Goal: Task Accomplishment & Management: Manage account settings

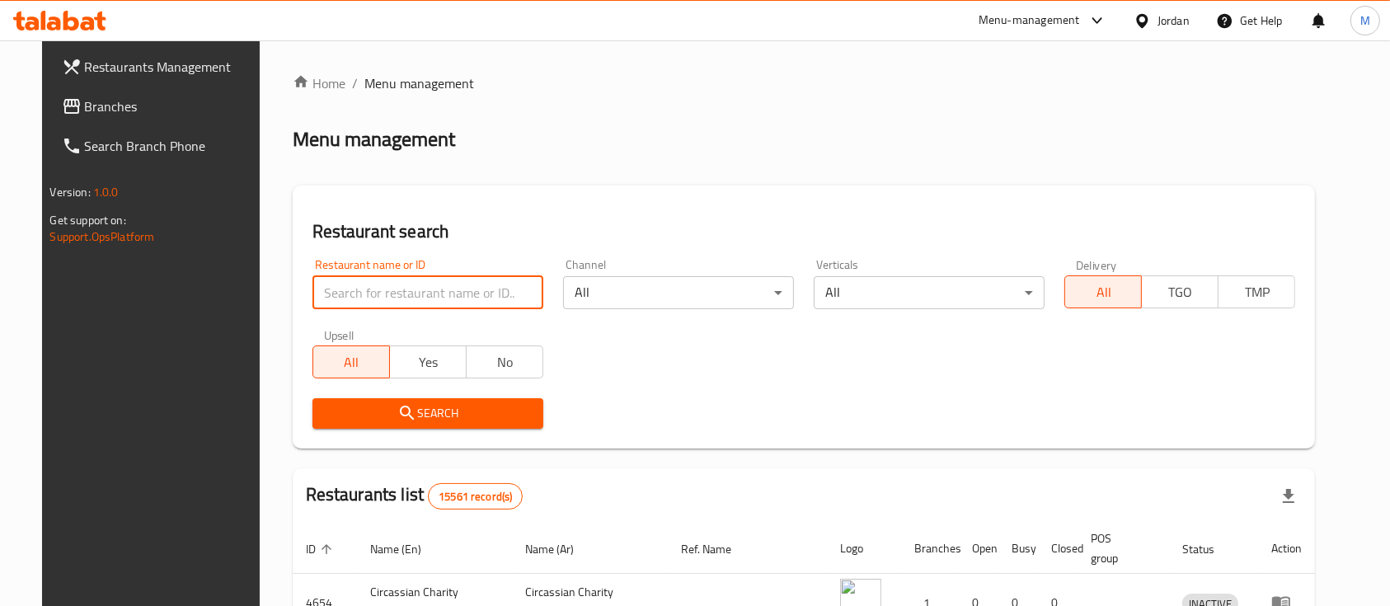
click at [431, 293] on input "search" at bounding box center [427, 292] width 231 height 33
type input "Calevora"
drag, startPoint x: 357, startPoint y: 303, endPoint x: 223, endPoint y: 316, distance: 134.9
click at [223, 316] on div "Restaurants Management Branches Search Branch Phone Version: 1.0.0 Get support …" at bounding box center [695, 550] width 1306 height 1020
click at [405, 279] on input "Calevora" at bounding box center [427, 292] width 231 height 33
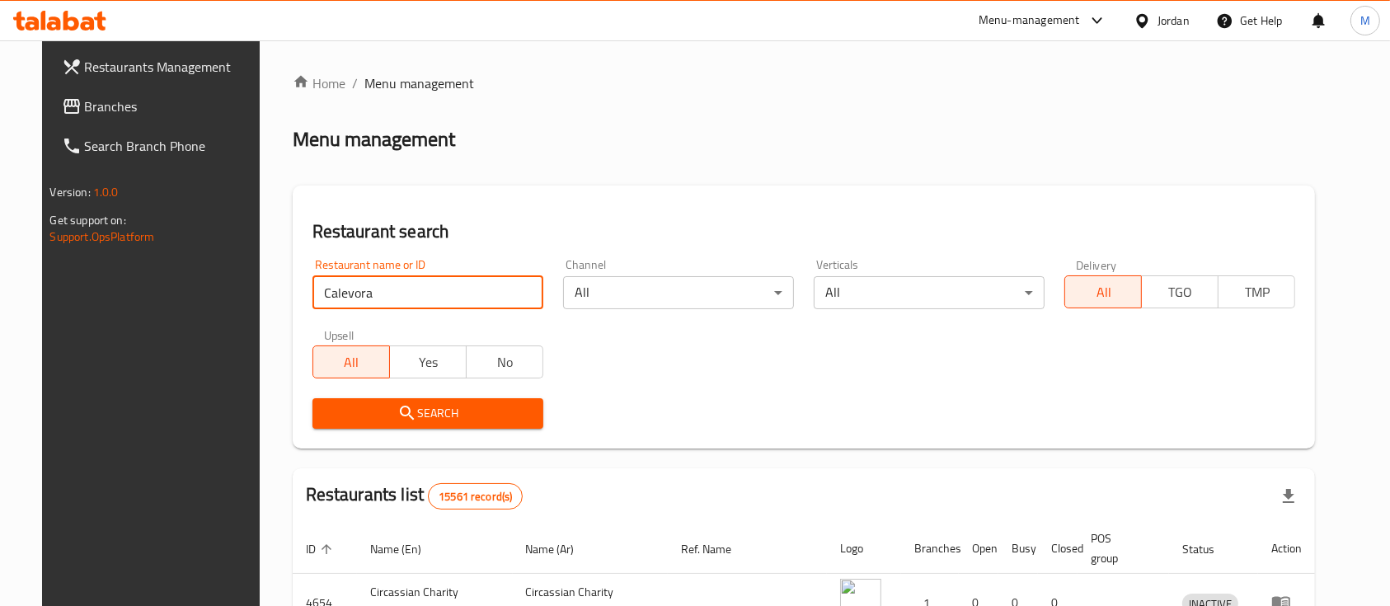
drag, startPoint x: 398, startPoint y: 287, endPoint x: 231, endPoint y: 307, distance: 168.6
click at [231, 307] on div "Restaurants Management Branches Search Branch Phone Version: 1.0.0 Get support …" at bounding box center [695, 550] width 1306 height 1020
type input "س"
type input "الأمين"
click button "Search" at bounding box center [427, 413] width 231 height 30
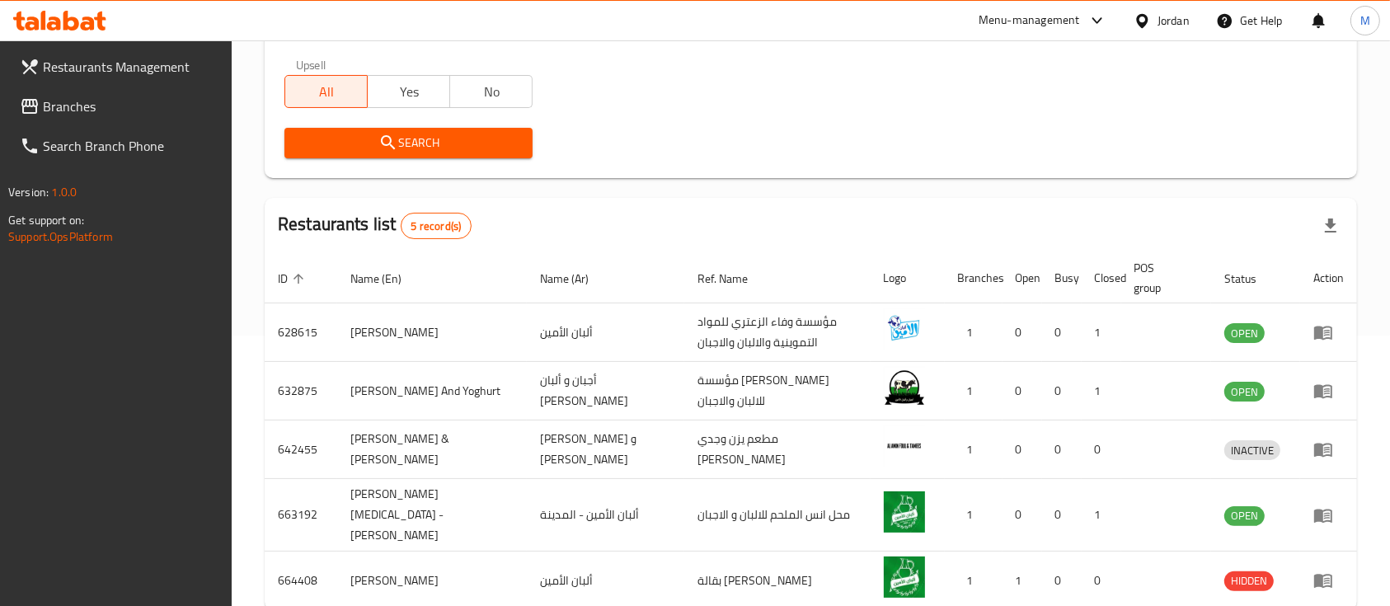
scroll to position [314, 0]
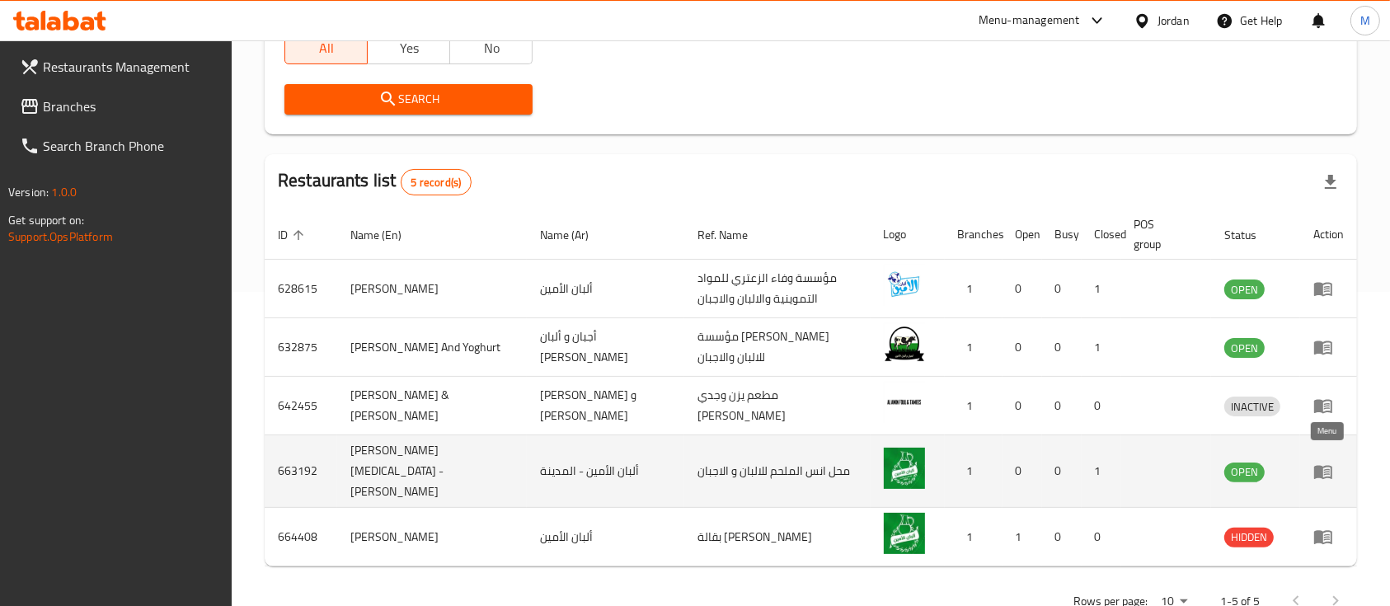
click at [1317, 465] on icon "enhanced table" at bounding box center [1323, 472] width 18 height 14
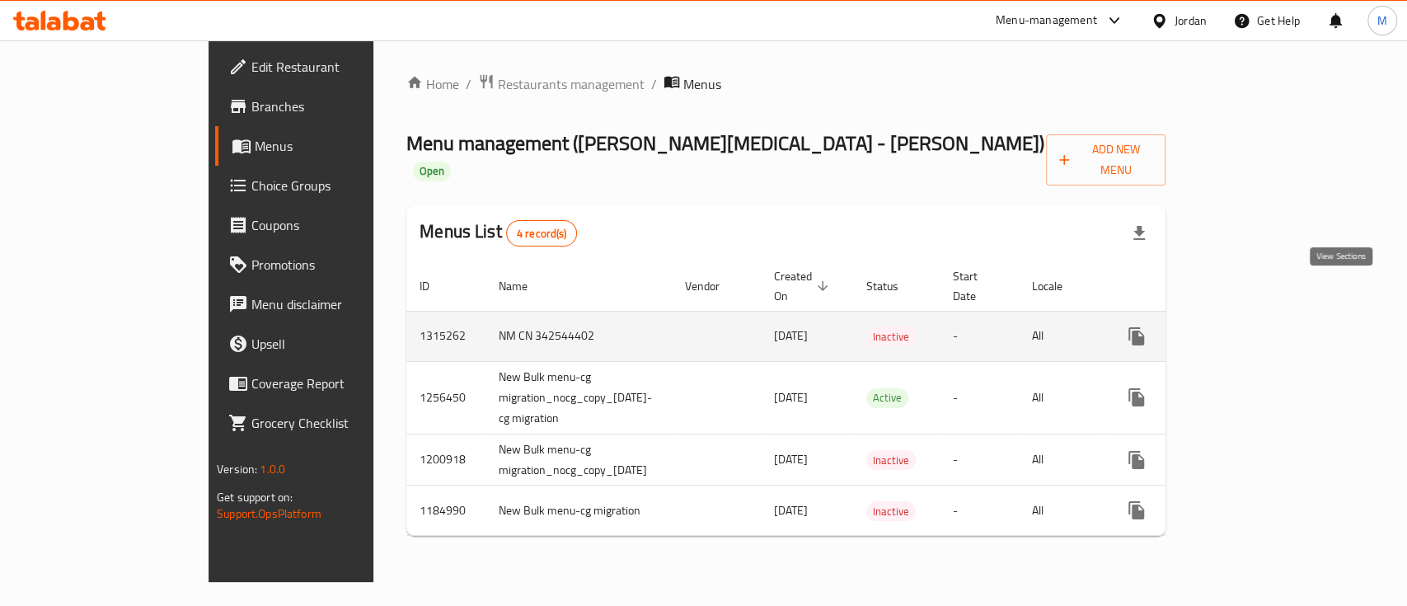
click at [1265, 326] on icon "enhanced table" at bounding box center [1255, 336] width 20 height 20
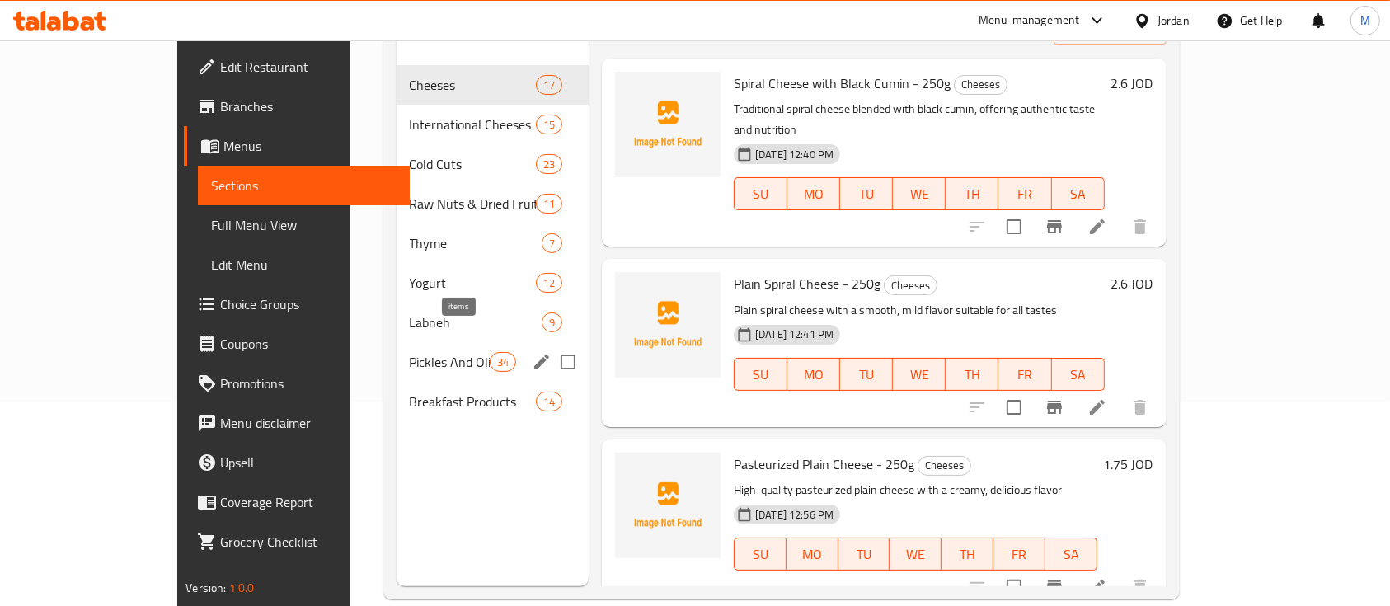
scroll to position [231, 0]
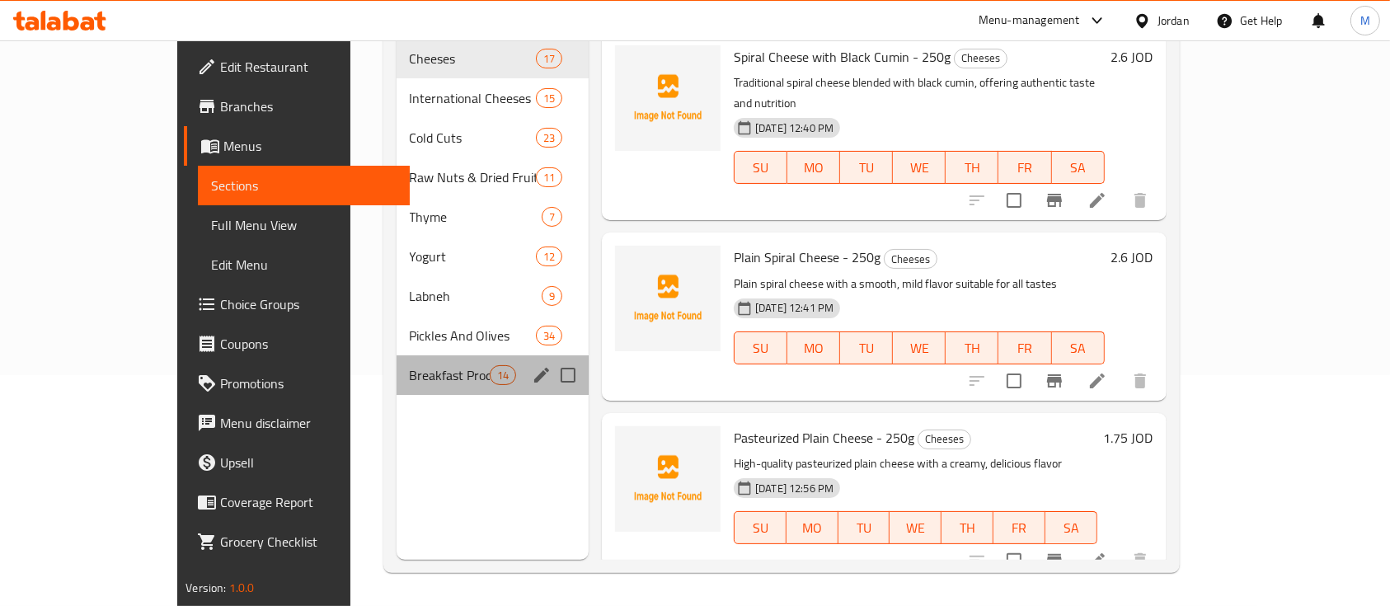
click at [396, 355] on div "Breakfast Products 14" at bounding box center [492, 375] width 193 height 40
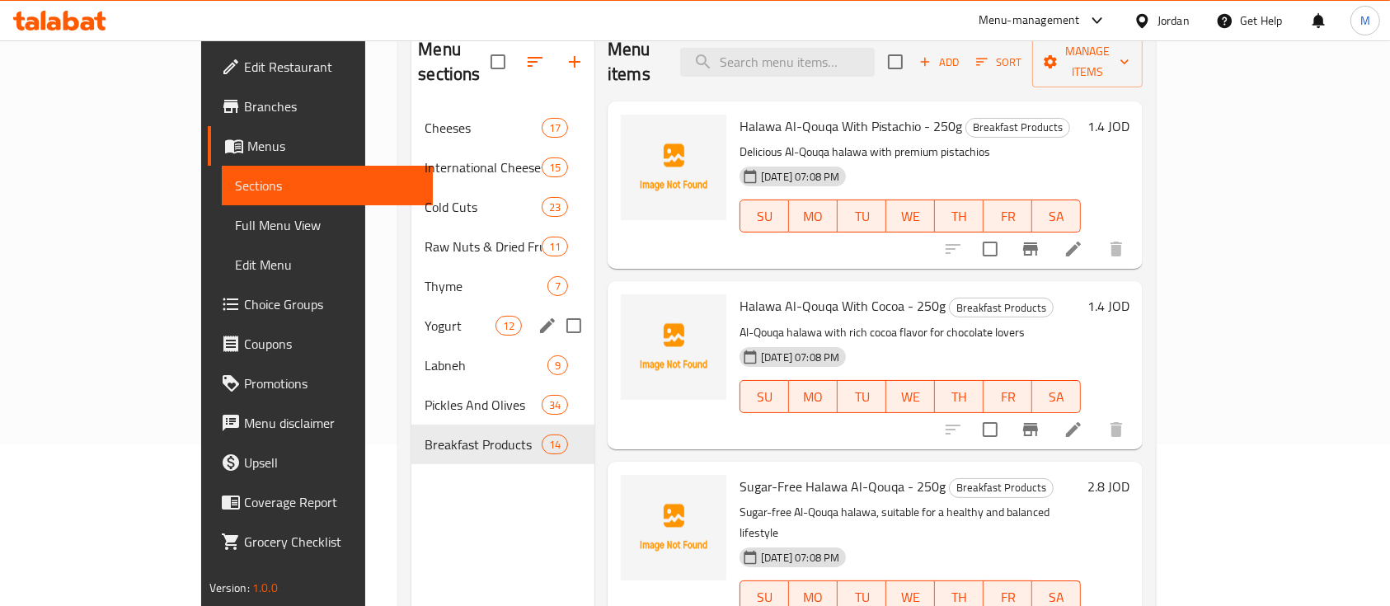
scroll to position [120, 0]
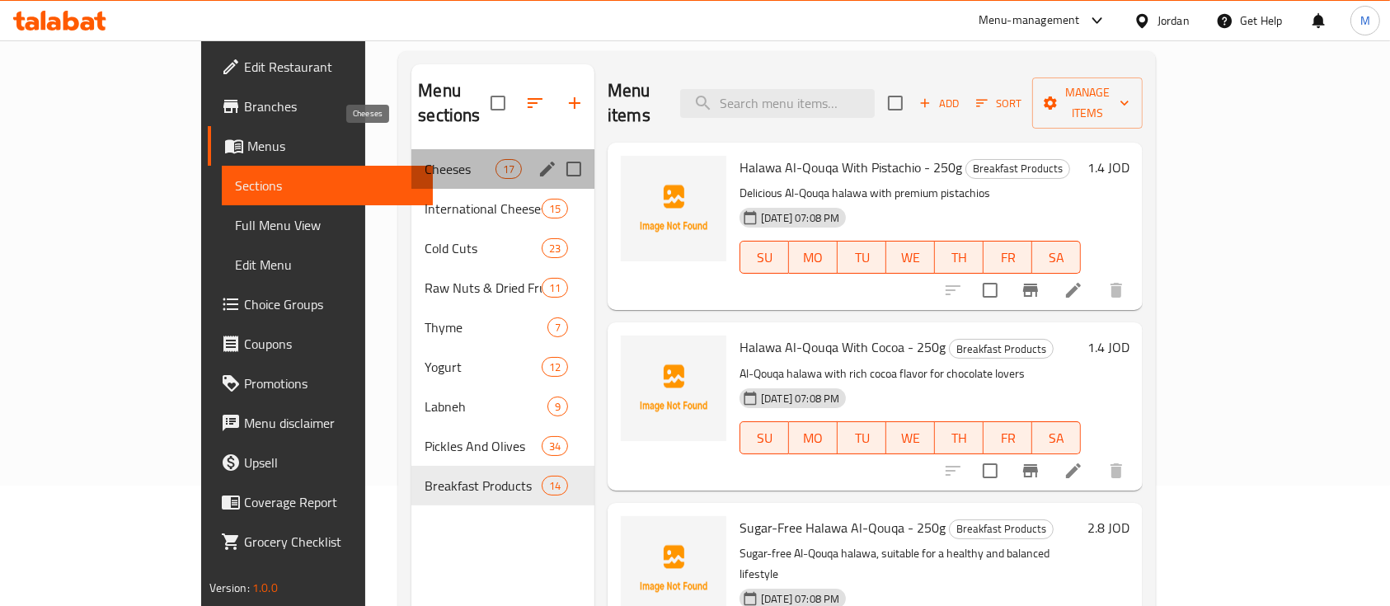
click at [411, 154] on div "Cheeses 17" at bounding box center [502, 169] width 183 height 40
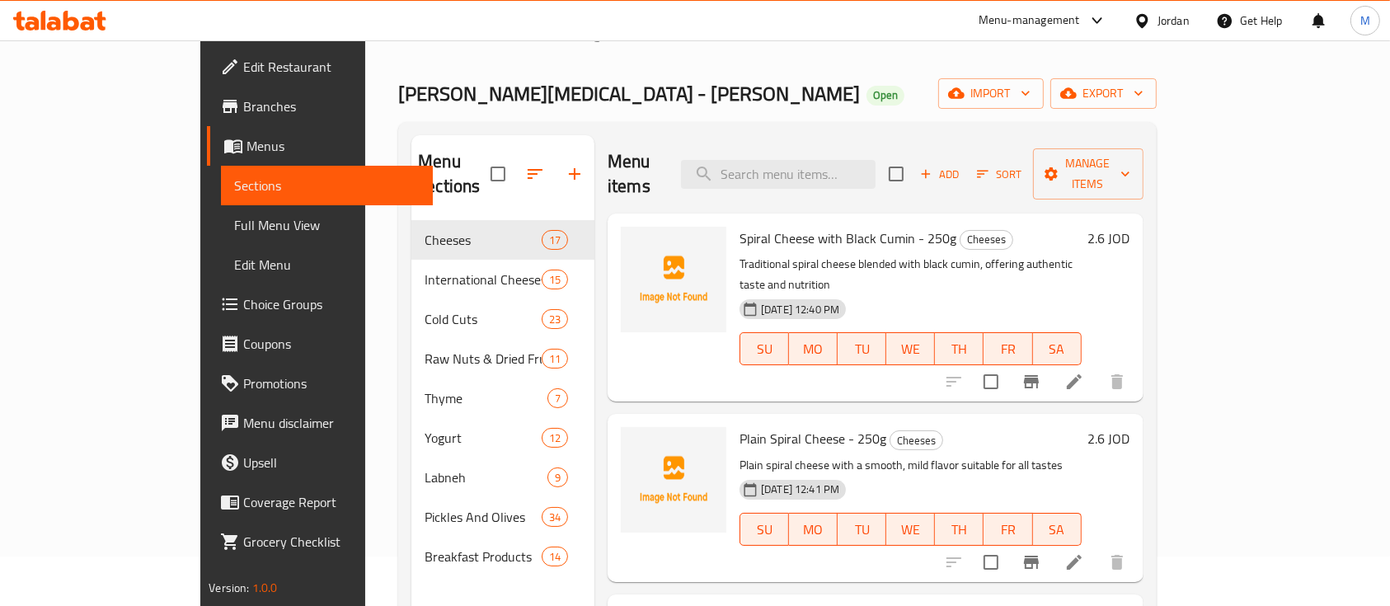
scroll to position [11, 0]
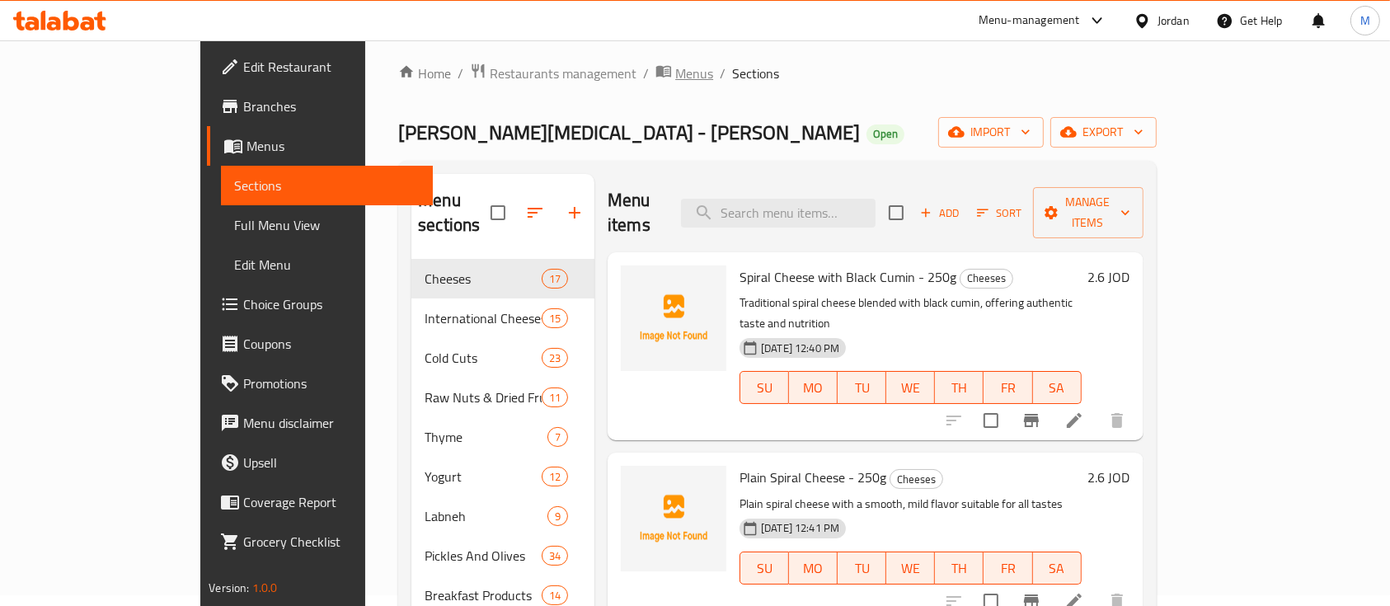
click at [675, 70] on span "Menus" at bounding box center [694, 73] width 38 height 20
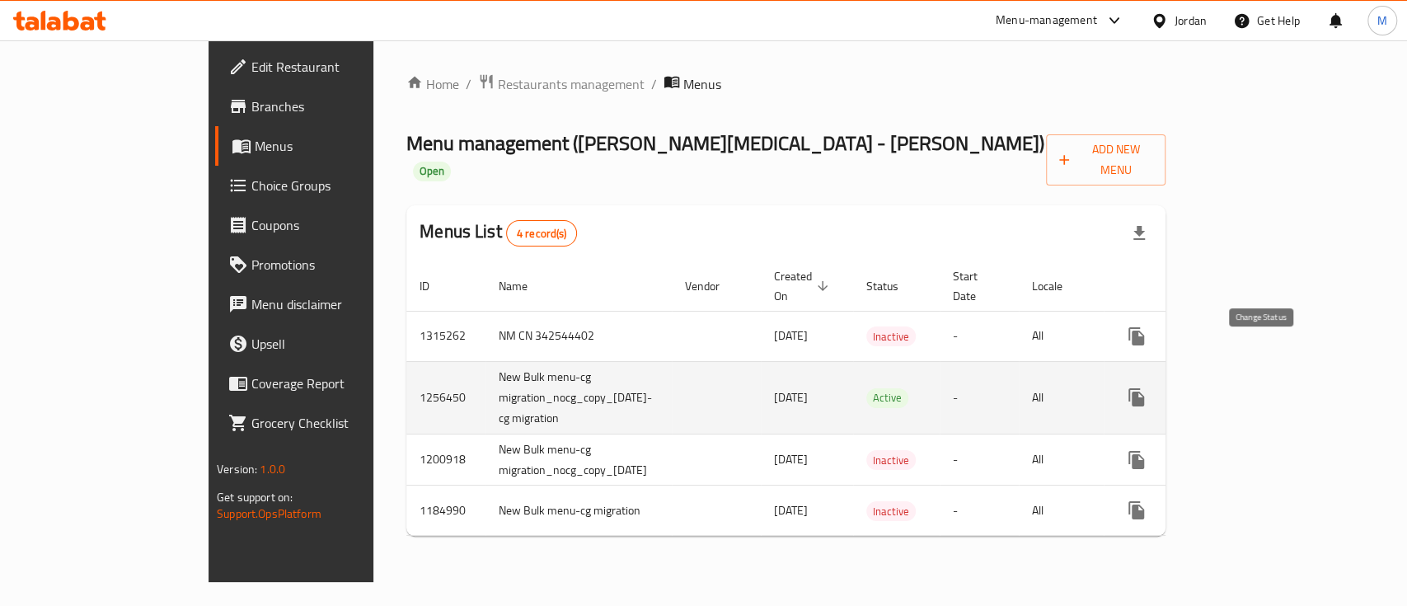
click at [1186, 387] on icon "enhanced table" at bounding box center [1176, 397] width 20 height 20
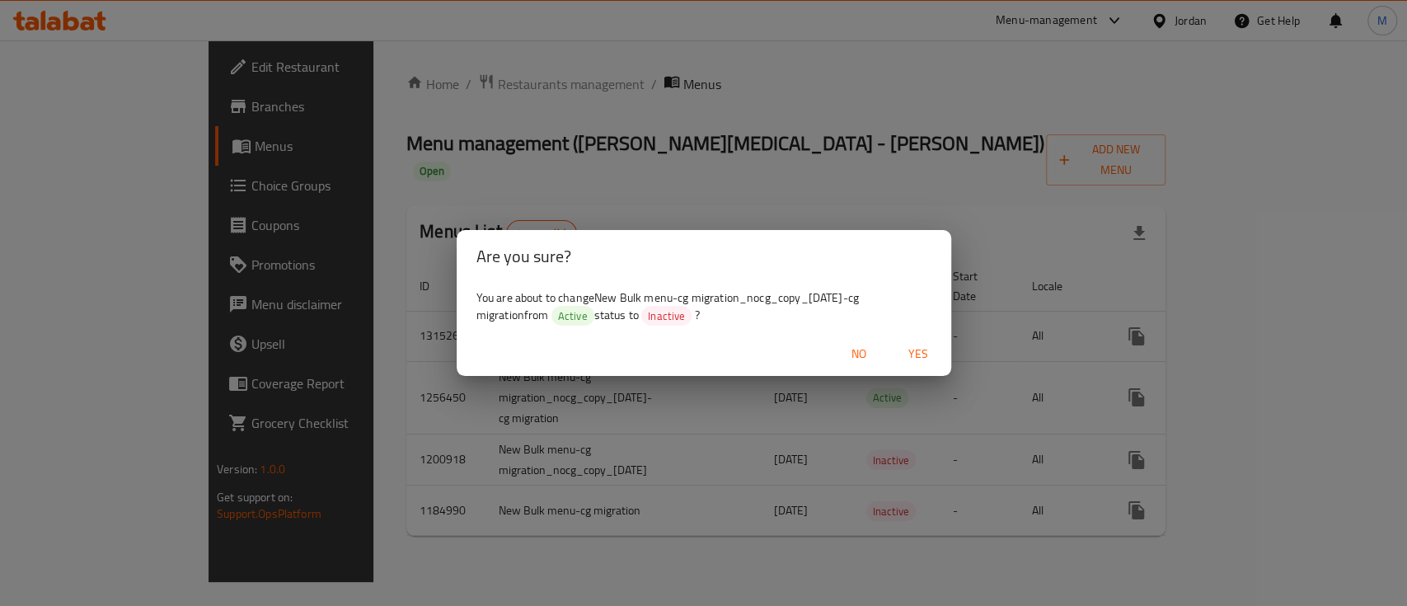
click at [927, 354] on span "Yes" at bounding box center [918, 354] width 40 height 21
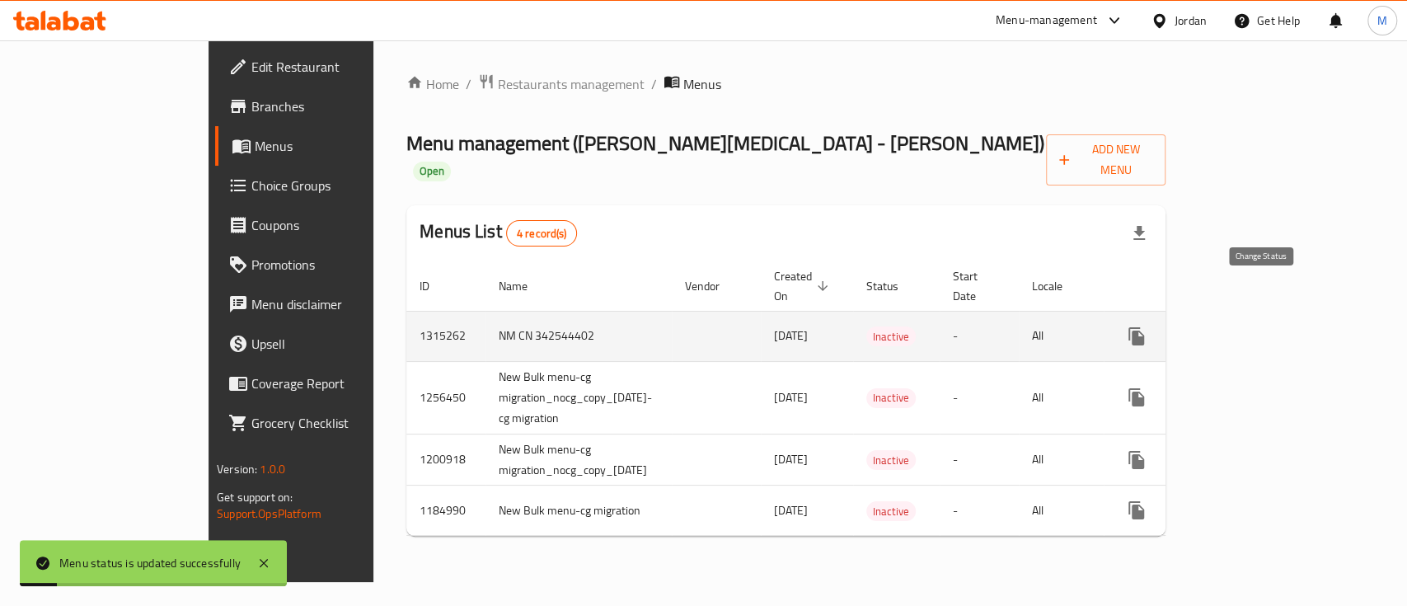
click at [1186, 326] on icon "enhanced table" at bounding box center [1176, 336] width 20 height 20
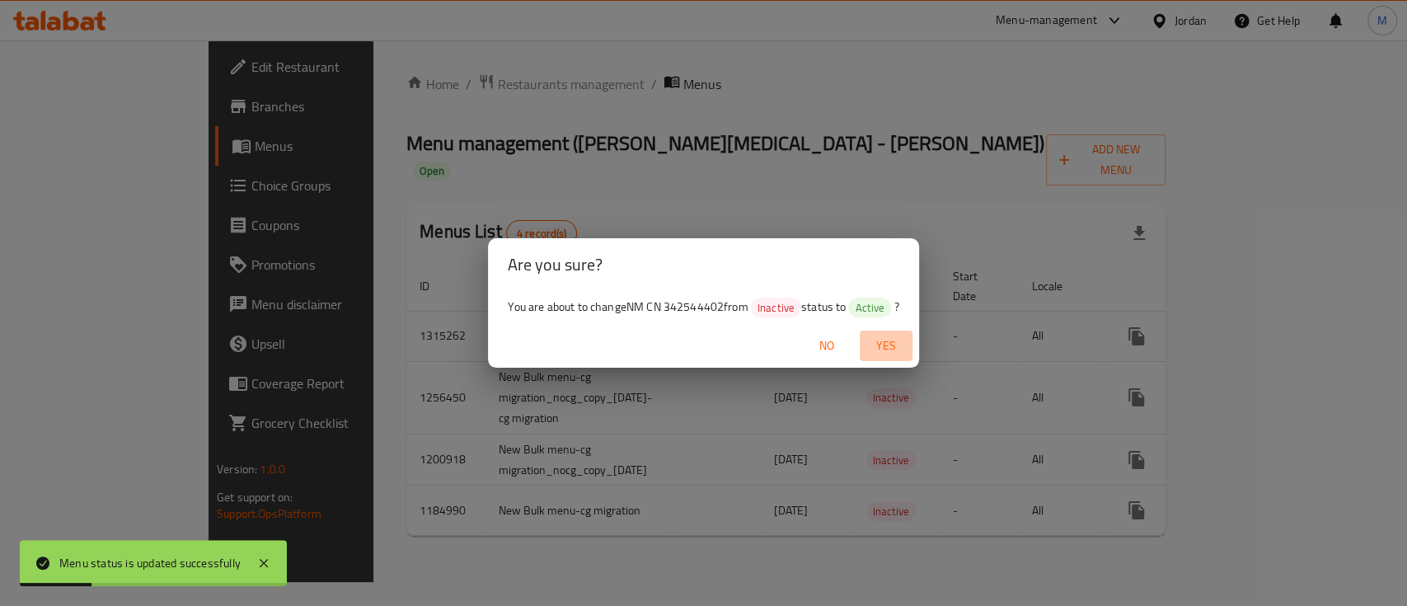
click at [898, 346] on span "Yes" at bounding box center [886, 345] width 40 height 21
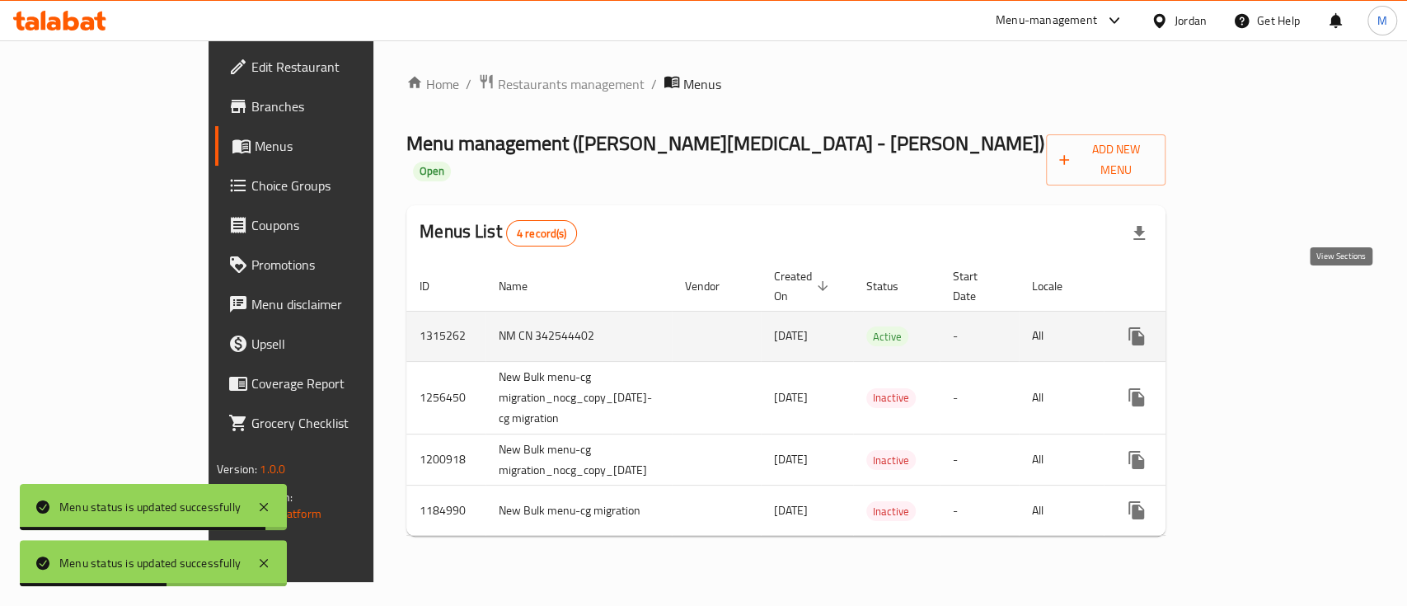
click at [1265, 326] on icon "enhanced table" at bounding box center [1255, 336] width 20 height 20
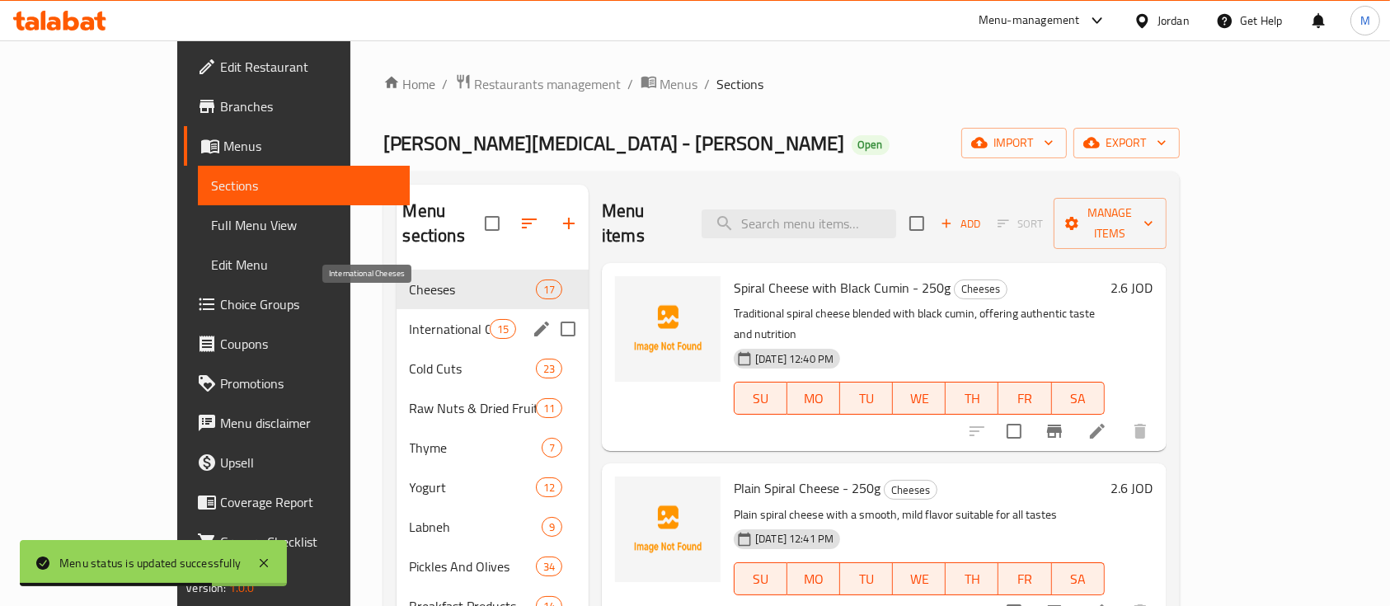
click at [410, 319] on span "International Cheeses" at bounding box center [450, 329] width 80 height 20
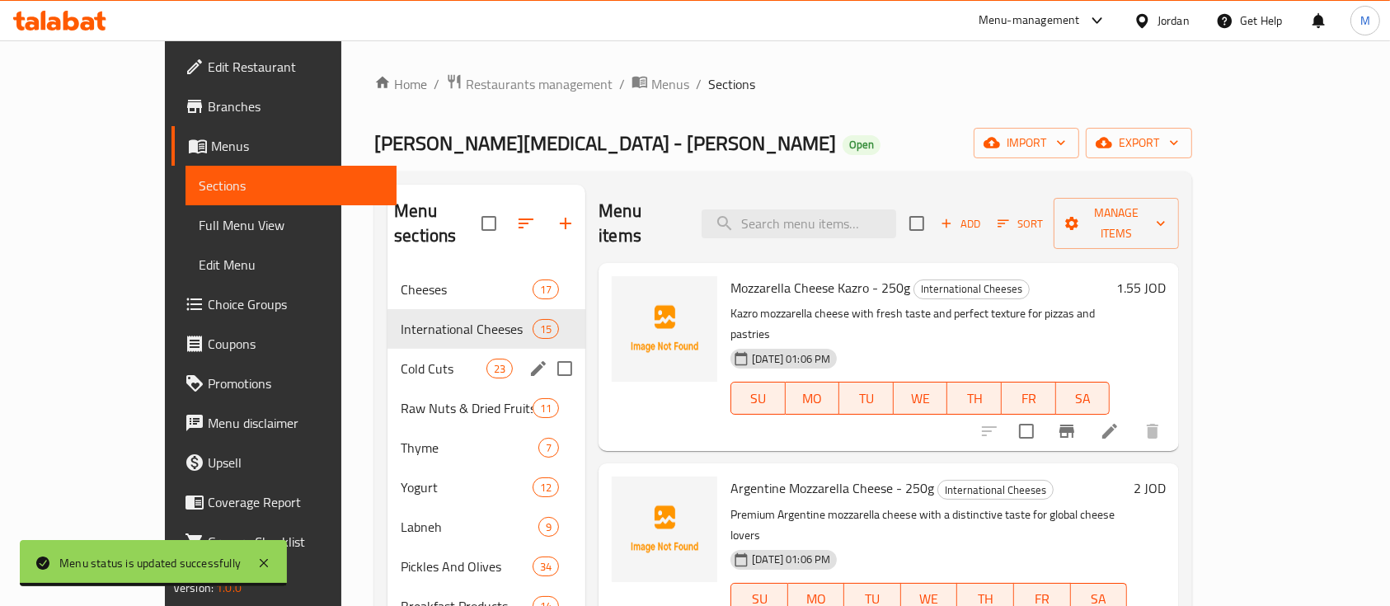
click at [401, 359] on span "Cold Cuts" at bounding box center [444, 369] width 86 height 20
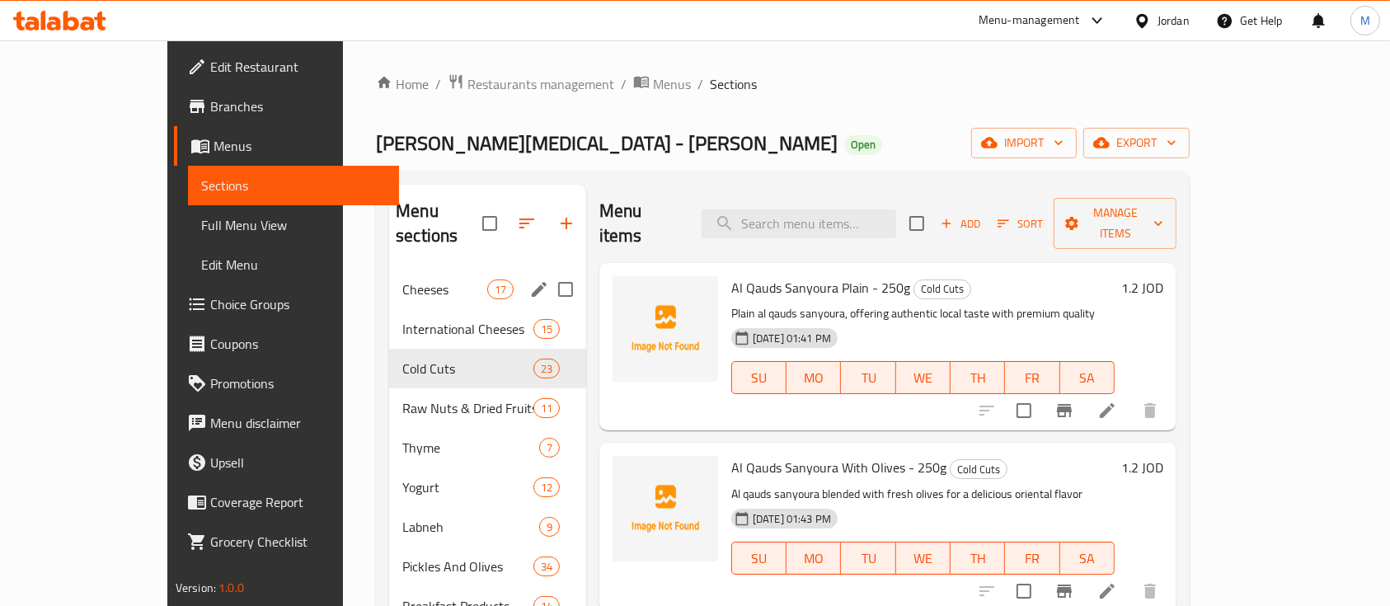
click at [402, 279] on span "Cheeses" at bounding box center [444, 289] width 84 height 20
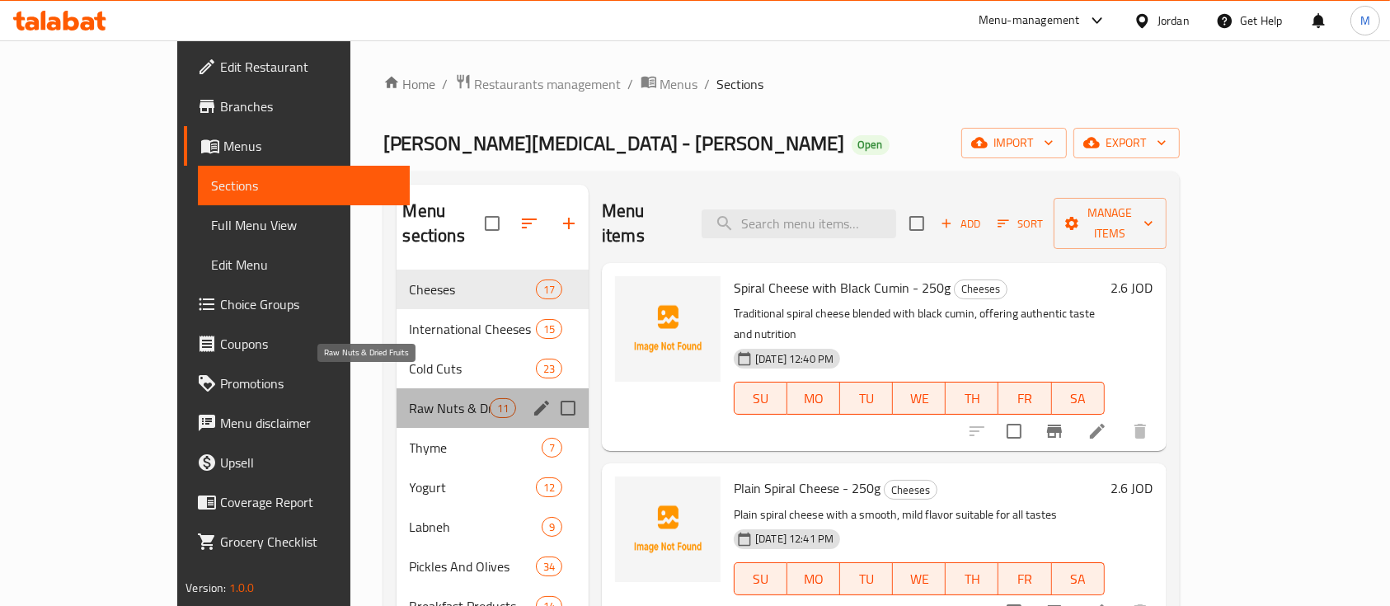
click at [413, 398] on span "Raw Nuts & Dried Fruits" at bounding box center [450, 408] width 80 height 20
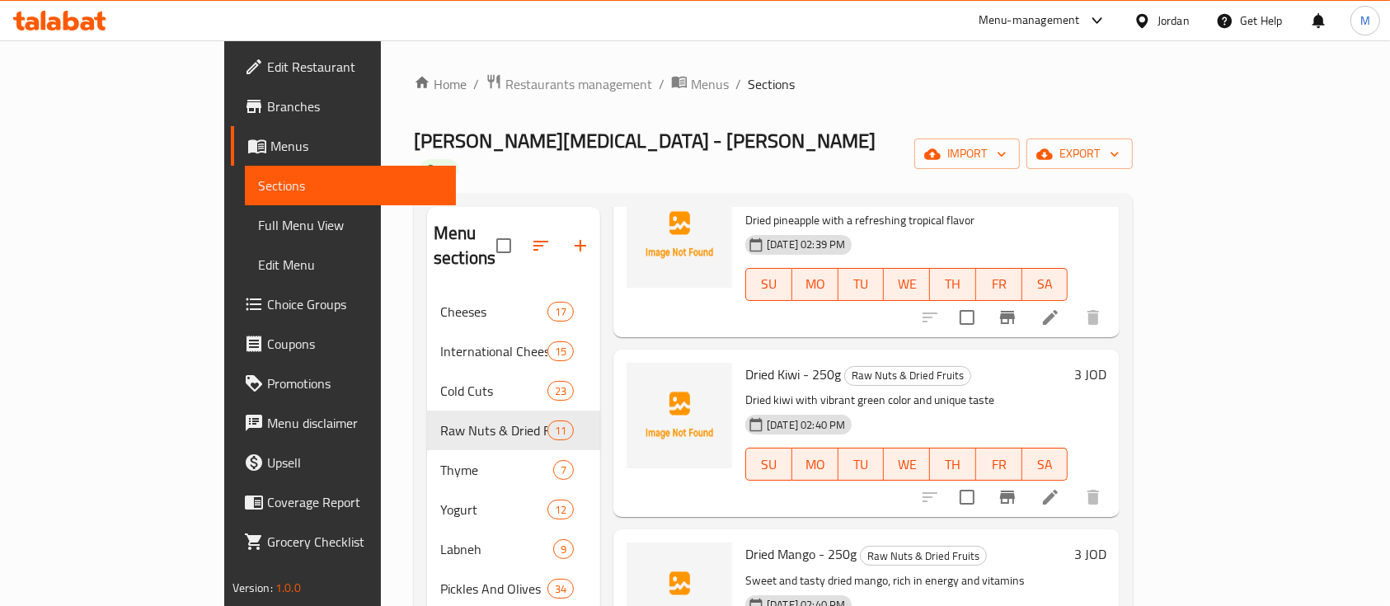
scroll to position [330, 0]
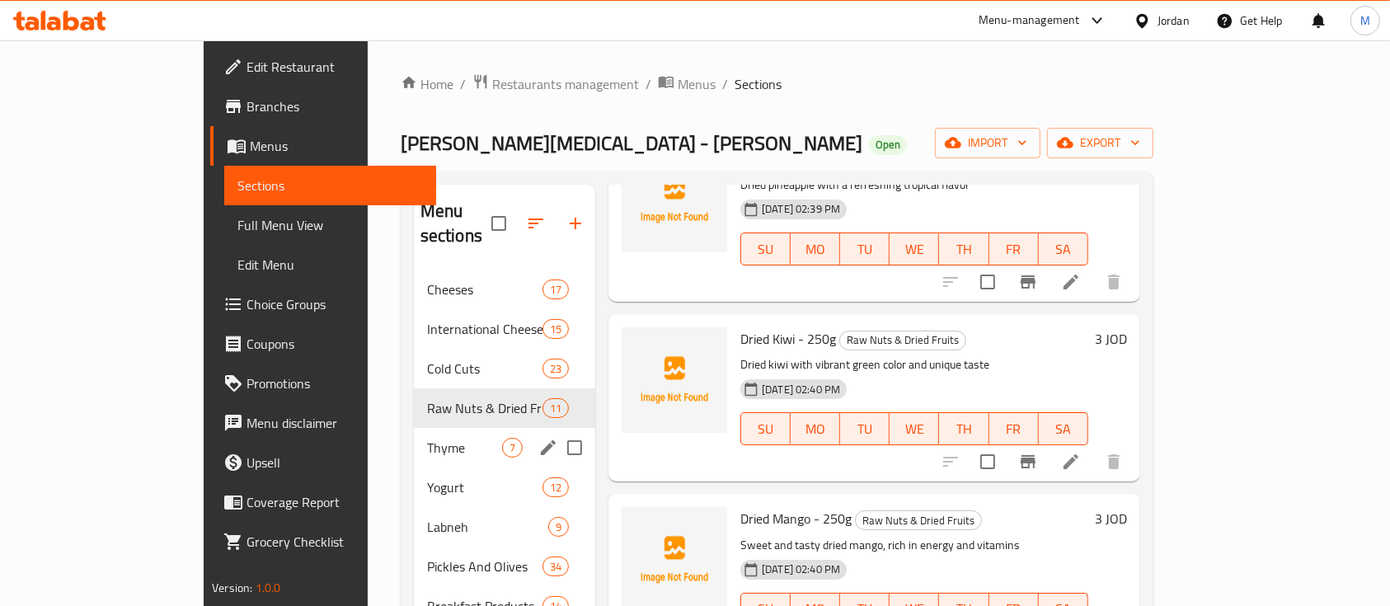
click at [427, 438] on span "Thyme" at bounding box center [464, 448] width 75 height 20
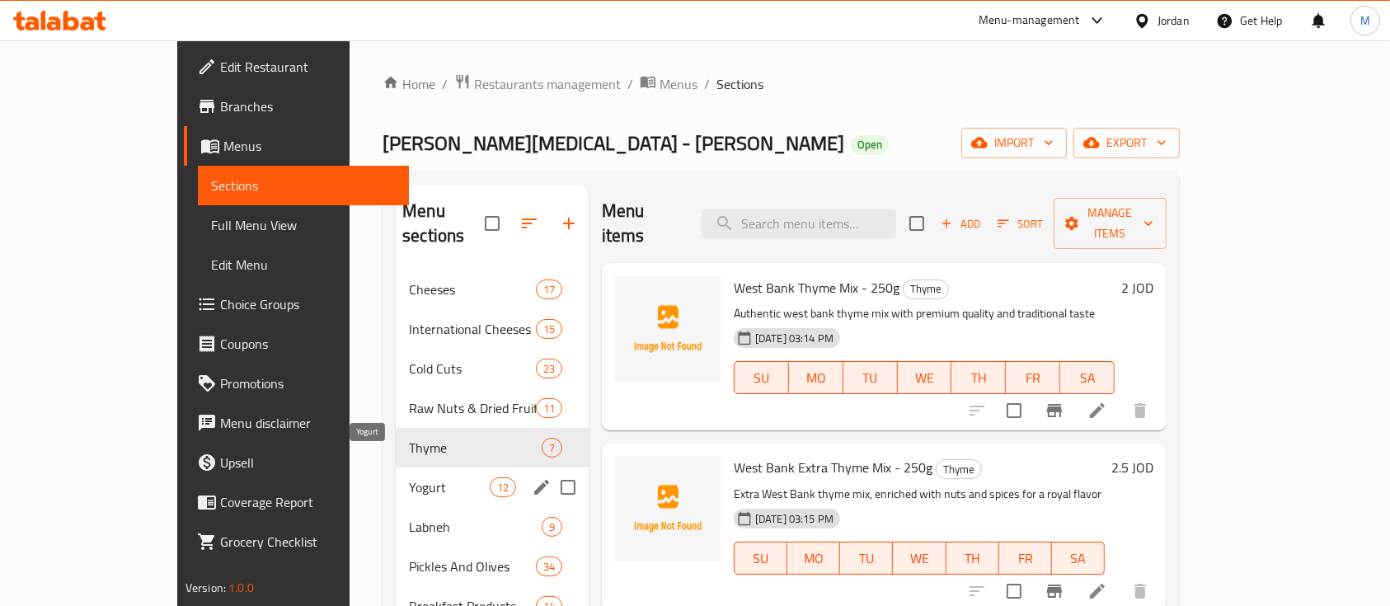
click at [409, 477] on span "Yogurt" at bounding box center [449, 487] width 80 height 20
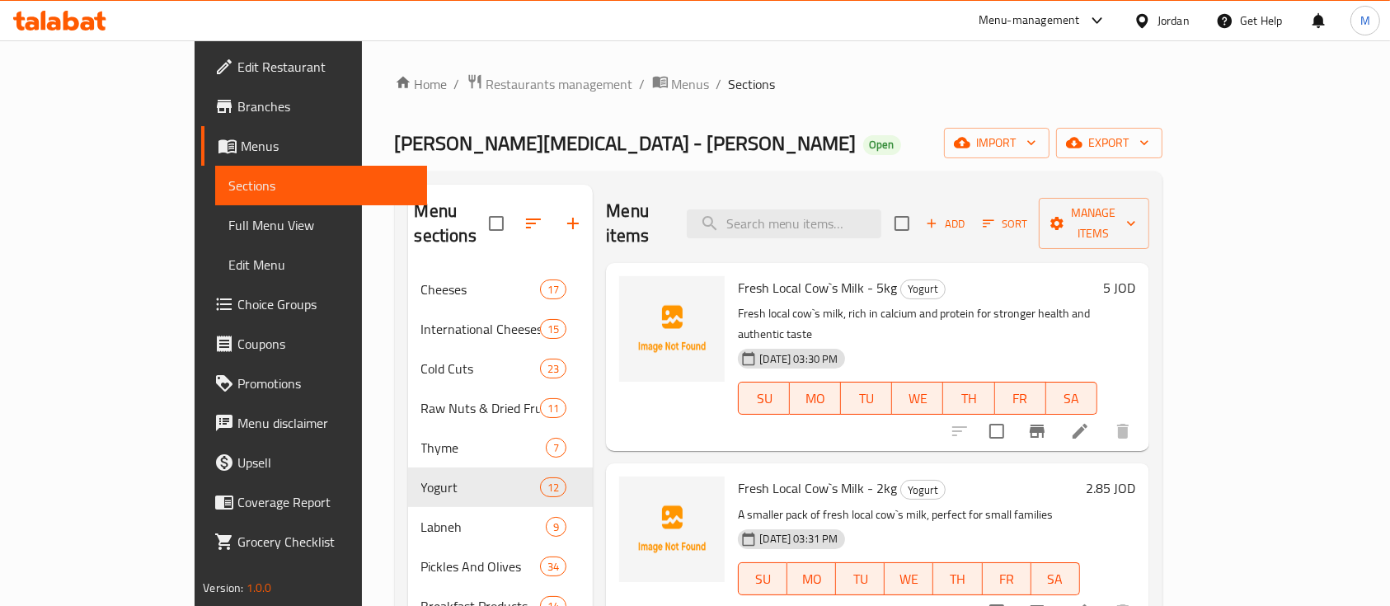
click at [523, 217] on icon "button" at bounding box center [533, 223] width 20 height 20
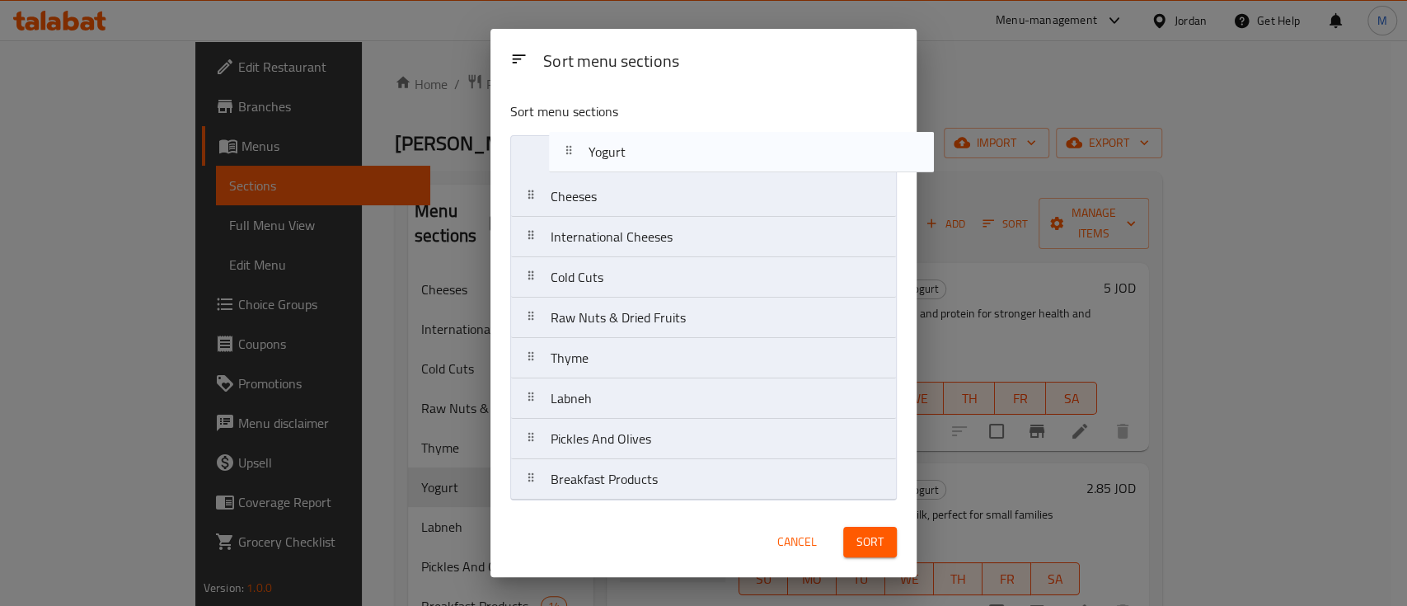
drag, startPoint x: 653, startPoint y: 354, endPoint x: 682, endPoint y: 143, distance: 213.1
click at [682, 143] on nav "Cheeses International Cheeses Cold Cuts Raw Nuts & Dried Fruits Thyme Yogurt La…" at bounding box center [703, 317] width 387 height 365
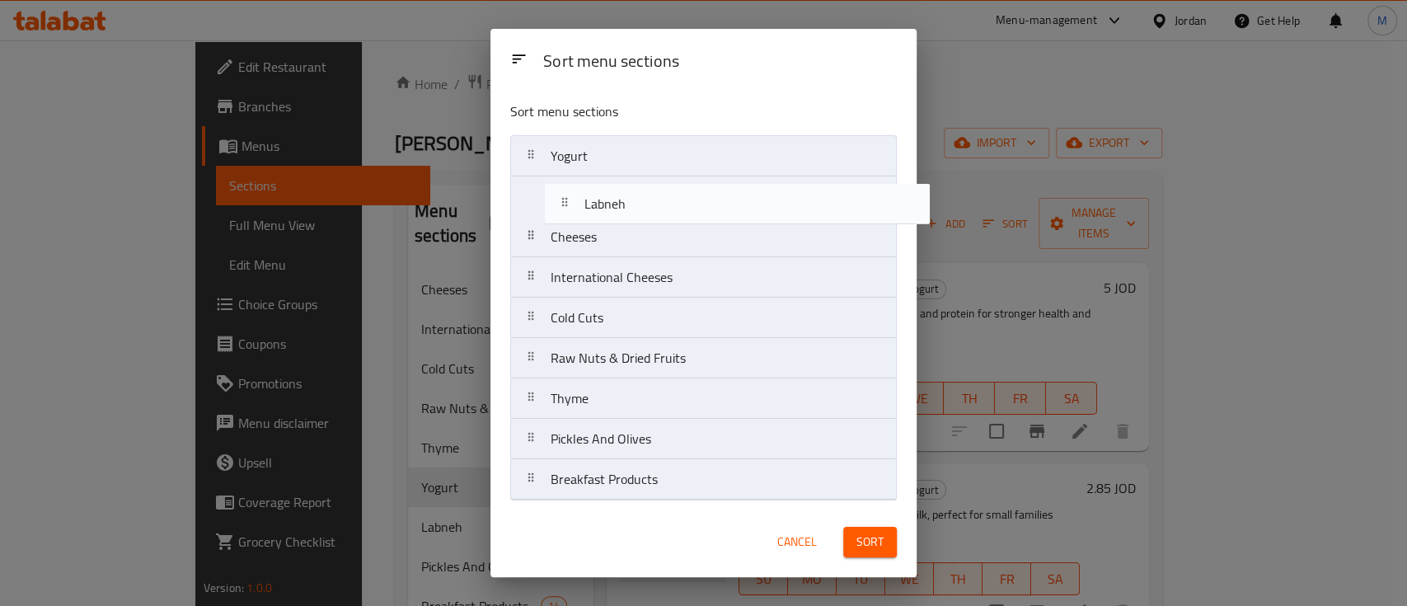
drag, startPoint x: 718, startPoint y: 401, endPoint x: 757, endPoint y: 201, distance: 203.3
click at [757, 201] on nav "Yogurt Cheeses International Cheeses Cold Cuts Raw Nuts & Dried Fruits Thyme La…" at bounding box center [703, 317] width 387 height 365
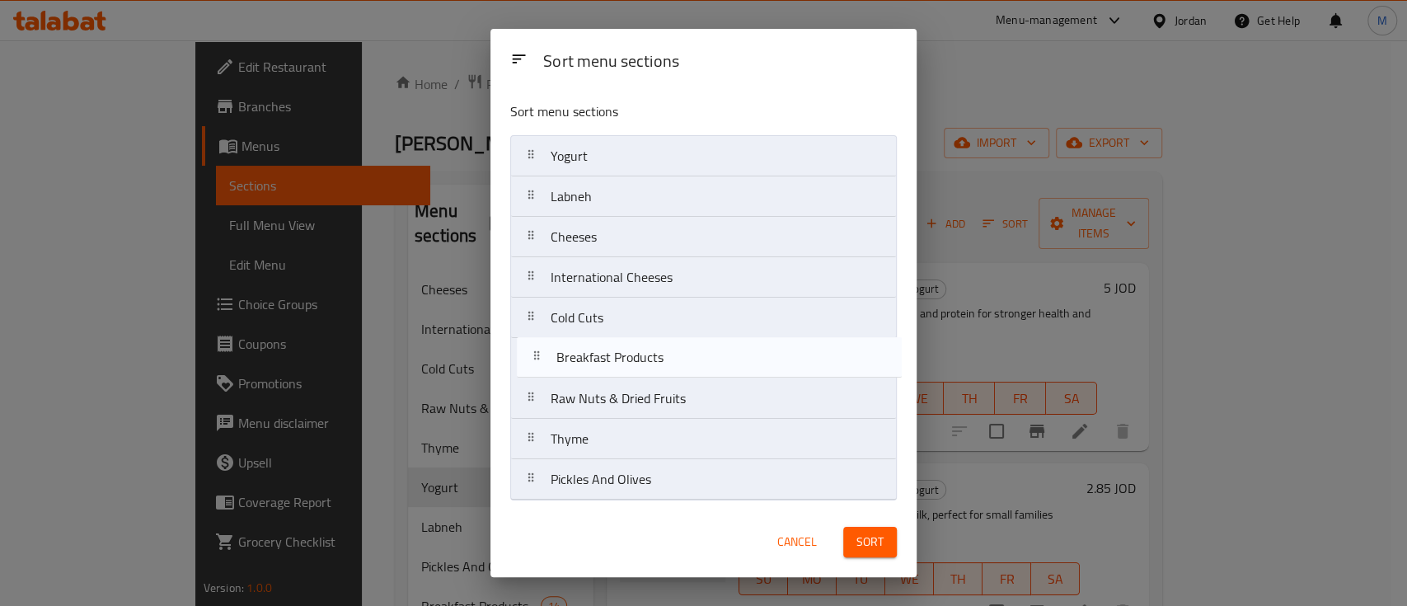
drag, startPoint x: 740, startPoint y: 480, endPoint x: 753, endPoint y: 351, distance: 129.2
click at [753, 351] on nav "Yogurt Labneh Cheeses International Cheeses Cold Cuts Raw Nuts & Dried Fruits T…" at bounding box center [703, 317] width 387 height 365
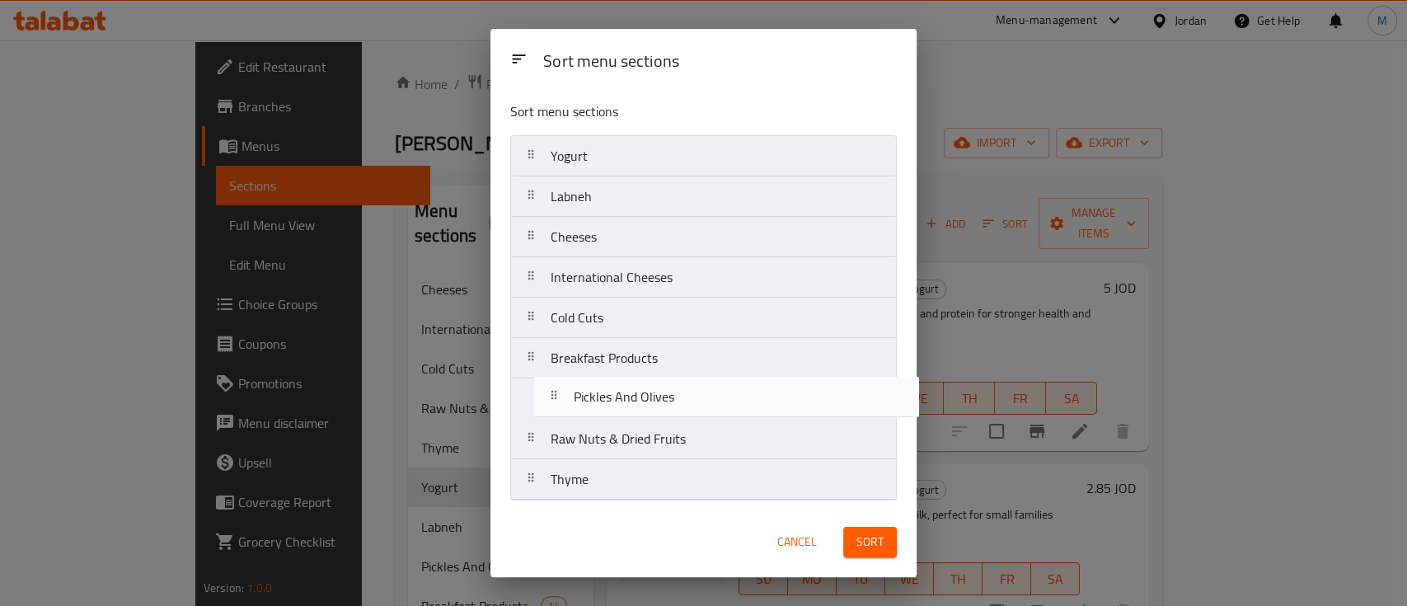
drag, startPoint x: 740, startPoint y: 494, endPoint x: 766, endPoint y: 408, distance: 90.2
click at [766, 408] on nav "Yogurt Labneh Cheeses International Cheeses Cold Cuts Breakfast Products Raw Nu…" at bounding box center [703, 317] width 387 height 365
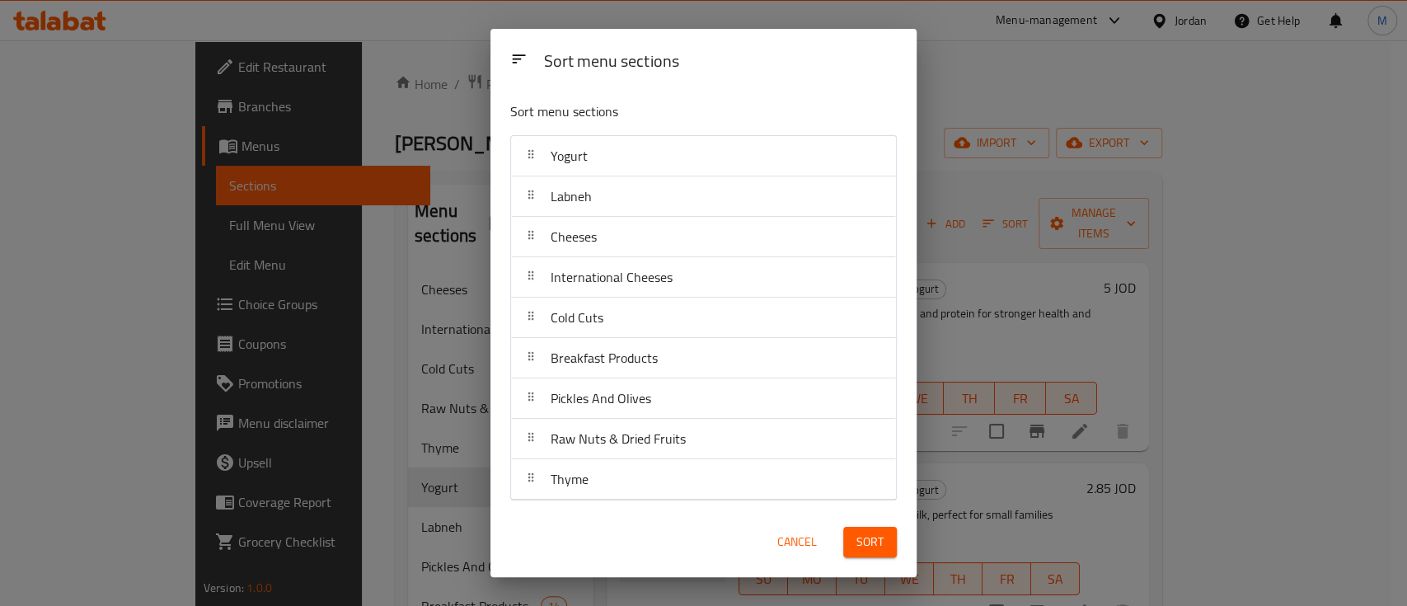
drag, startPoint x: 870, startPoint y: 543, endPoint x: 839, endPoint y: 537, distance: 32.0
click at [871, 543] on span "Sort" at bounding box center [869, 542] width 27 height 21
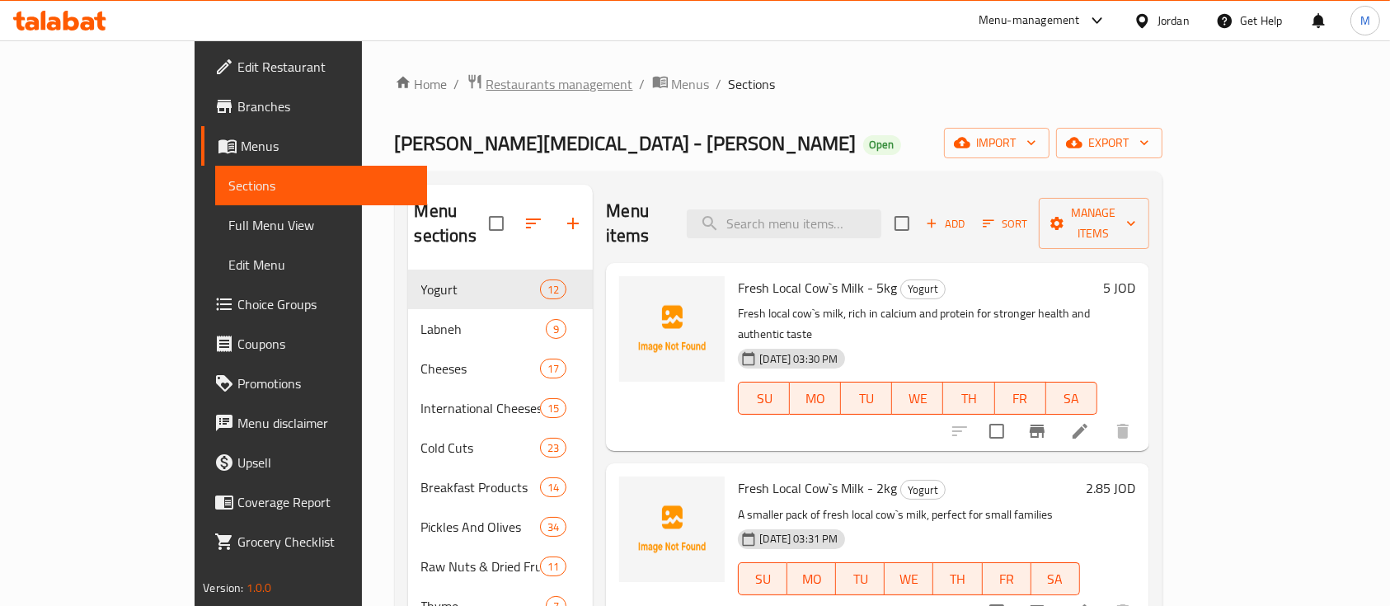
click at [486, 82] on span "Restaurants management" at bounding box center [559, 84] width 147 height 20
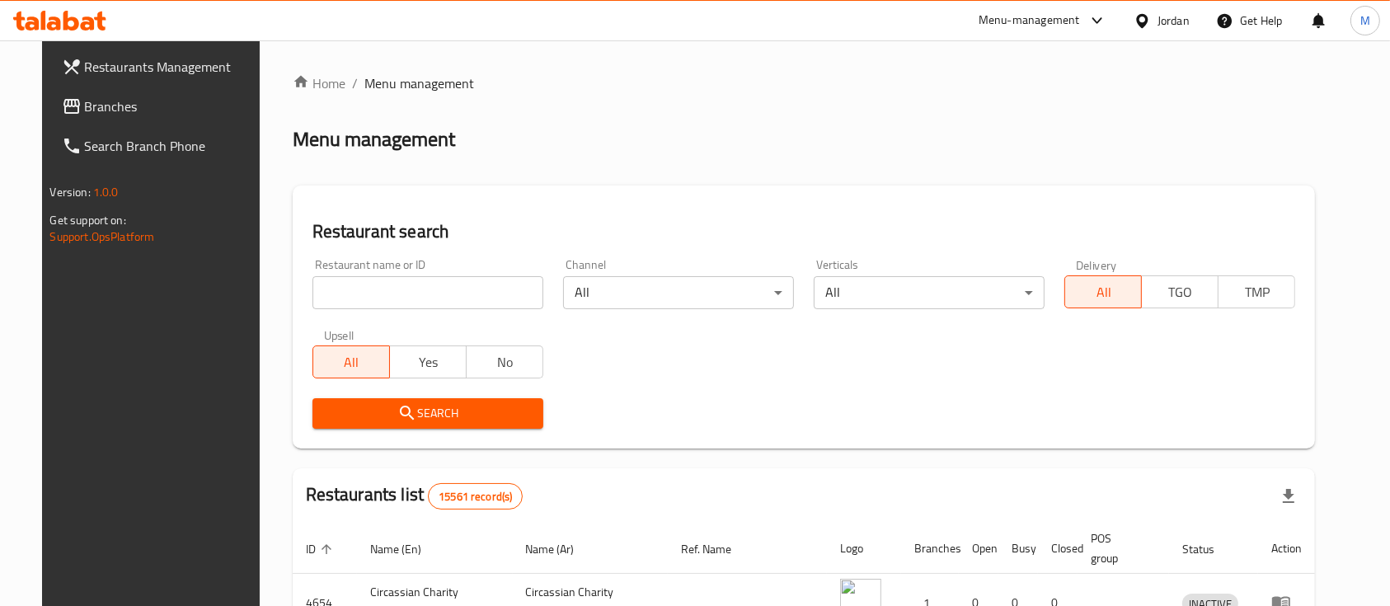
click at [373, 300] on input "search" at bounding box center [427, 292] width 231 height 33
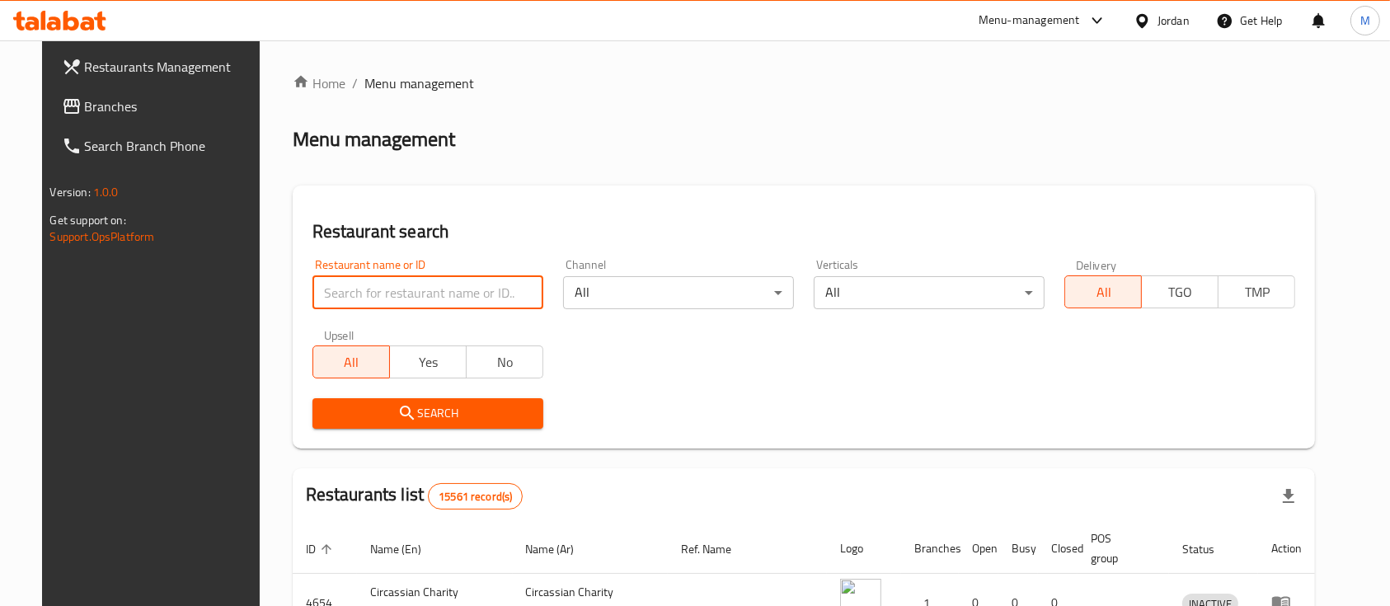
type input "ى"
type input "ةشقخعب"
click button "Search" at bounding box center [427, 413] width 231 height 30
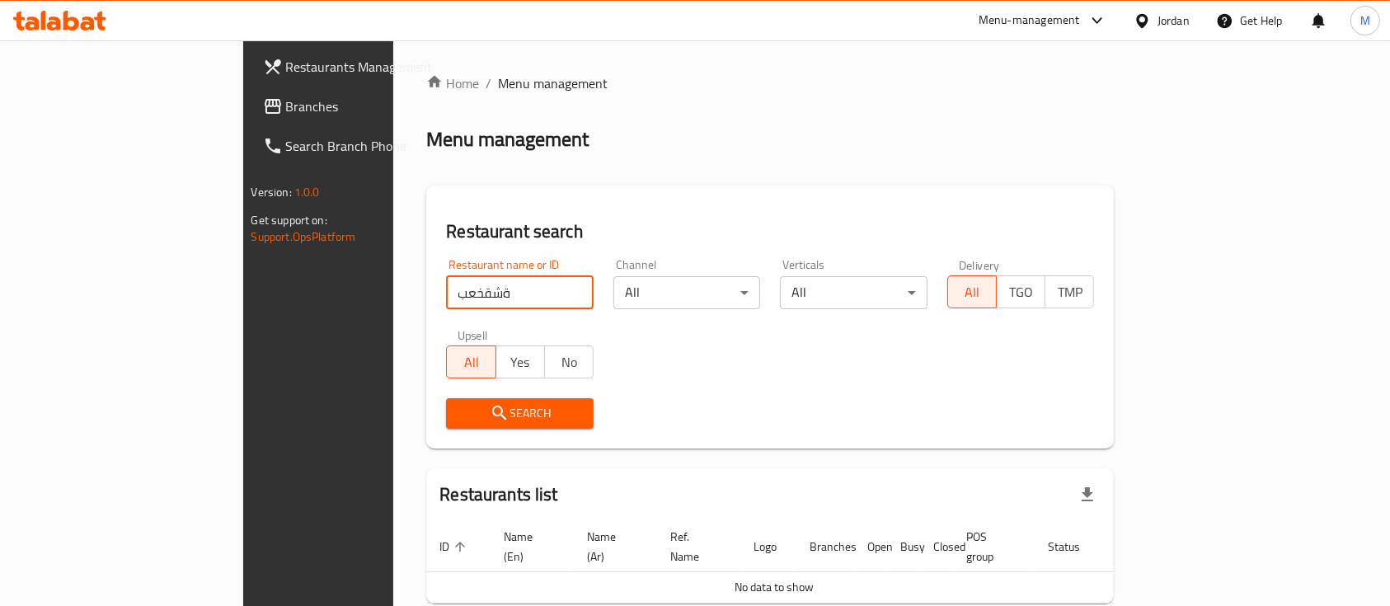
click at [517, 295] on input "ةشقخعب" at bounding box center [520, 292] width 148 height 33
click at [504, 293] on input "search" at bounding box center [520, 292] width 148 height 33
type input "marouf"
click button "Search" at bounding box center [520, 413] width 148 height 30
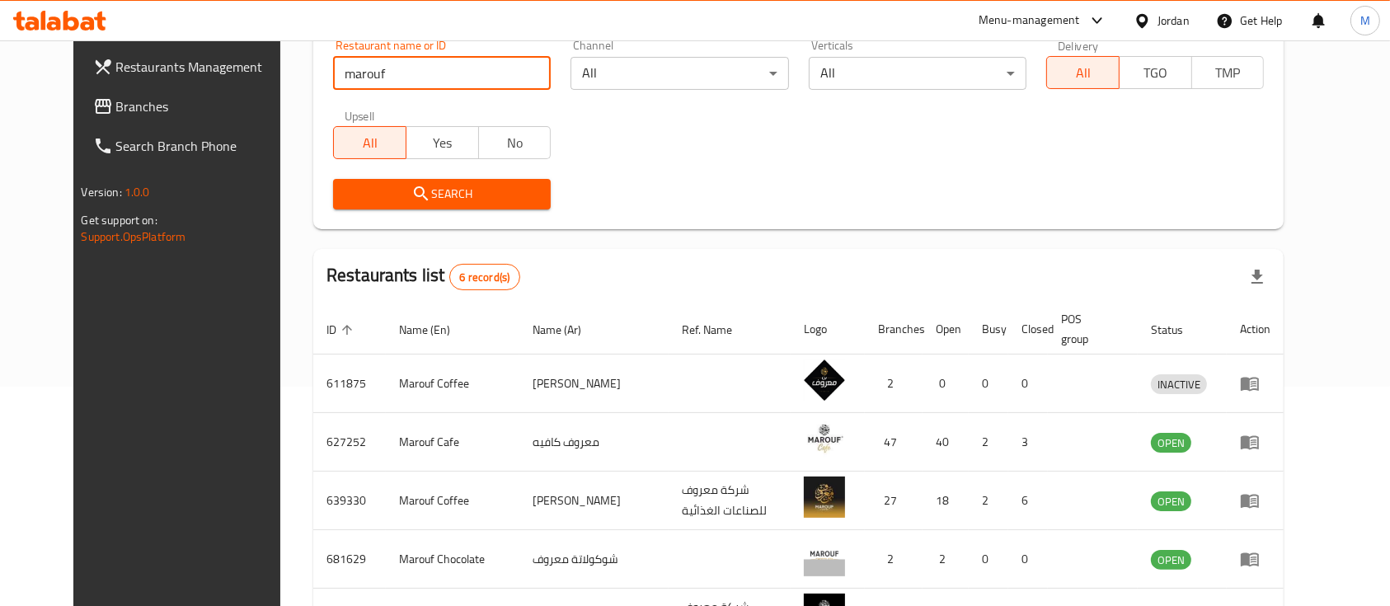
scroll to position [330, 0]
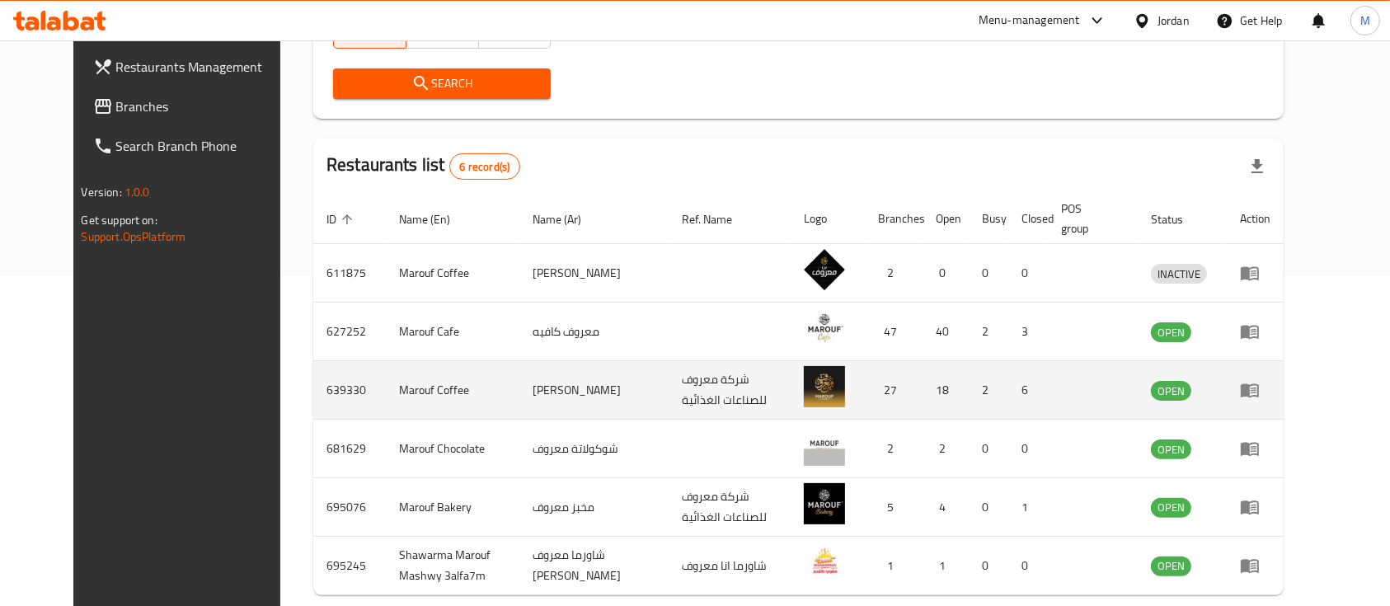
click at [1283, 387] on td "enhanced table" at bounding box center [1254, 390] width 57 height 59
click at [1258, 388] on icon "enhanced table" at bounding box center [1249, 391] width 18 height 14
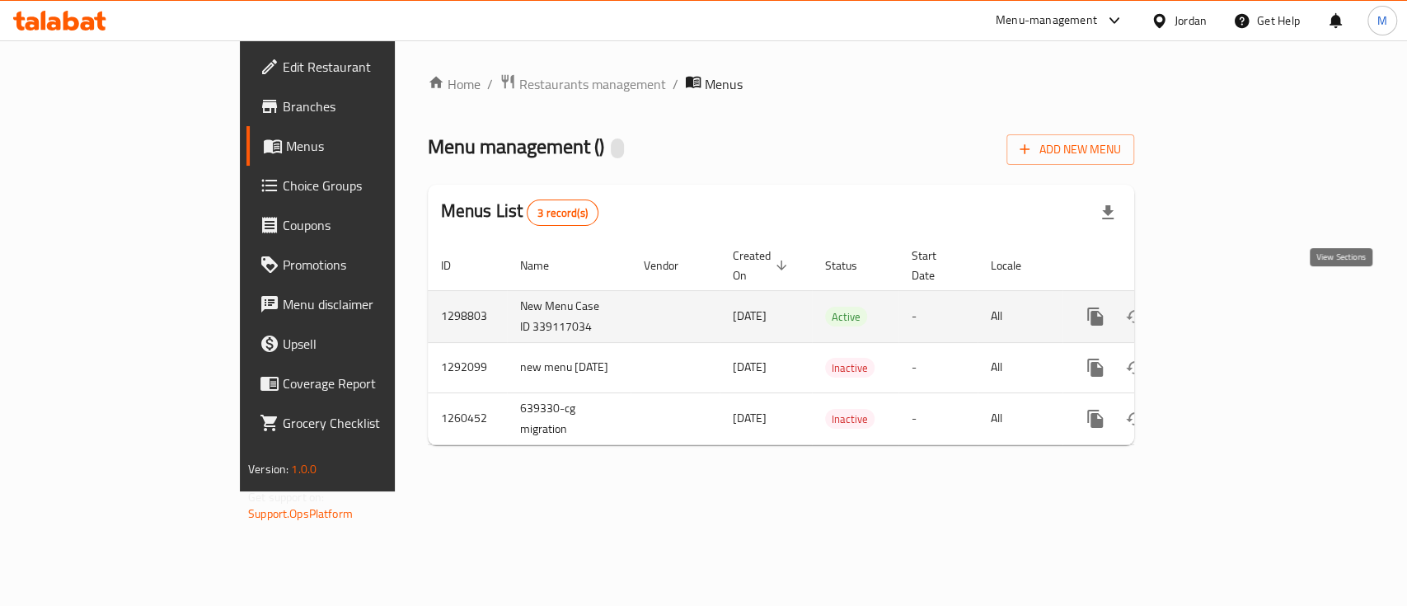
click at [1224, 307] on icon "enhanced table" at bounding box center [1214, 317] width 20 height 20
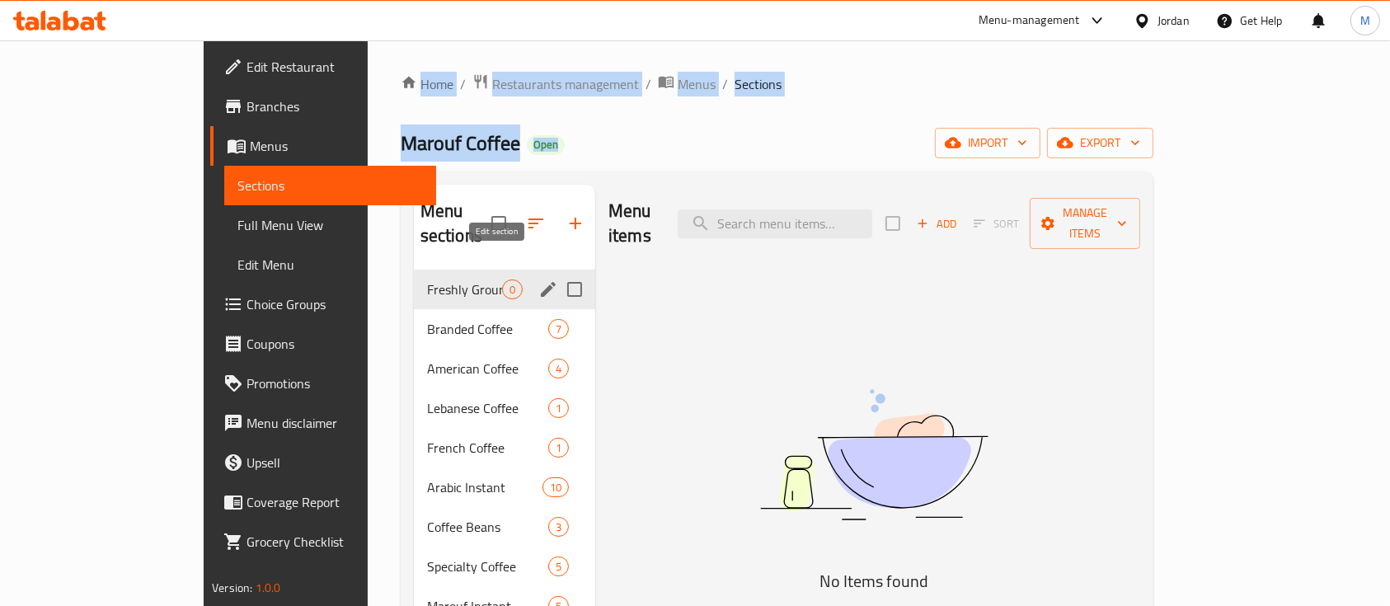
click at [538, 279] on icon "edit" at bounding box center [548, 289] width 20 height 20
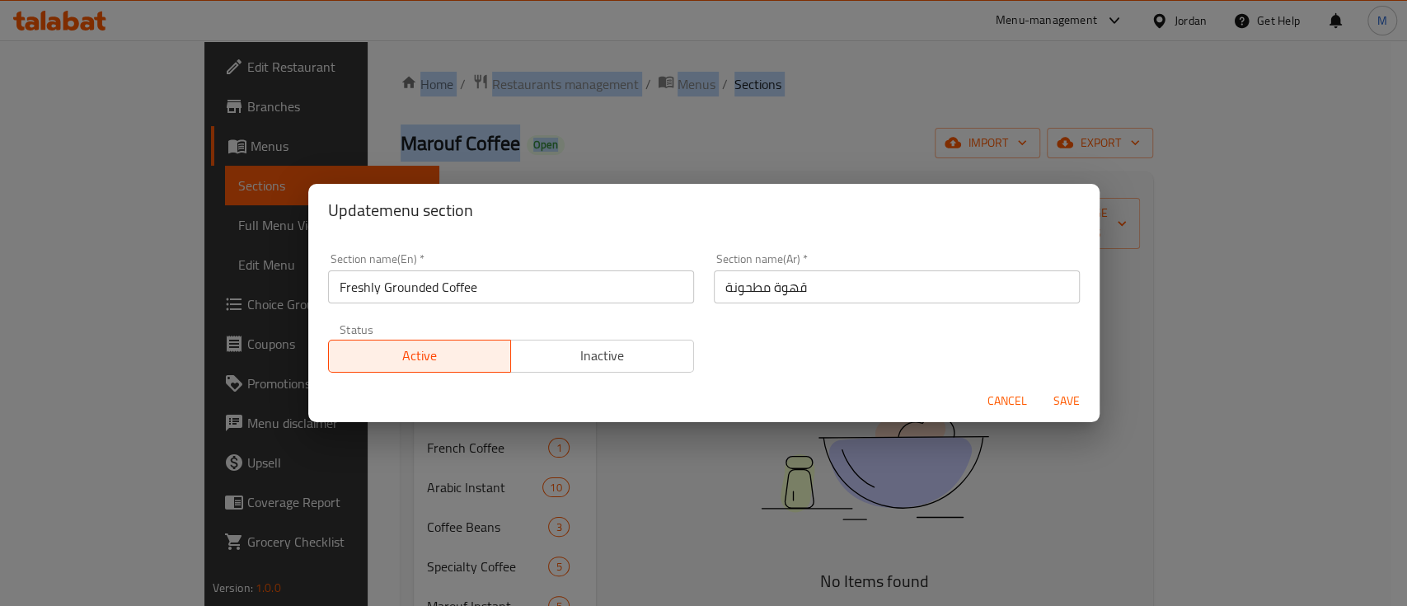
click at [537, 349] on span "Inactive" at bounding box center [603, 356] width 170 height 24
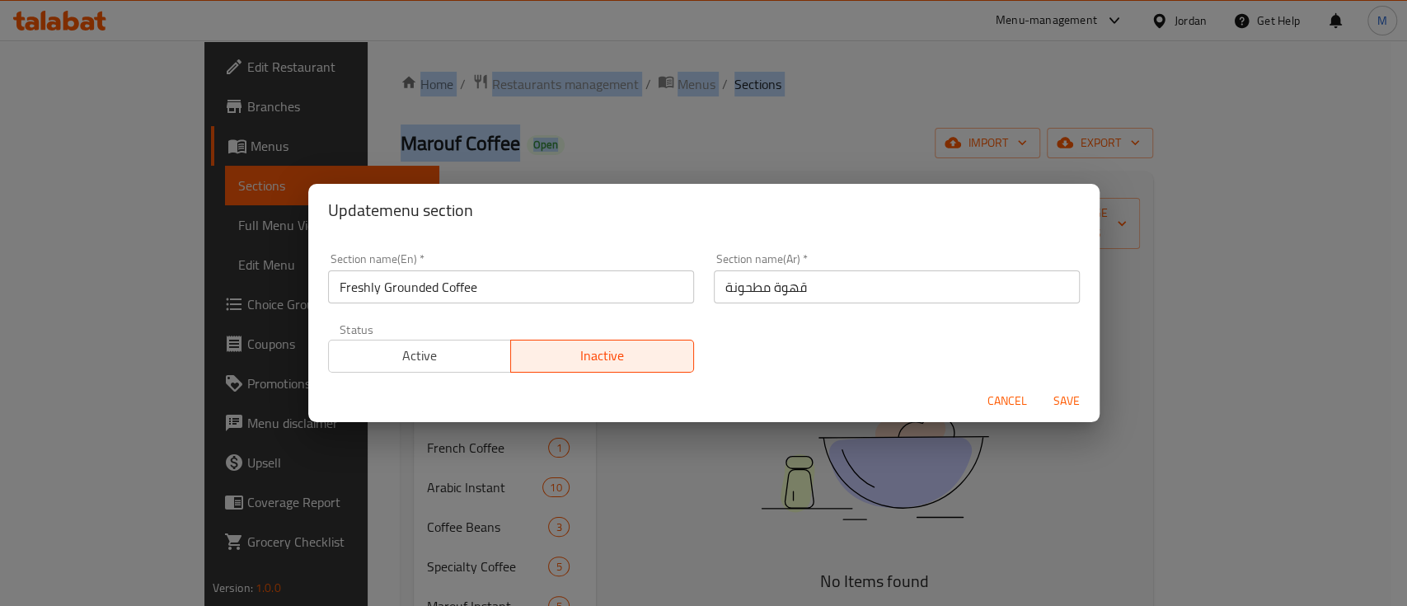
click at [1070, 395] on span "Save" at bounding box center [1067, 401] width 40 height 21
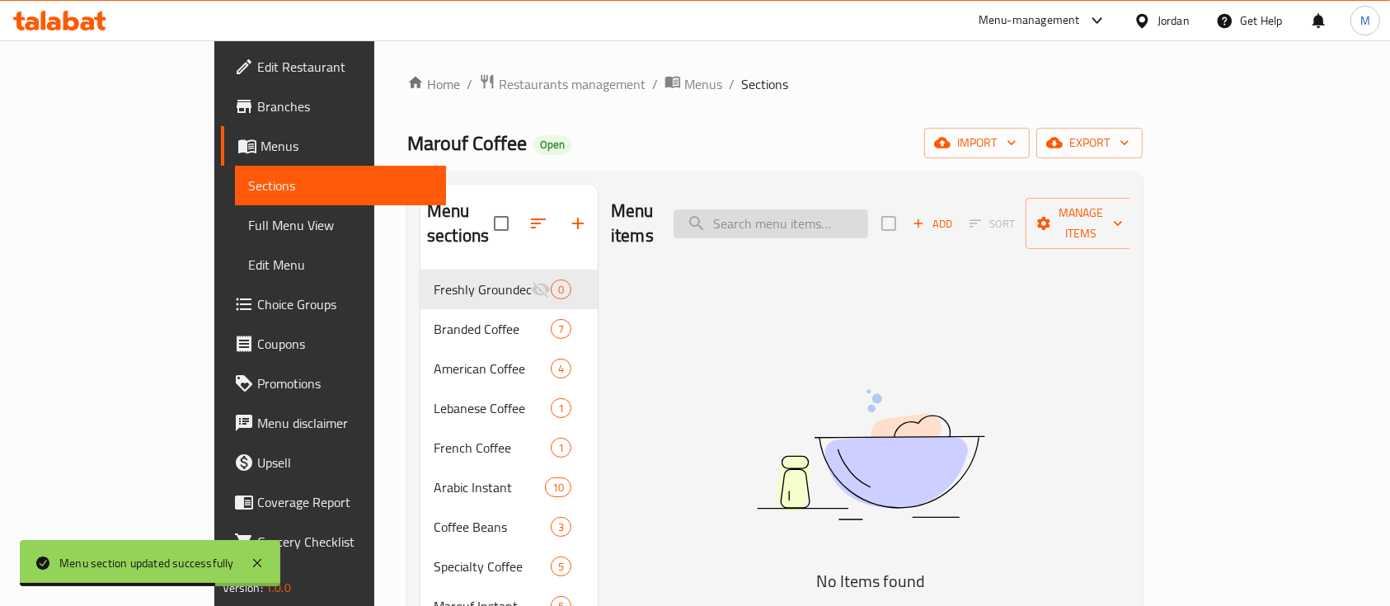
click at [868, 209] on input "search" at bounding box center [770, 223] width 195 height 29
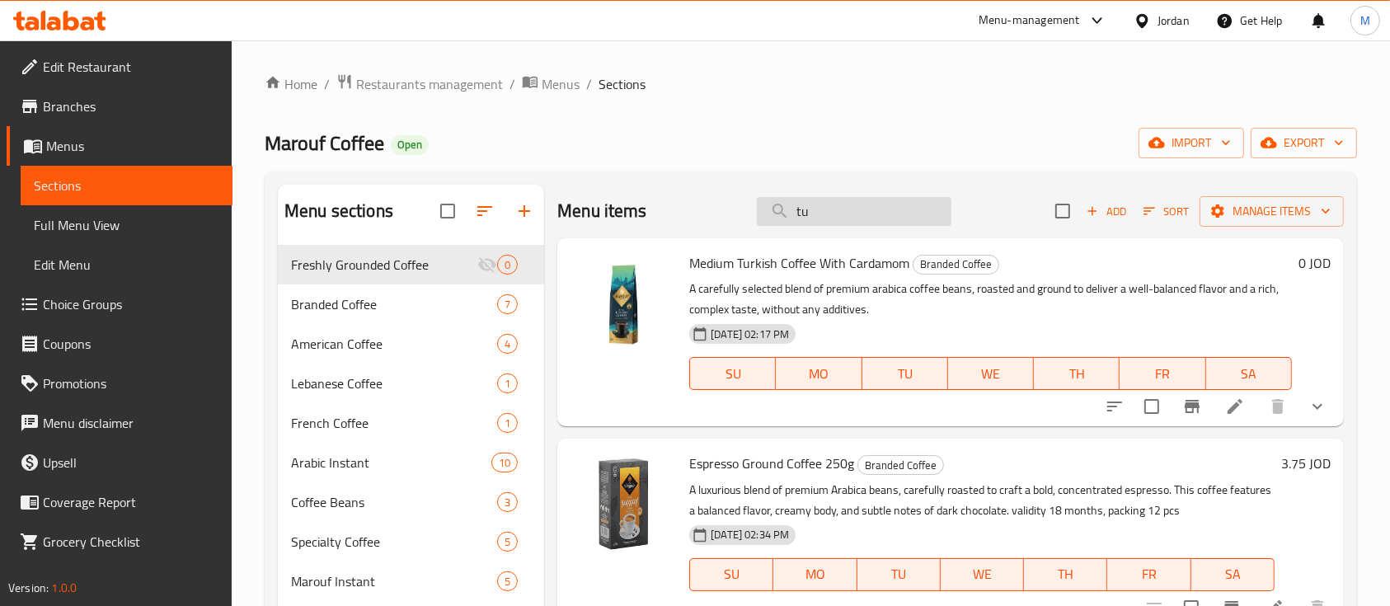
type input "tur"
drag, startPoint x: 831, startPoint y: 214, endPoint x: 712, endPoint y: 232, distance: 119.9
click at [712, 231] on div "Menu items tur Add Sort Manage items" at bounding box center [950, 212] width 786 height 54
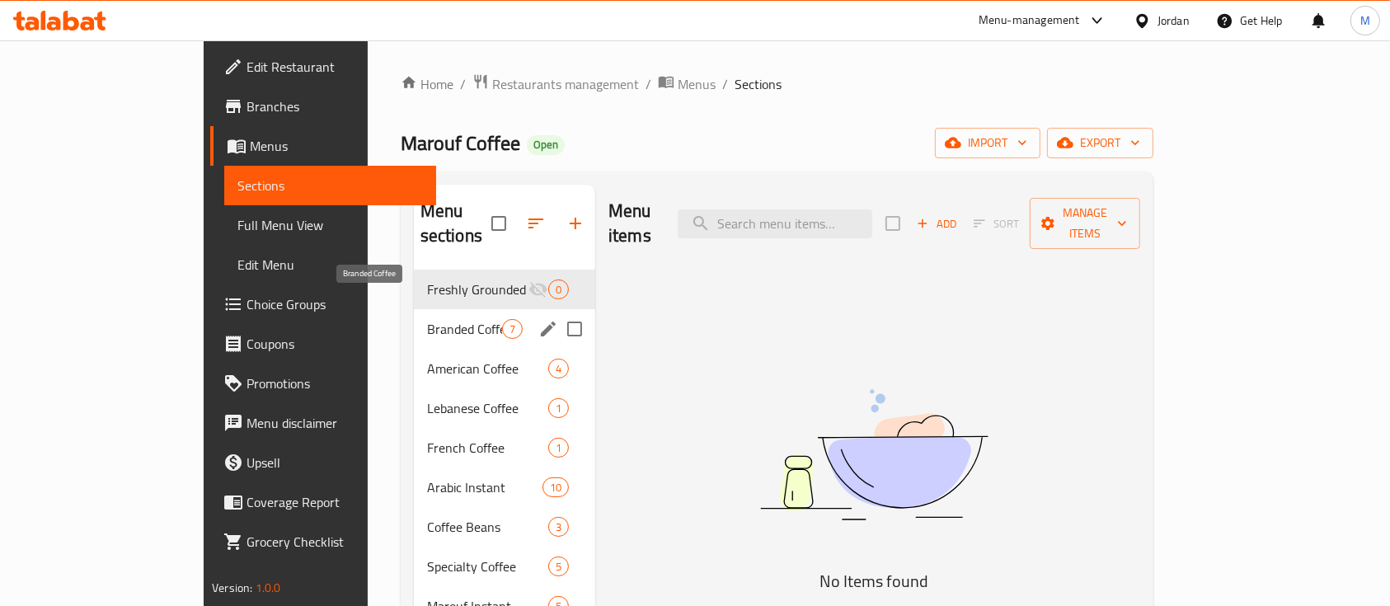
click at [427, 319] on span "Branded Coffee" at bounding box center [464, 329] width 75 height 20
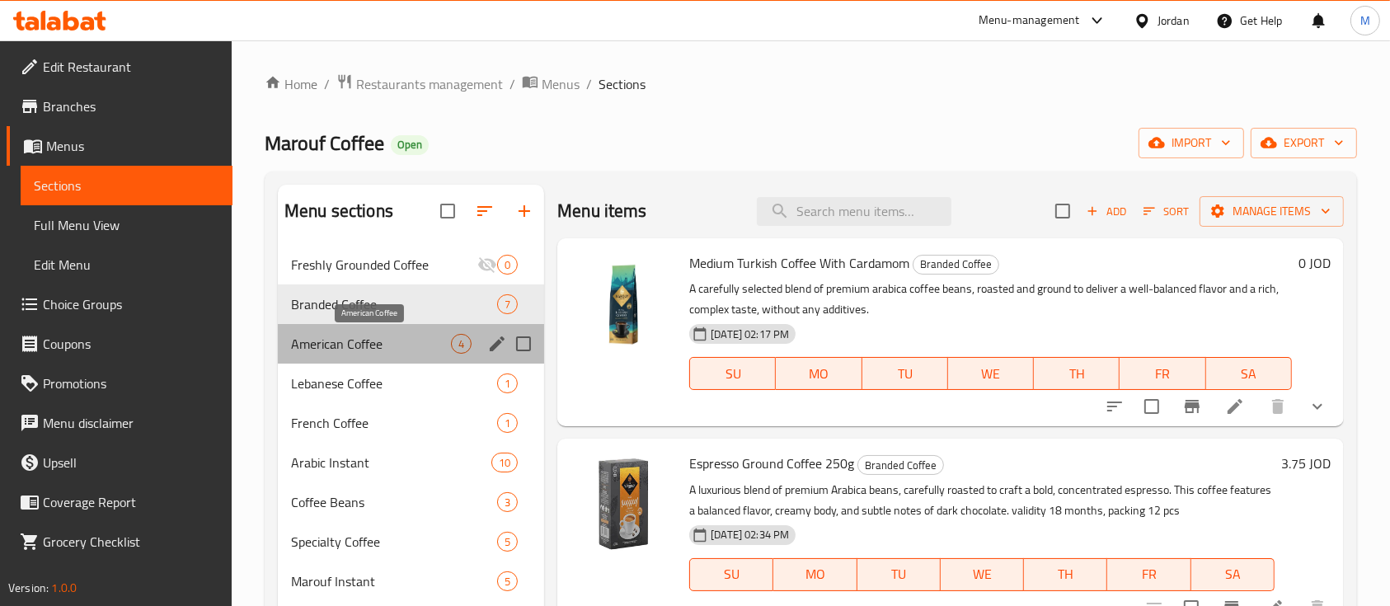
click at [400, 334] on span "American Coffee" at bounding box center [371, 344] width 160 height 20
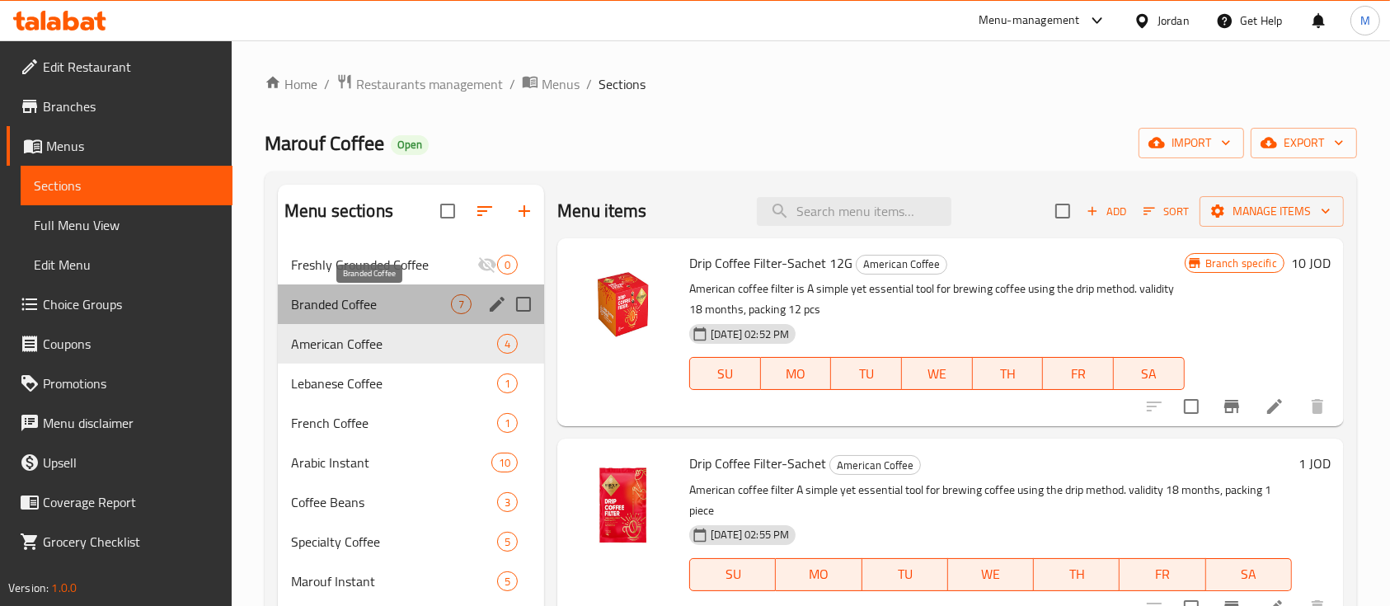
click at [389, 298] on span "Branded Coffee" at bounding box center [371, 304] width 160 height 20
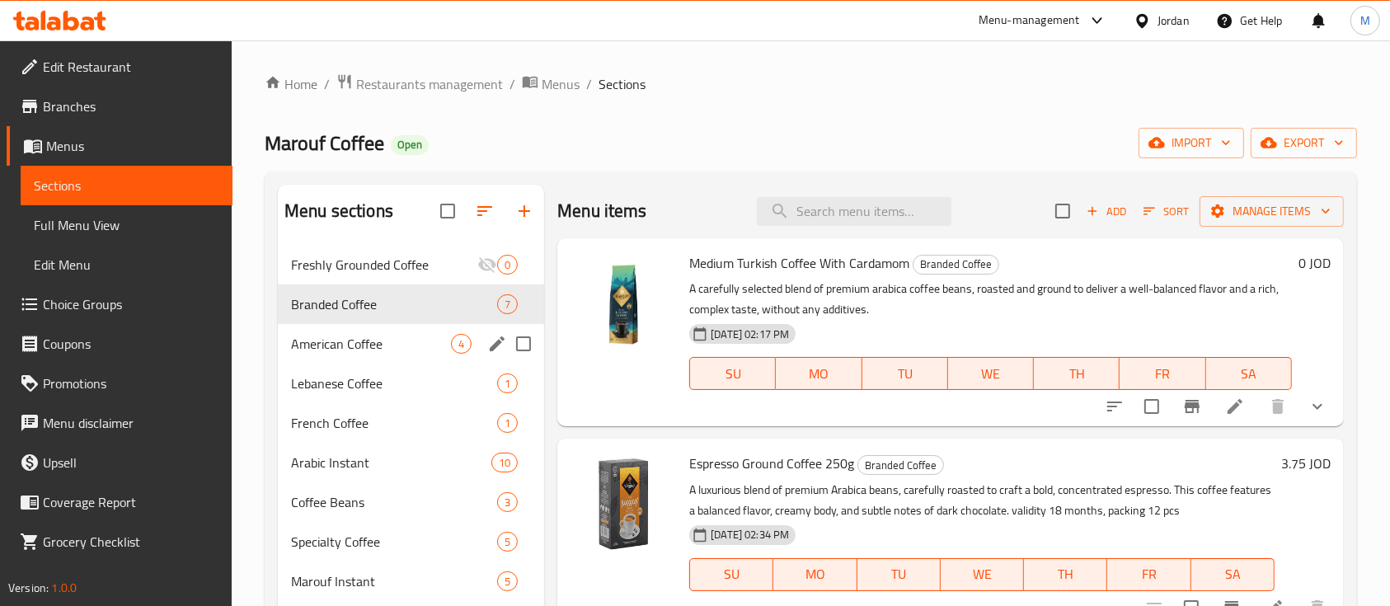
click at [393, 340] on span "American Coffee" at bounding box center [371, 344] width 160 height 20
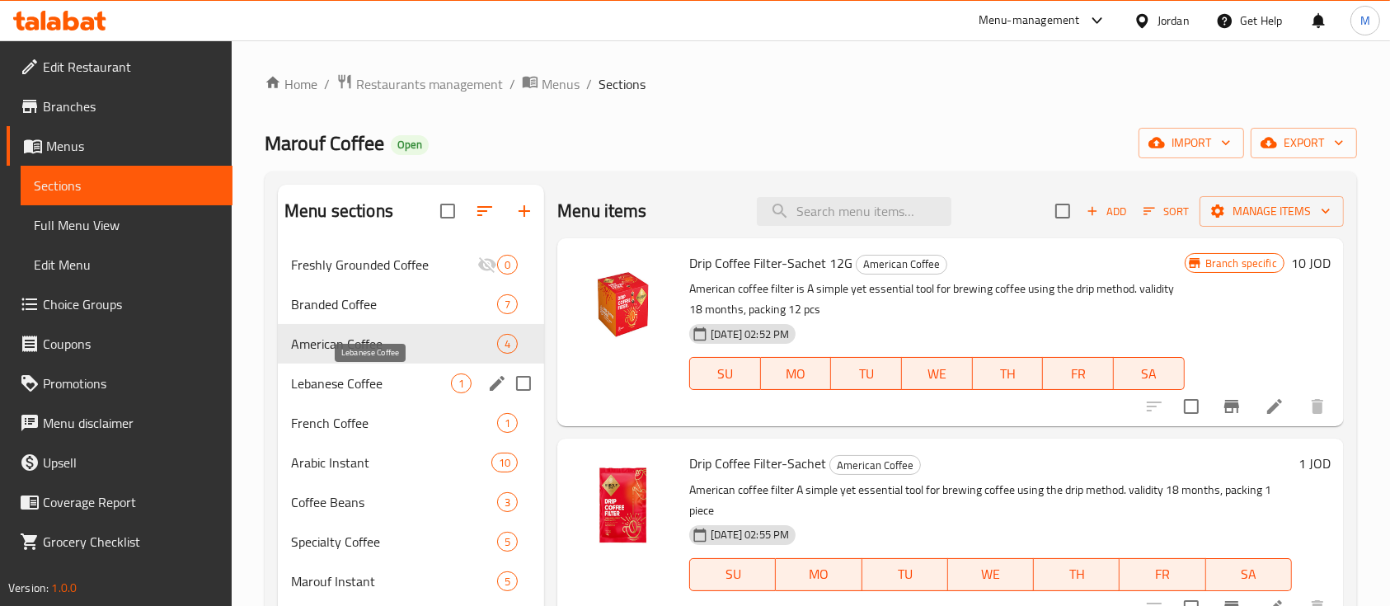
click at [416, 391] on span "Lebanese Coffee" at bounding box center [371, 383] width 160 height 20
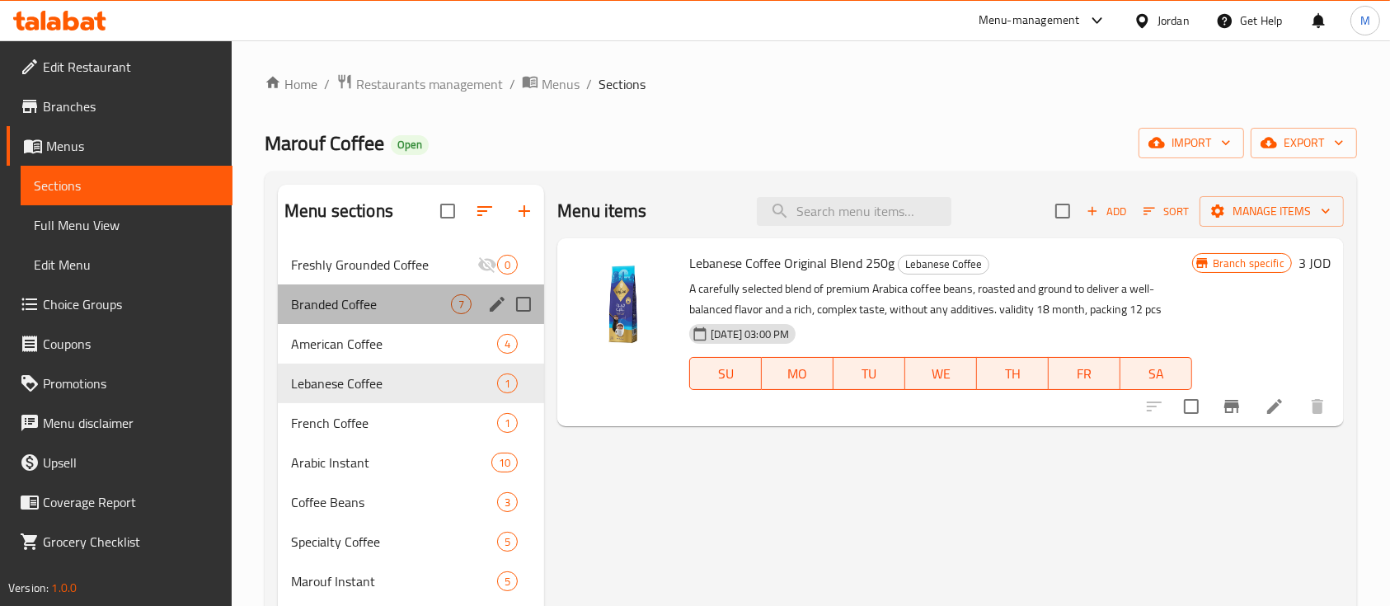
click at [382, 284] on div "Branded Coffee 7" at bounding box center [411, 304] width 266 height 40
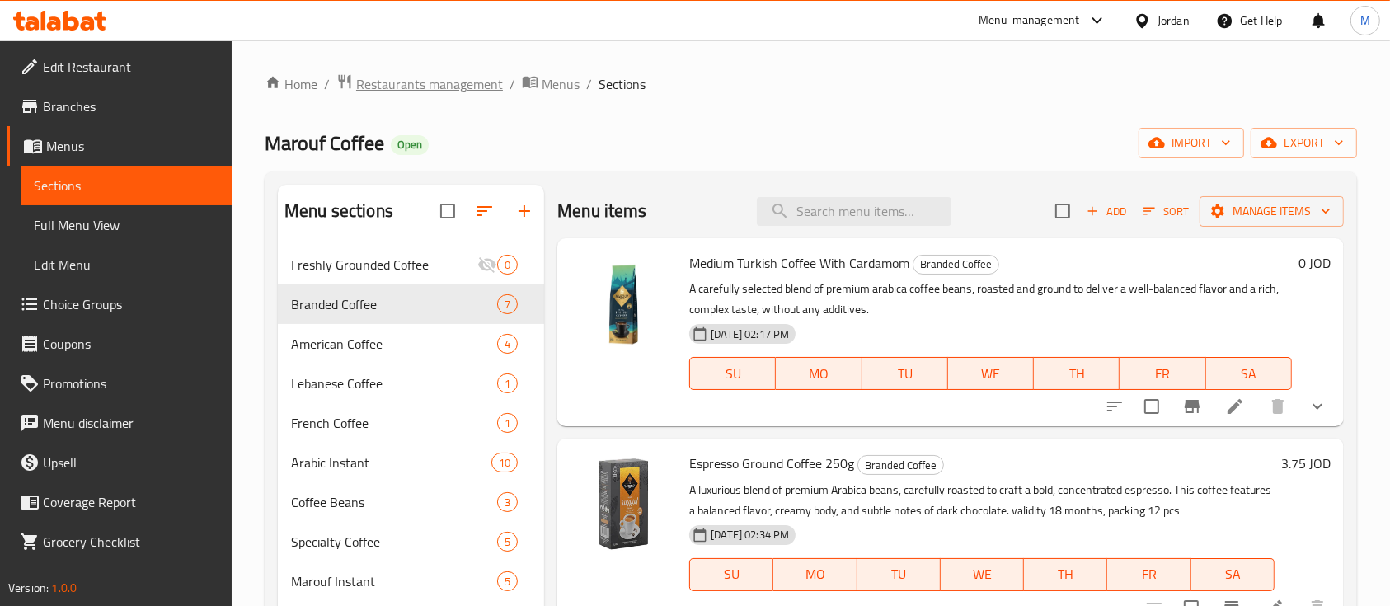
click at [466, 89] on span "Restaurants management" at bounding box center [429, 84] width 147 height 20
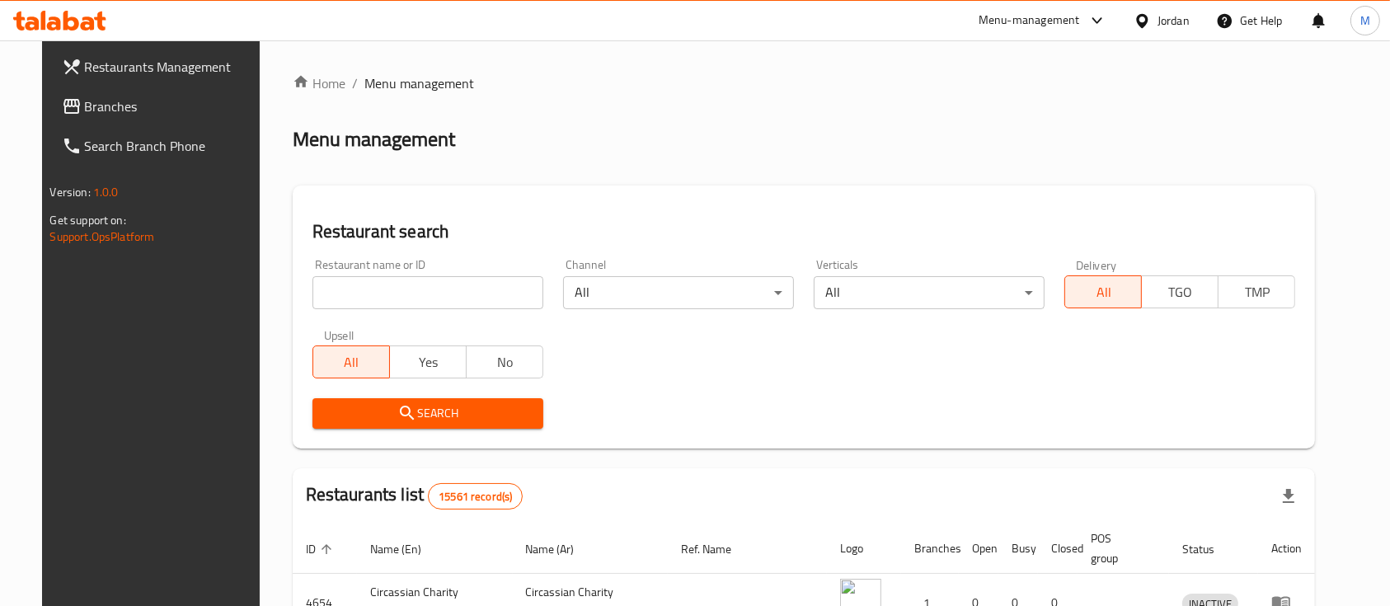
click at [357, 316] on div "Restaurant name or ID Restaurant name or ID" at bounding box center [427, 284] width 251 height 70
click at [357, 307] on input "search" at bounding box center [427, 292] width 231 height 33
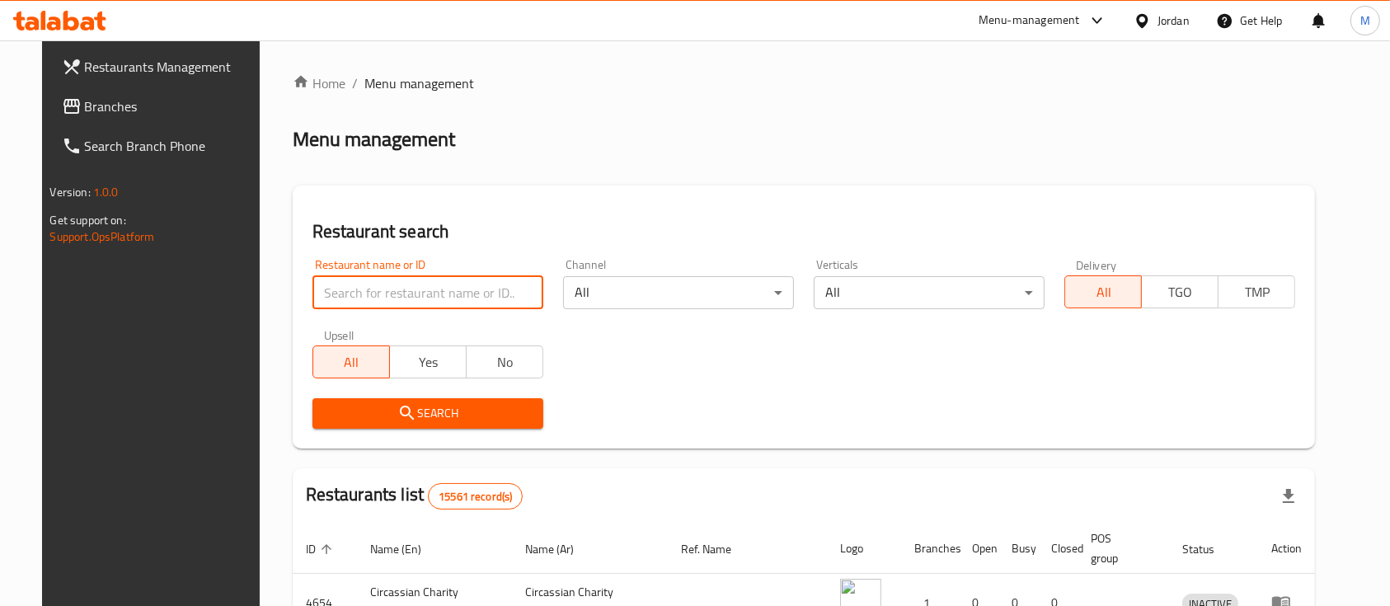
type input "s"
type input "[PERSON_NAME] roastery"
click button "Search" at bounding box center [427, 413] width 231 height 30
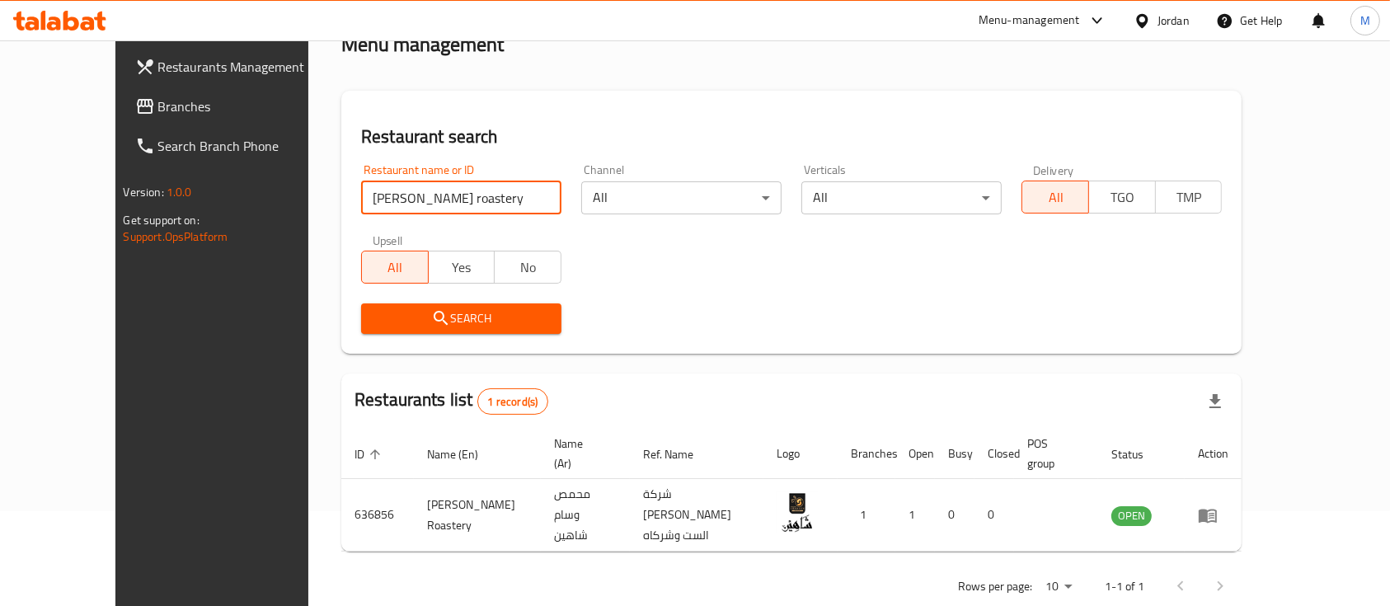
scroll to position [96, 0]
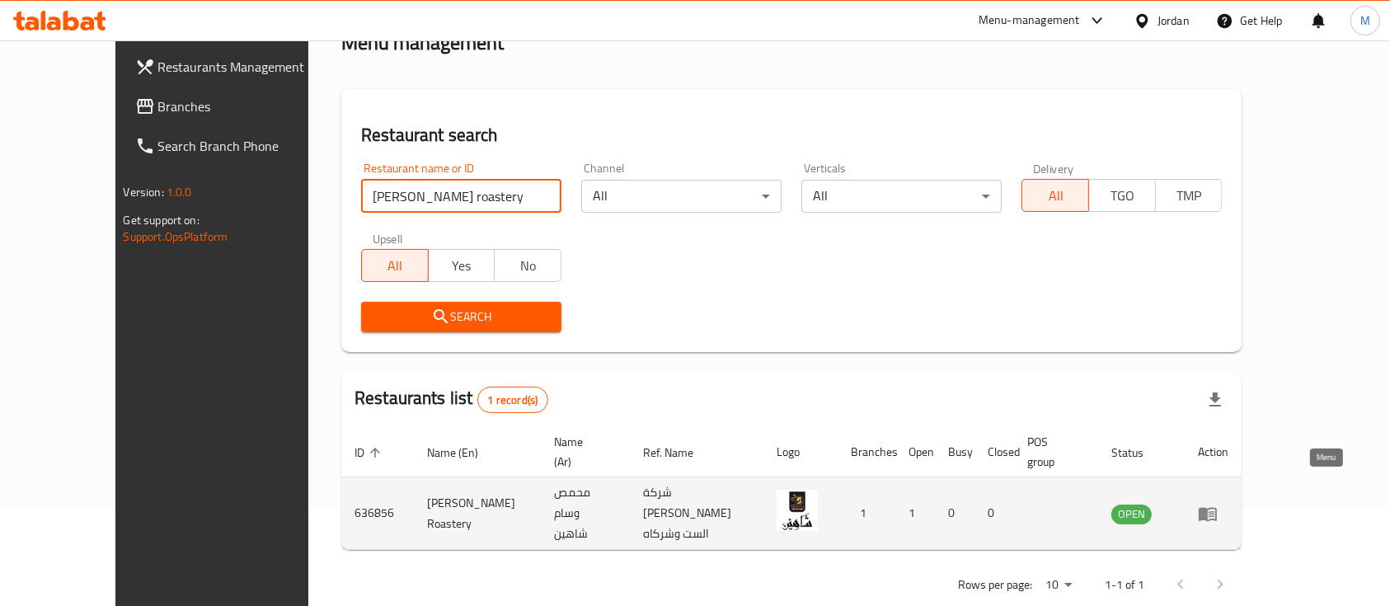
click at [1216, 507] on icon "enhanced table" at bounding box center [1207, 514] width 18 height 14
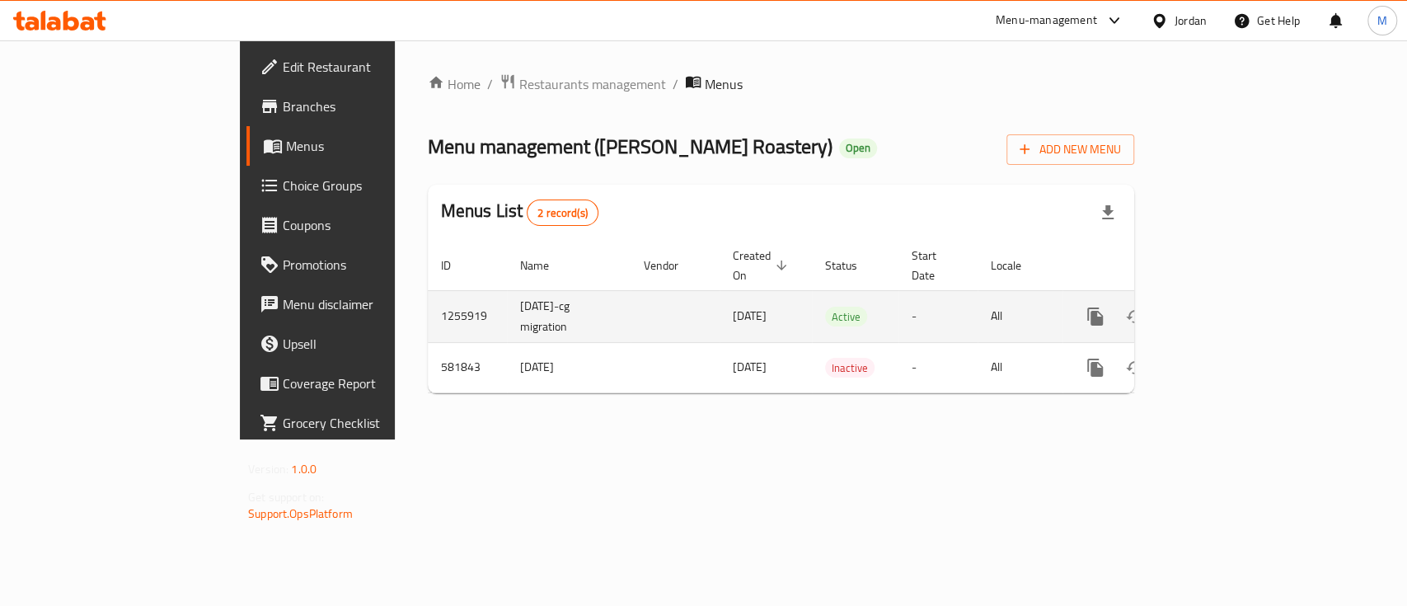
click at [1234, 297] on link "enhanced table" at bounding box center [1214, 317] width 40 height 40
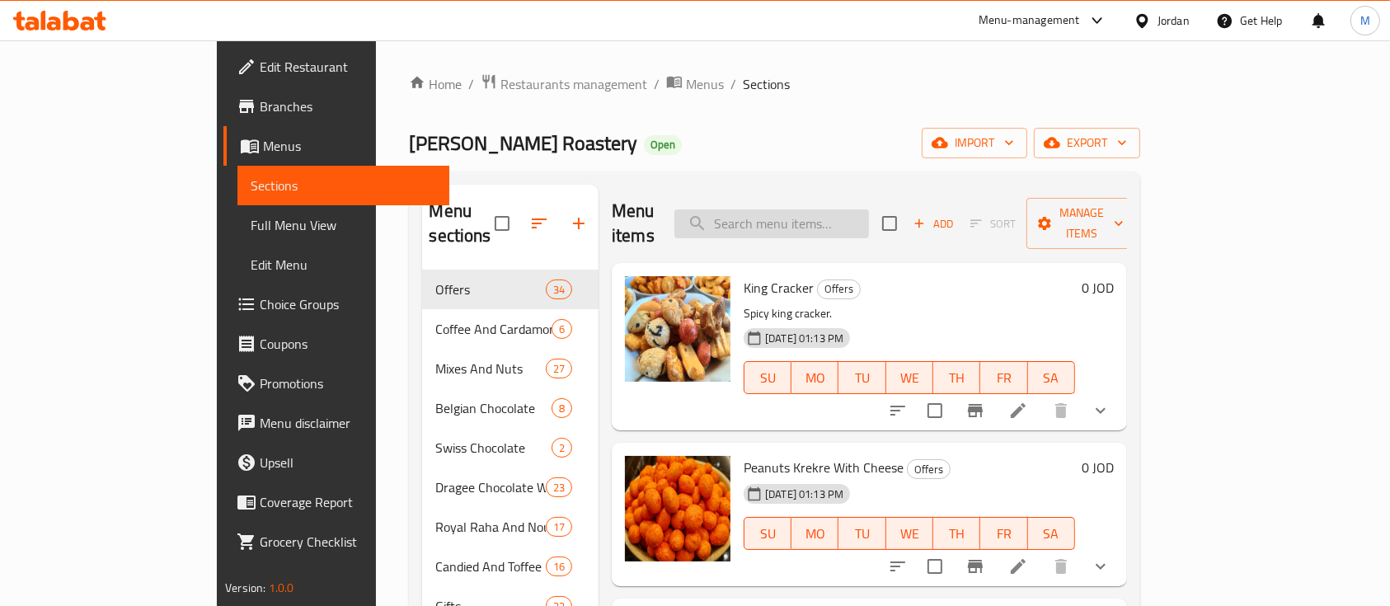
click at [829, 220] on input "search" at bounding box center [771, 223] width 195 height 29
type input "s"
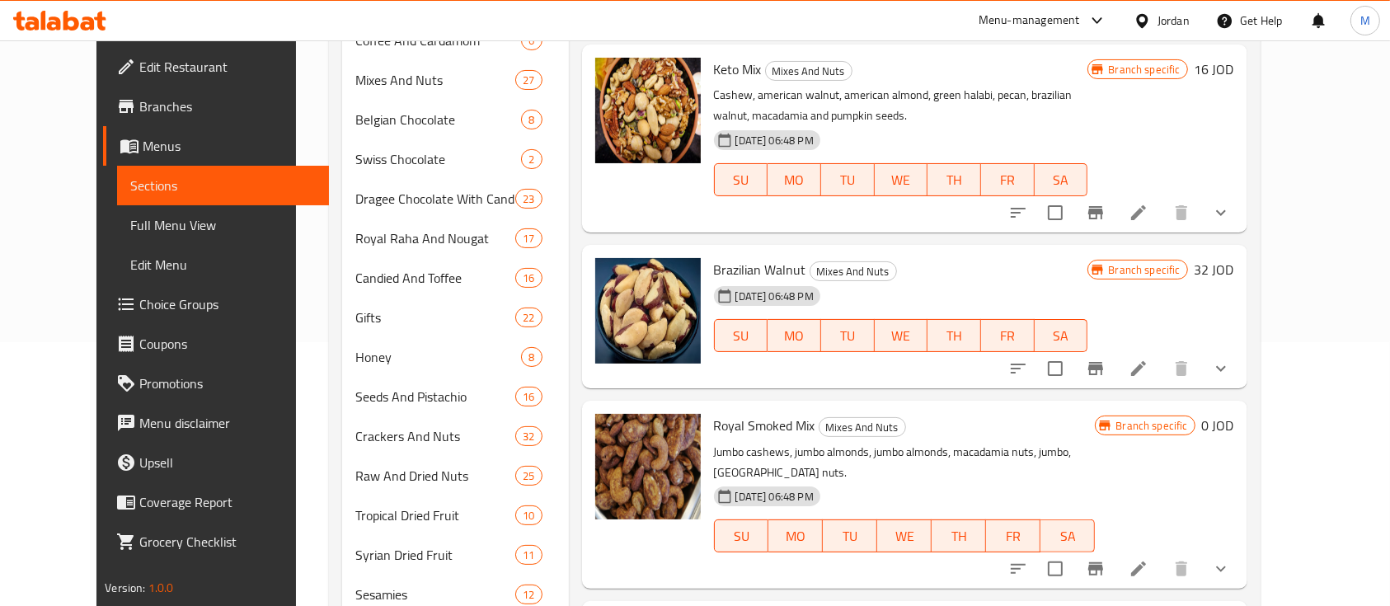
scroll to position [330, 0]
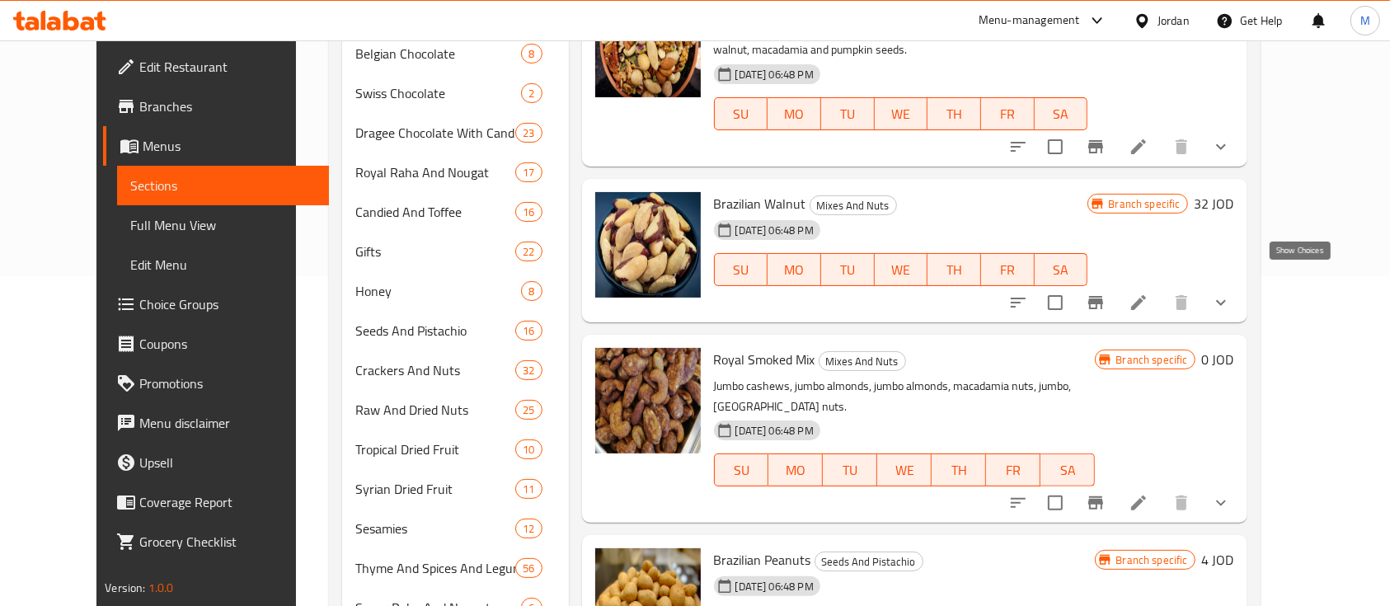
type input "bra"
click at [1230, 293] on icon "show more" at bounding box center [1221, 303] width 20 height 20
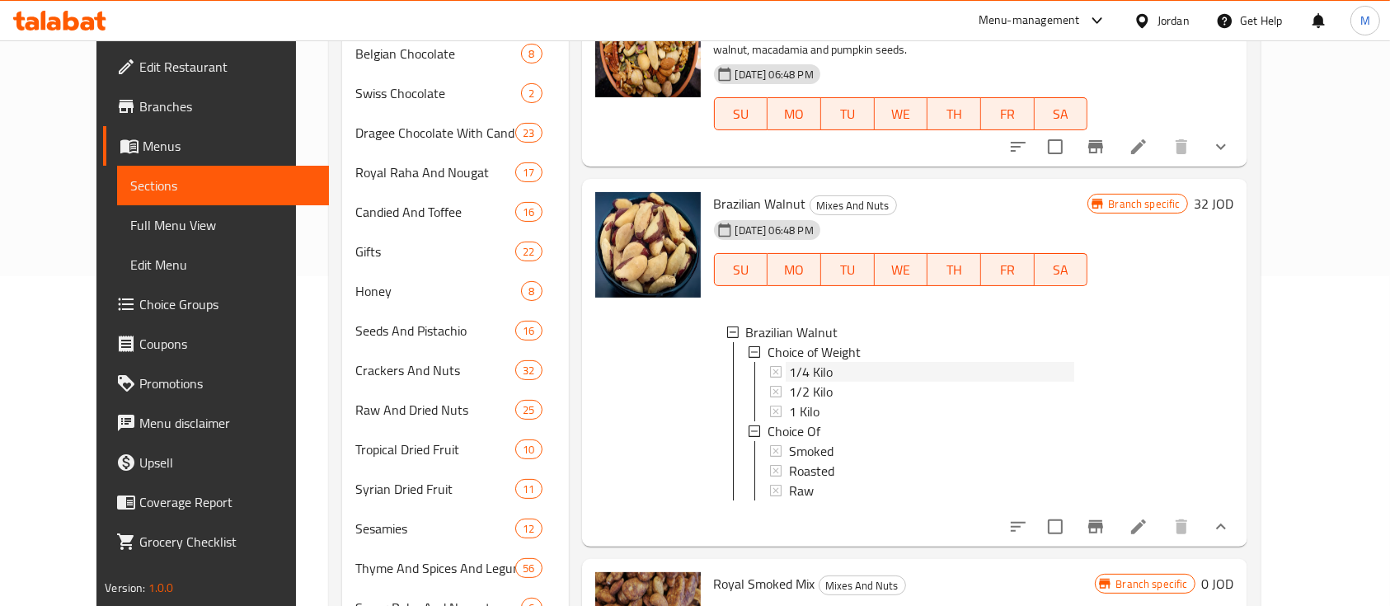
click at [847, 362] on div "1/4 Kilo" at bounding box center [932, 372] width 286 height 20
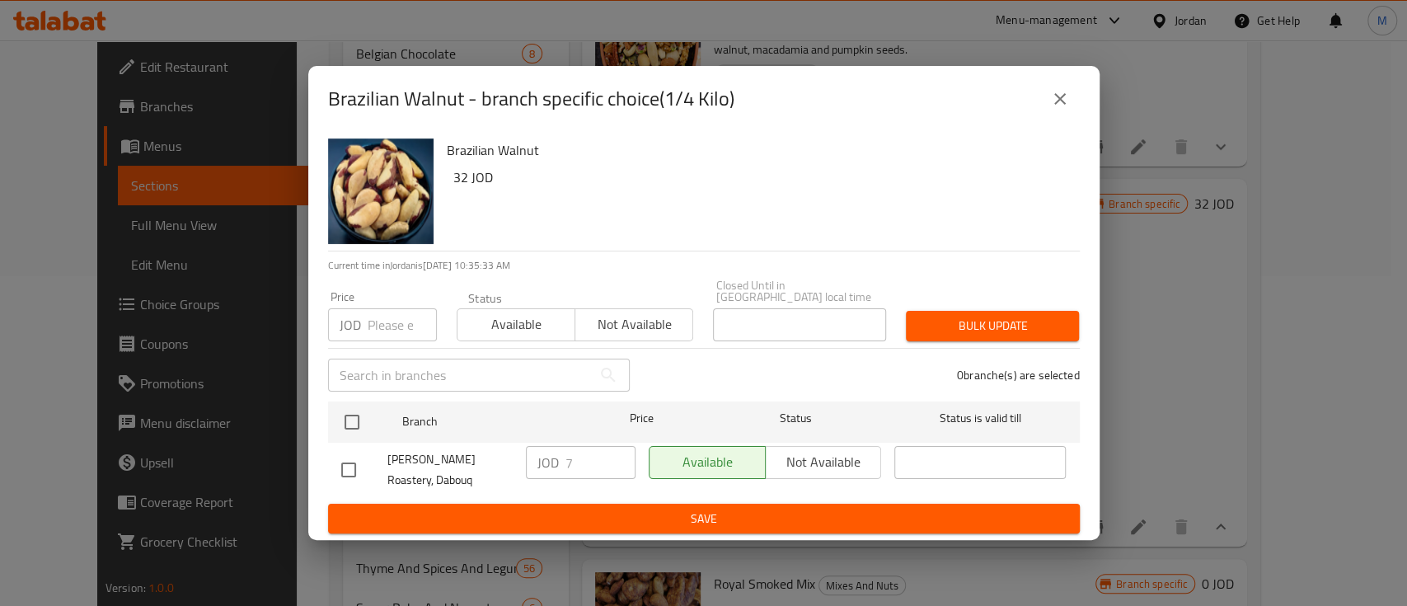
click at [1056, 109] on icon "close" at bounding box center [1060, 99] width 20 height 20
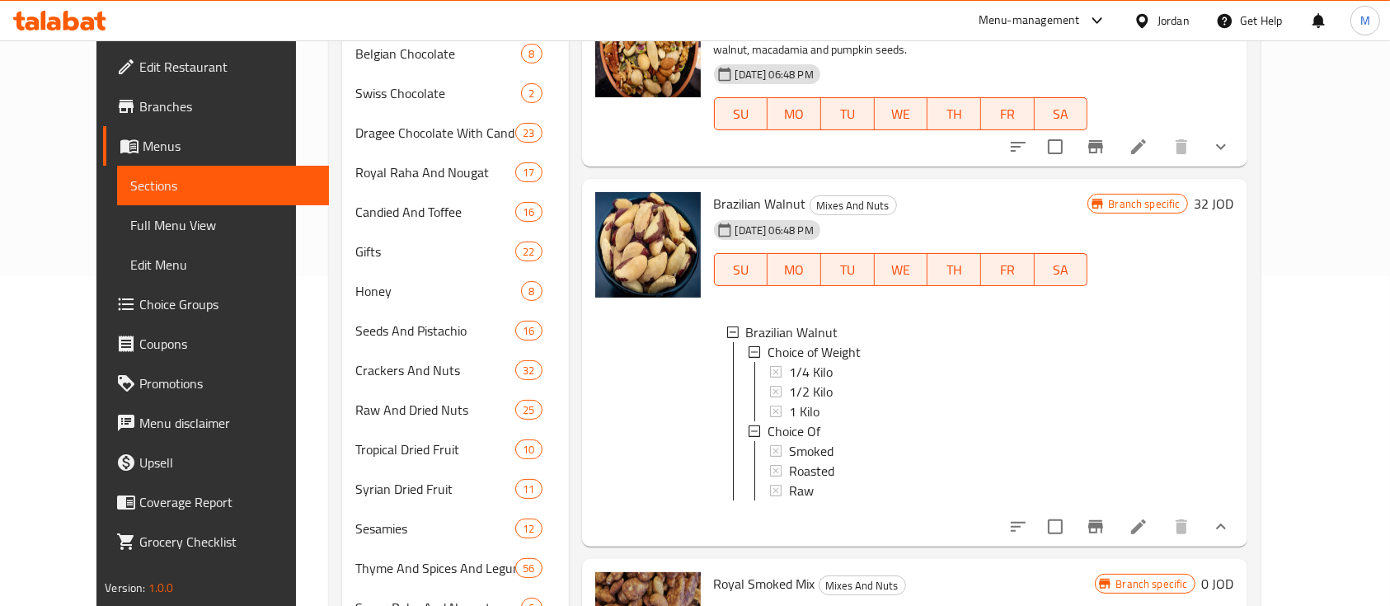
click at [789, 362] on span "1/4 Kilo" at bounding box center [811, 372] width 44 height 20
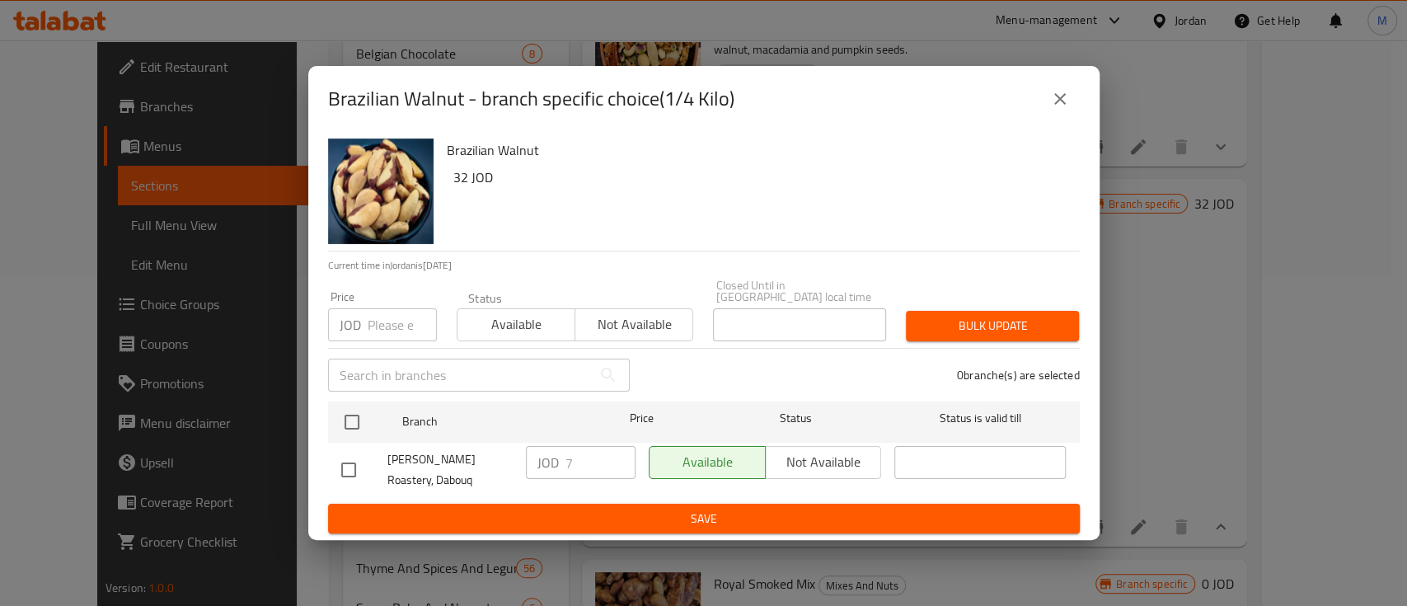
click at [372, 319] on input "number" at bounding box center [402, 324] width 69 height 33
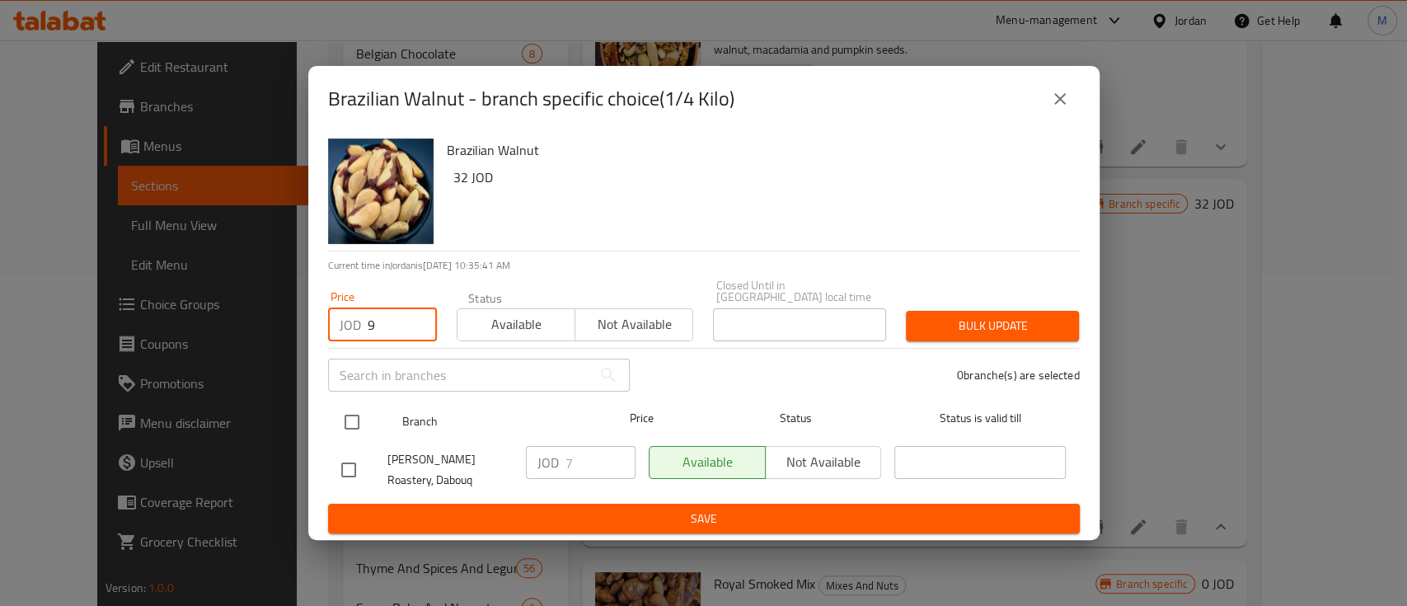
type input "9"
click at [354, 410] on input "checkbox" at bounding box center [352, 422] width 35 height 35
checkbox input "true"
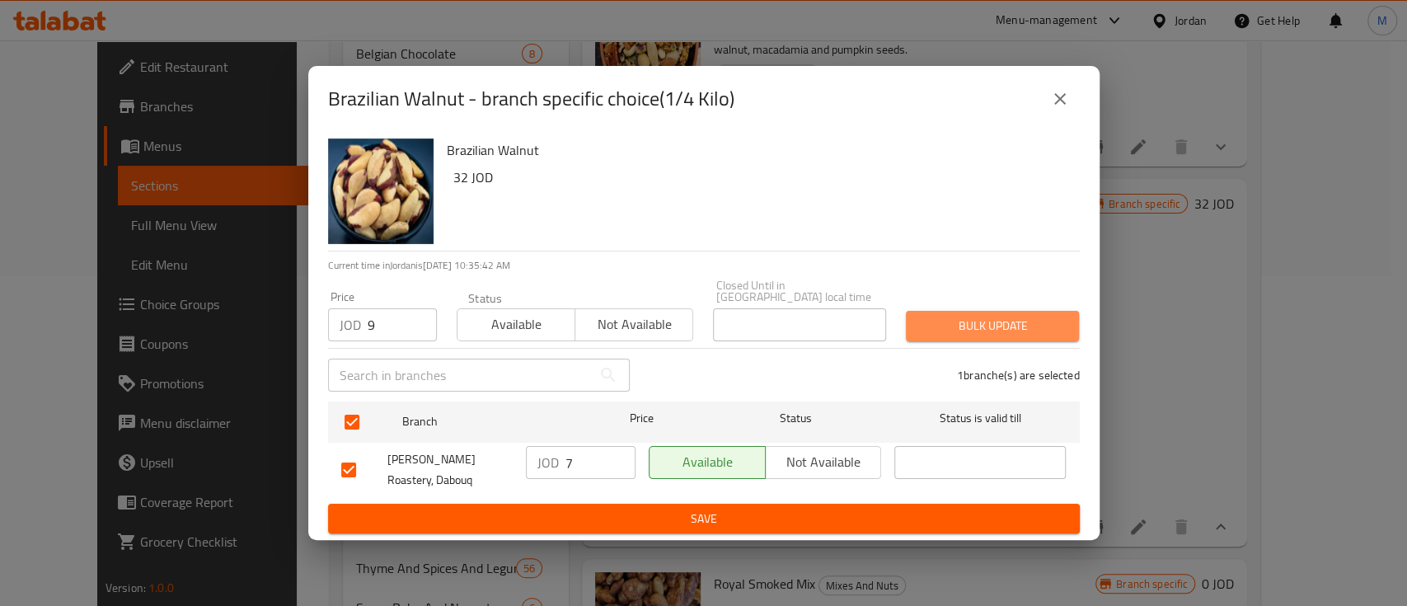
click at [985, 311] on button "Bulk update" at bounding box center [992, 326] width 173 height 30
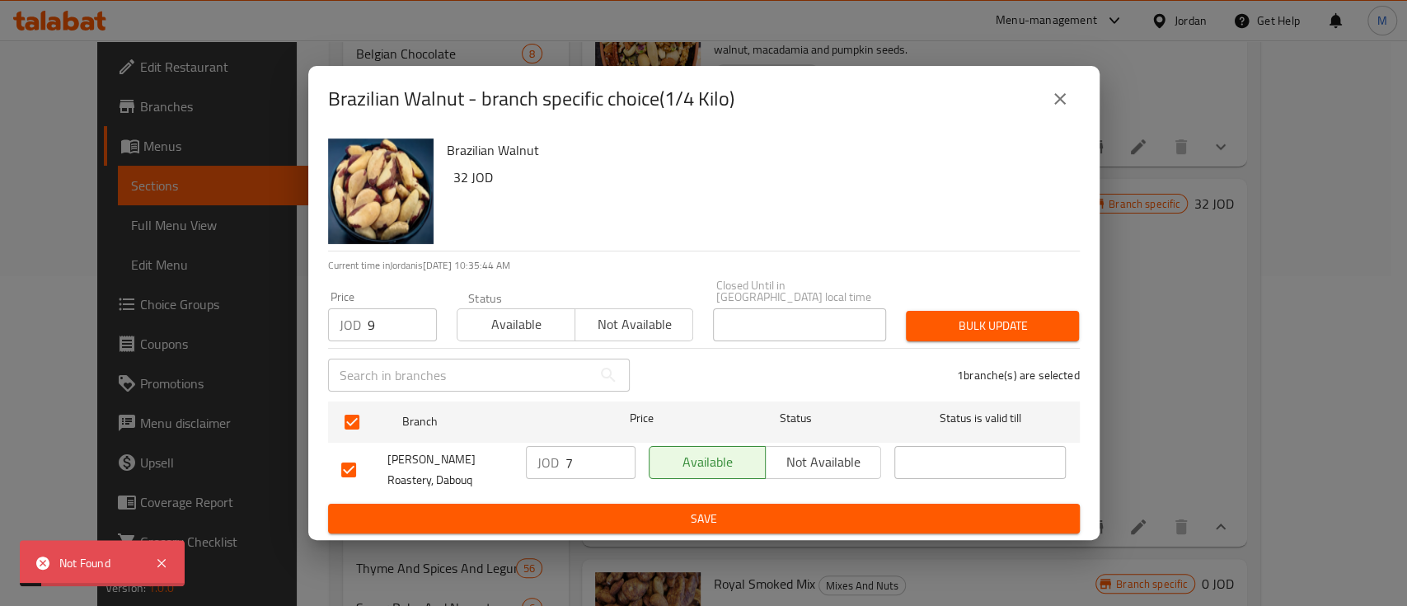
click at [1064, 96] on icon "close" at bounding box center [1060, 99] width 20 height 20
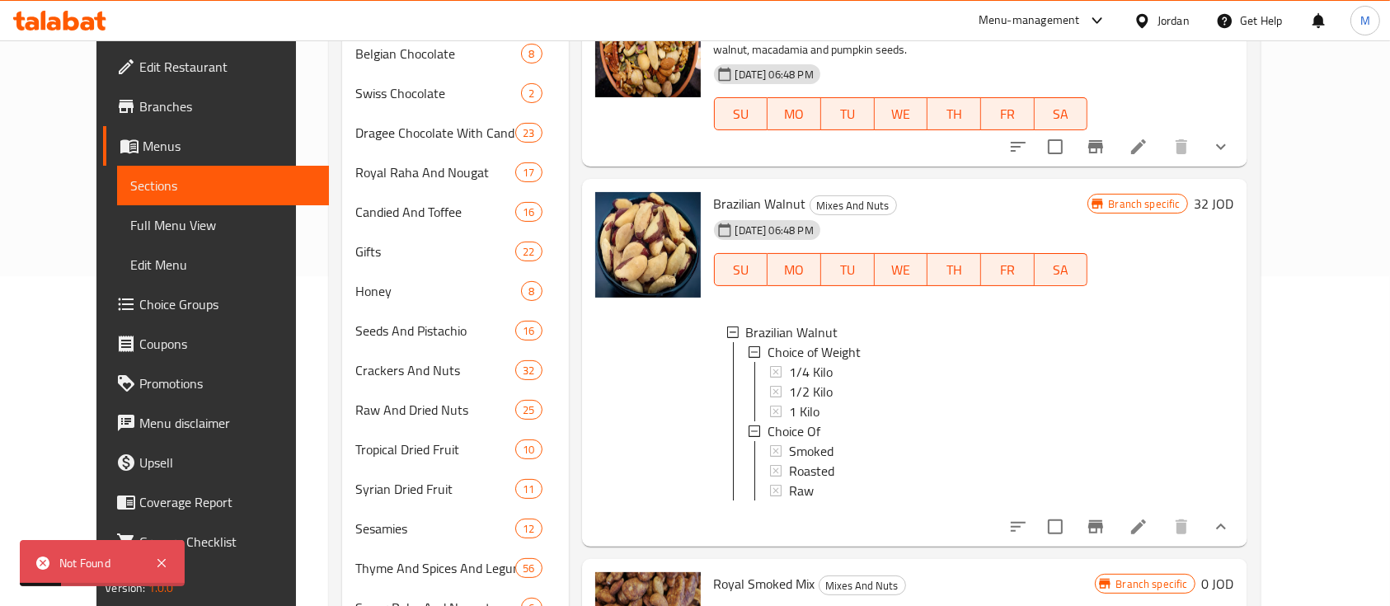
click at [1148, 518] on icon at bounding box center [1138, 527] width 20 height 20
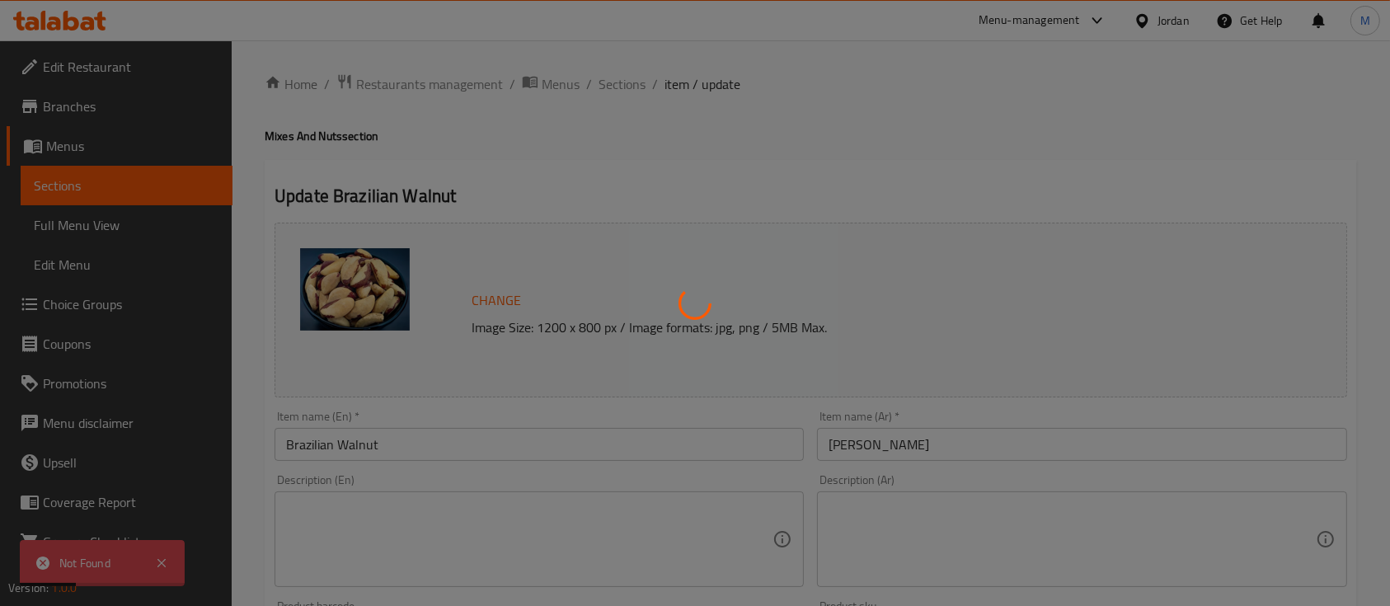
type input "اختيارك من :"
type input "1"
type input "اختيارك من"
type input "1"
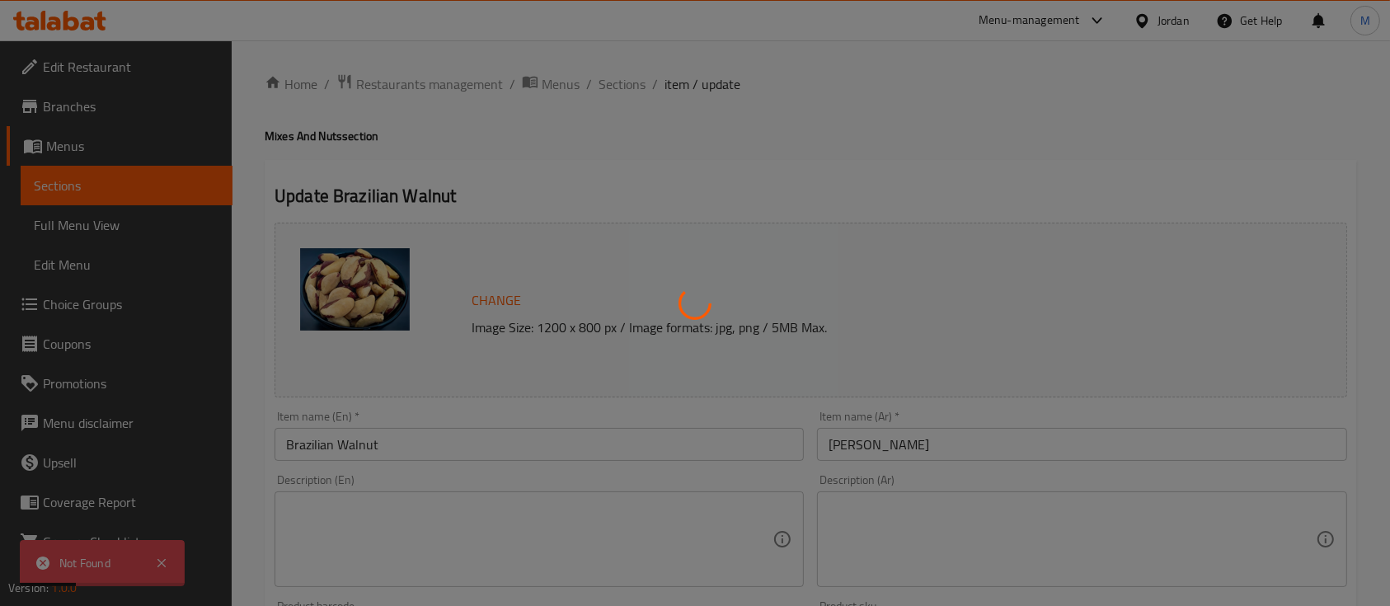
type input "1"
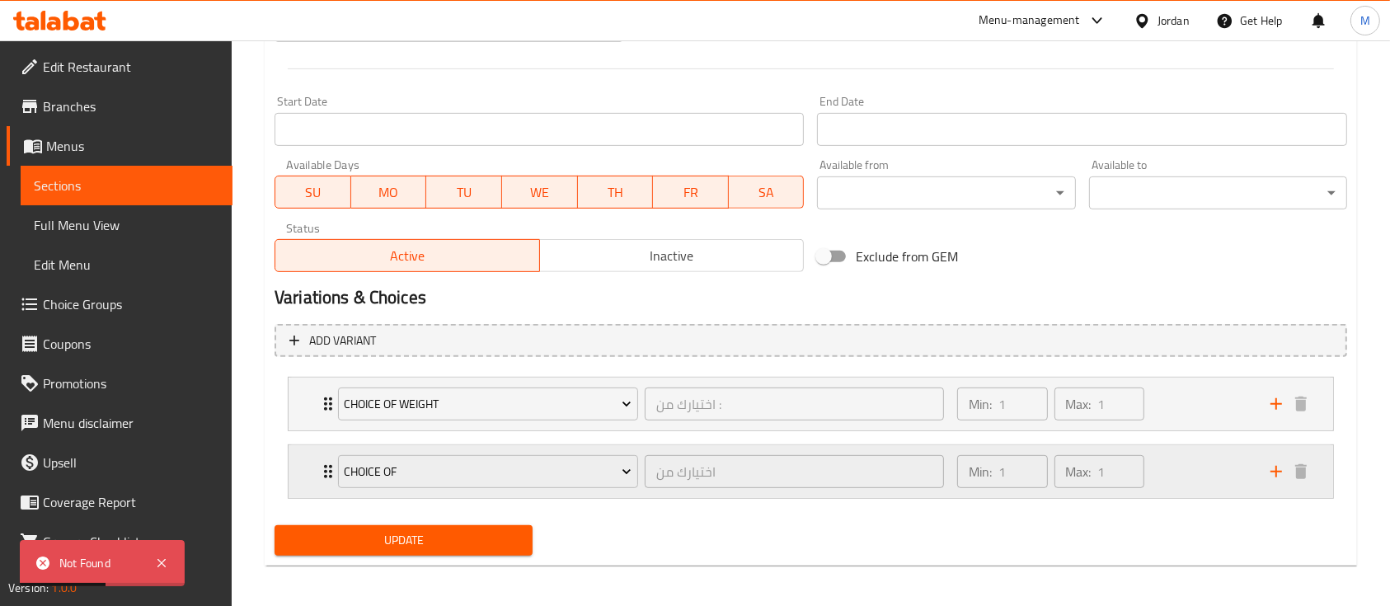
scroll to position [677, 0]
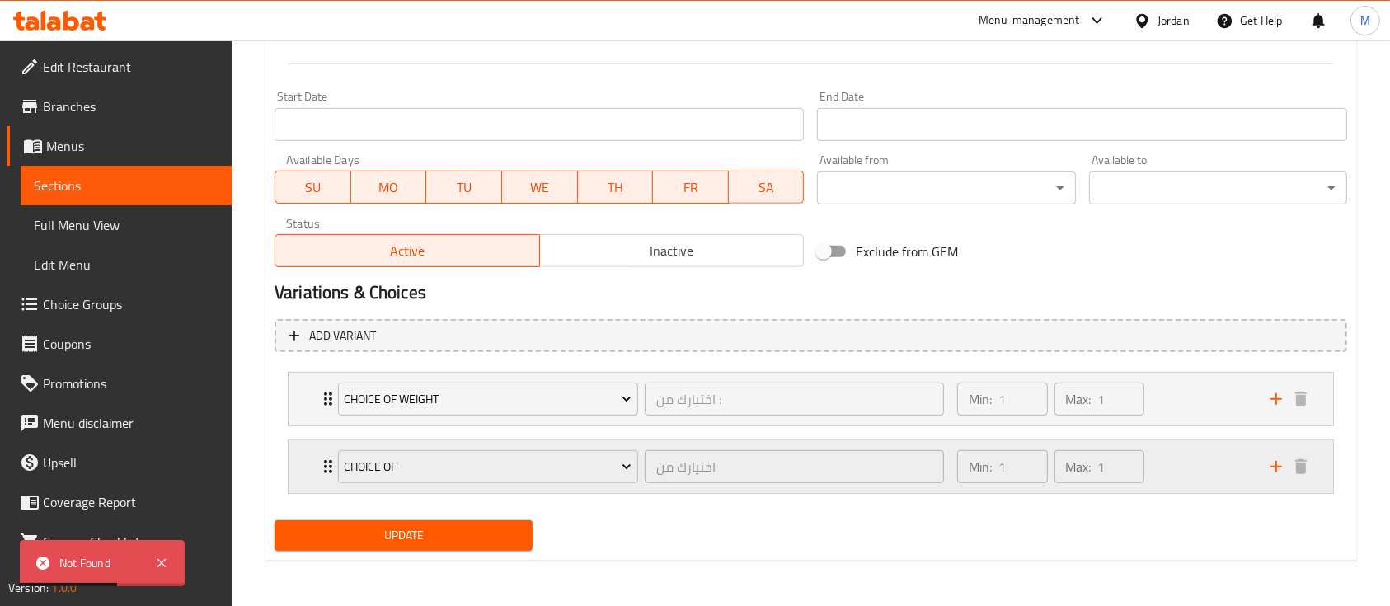
click at [314, 465] on div "Choice Of اختيارك من ​ Min: 1 ​ Max: 1 ​" at bounding box center [810, 466] width 1044 height 53
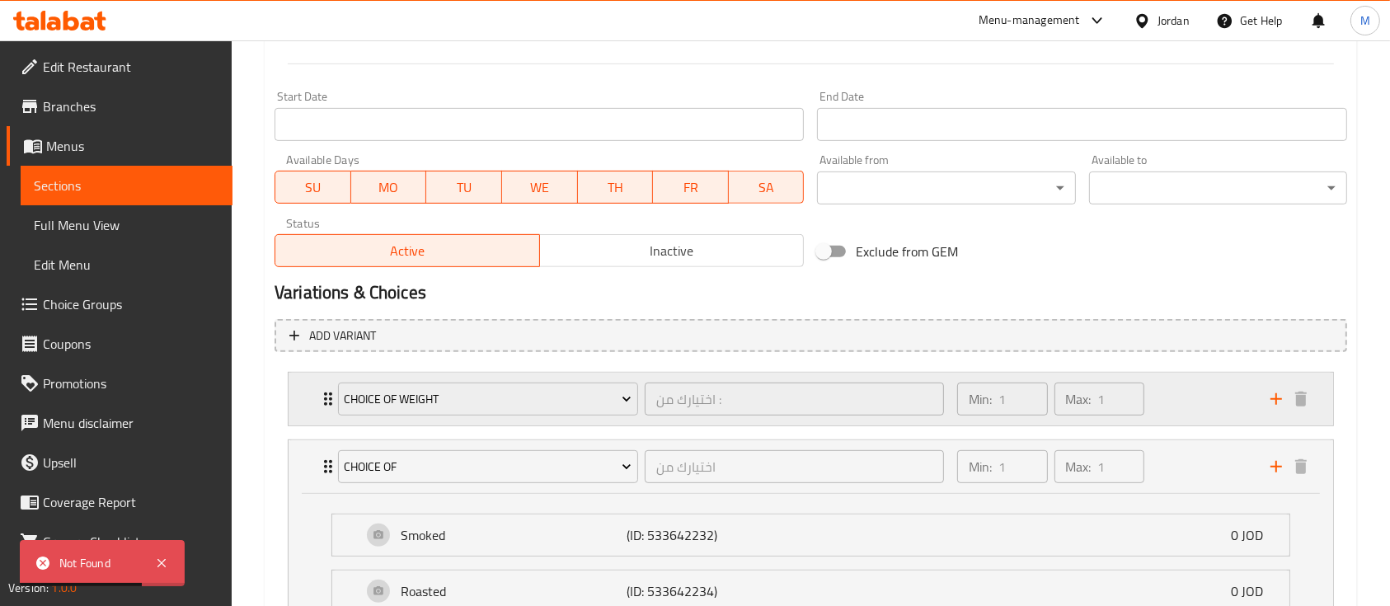
click at [307, 387] on div "Choice of Weight اختيارك من : ​ Min: 1 ​ Max: 1 ​" at bounding box center [810, 399] width 1044 height 53
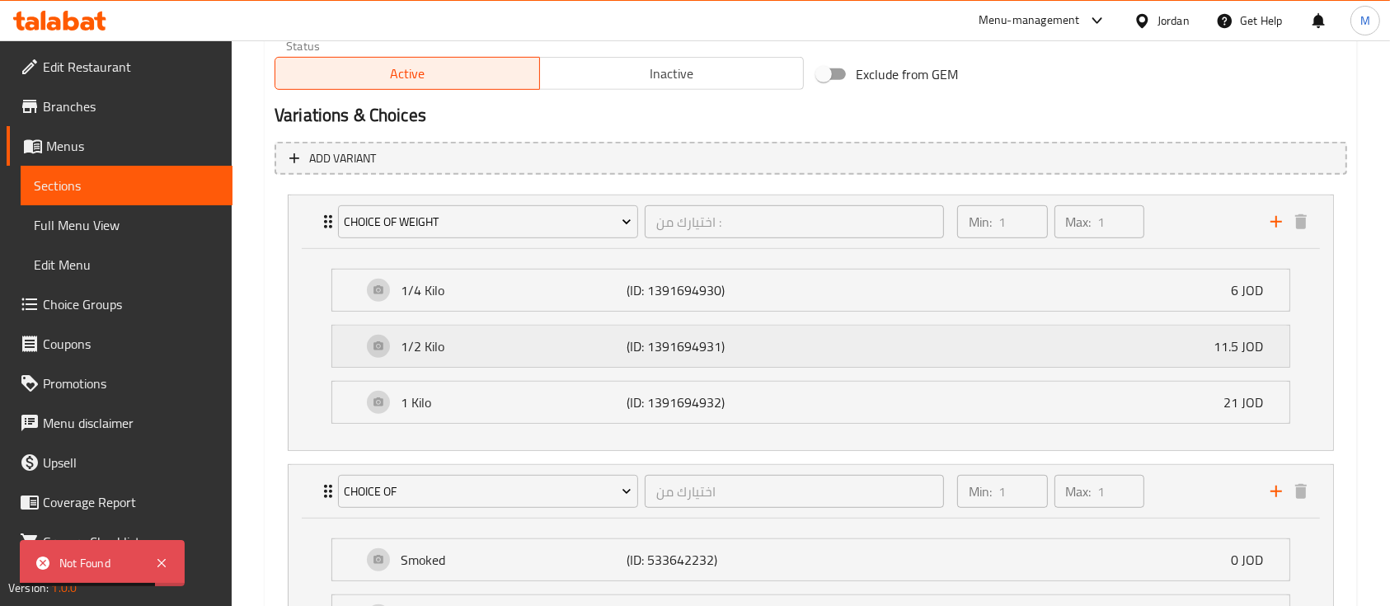
scroll to position [897, 0]
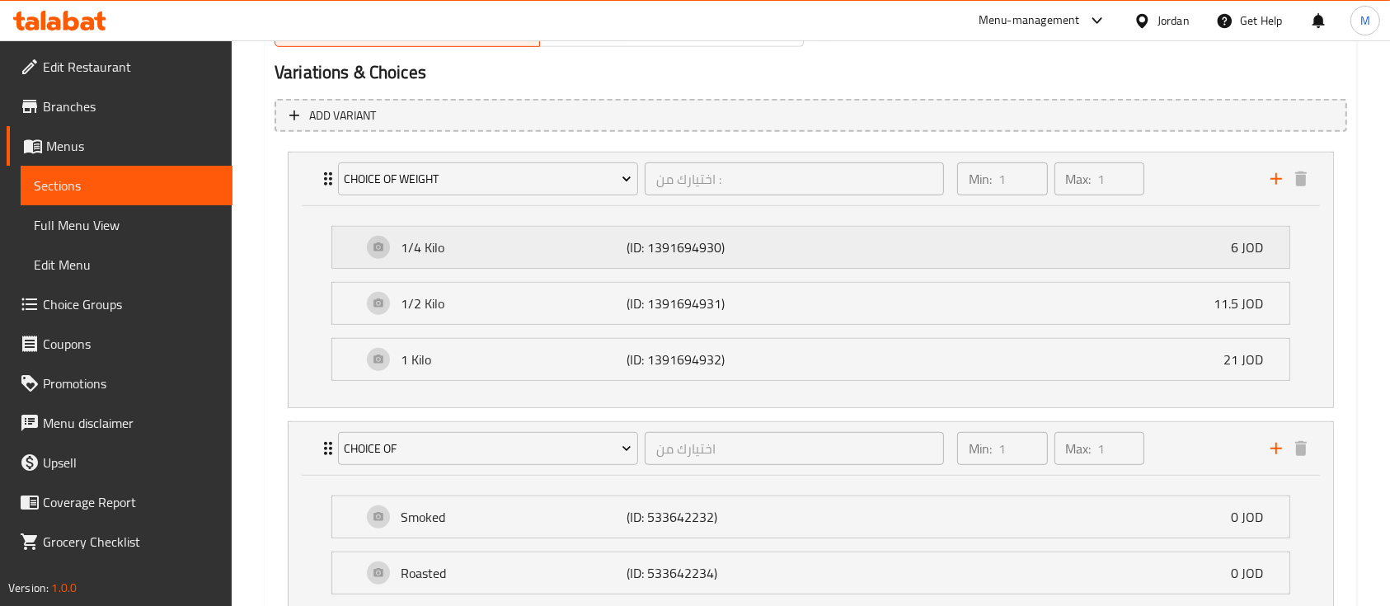
click at [896, 254] on div "1/4 Kilo (ID: 1391694930) 6 JOD" at bounding box center [815, 247] width 907 height 41
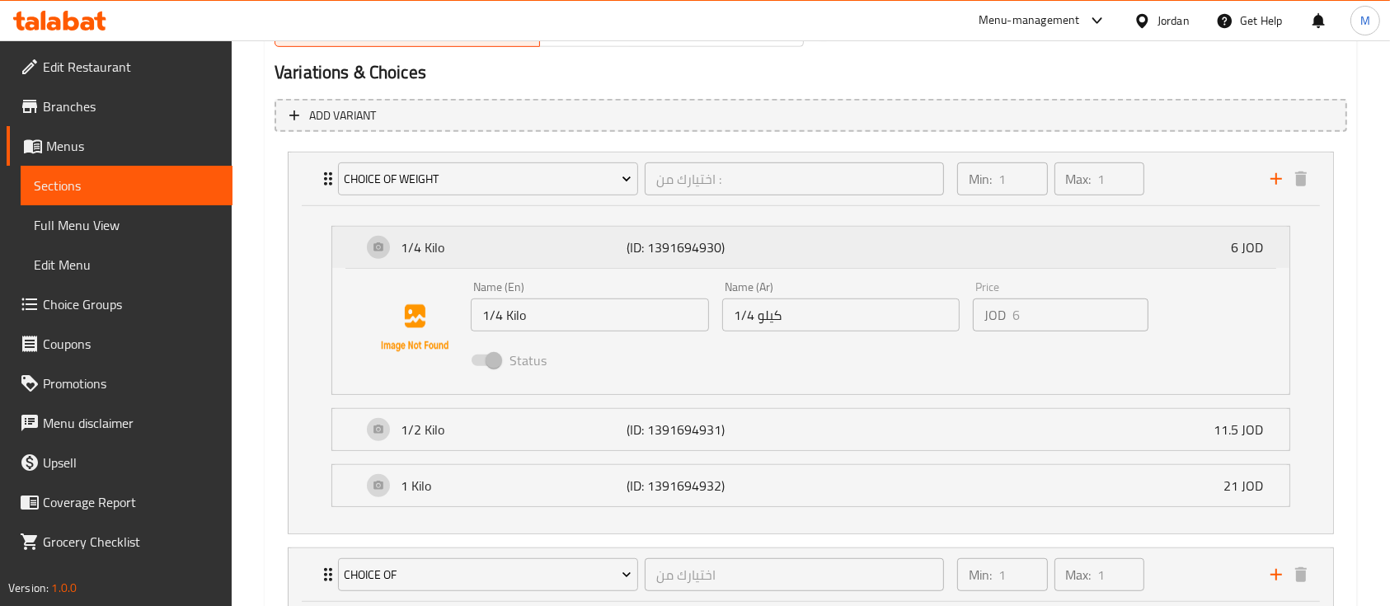
click at [837, 266] on div "1/4 Kilo (ID: 1391694930) 6 JOD" at bounding box center [815, 247] width 907 height 41
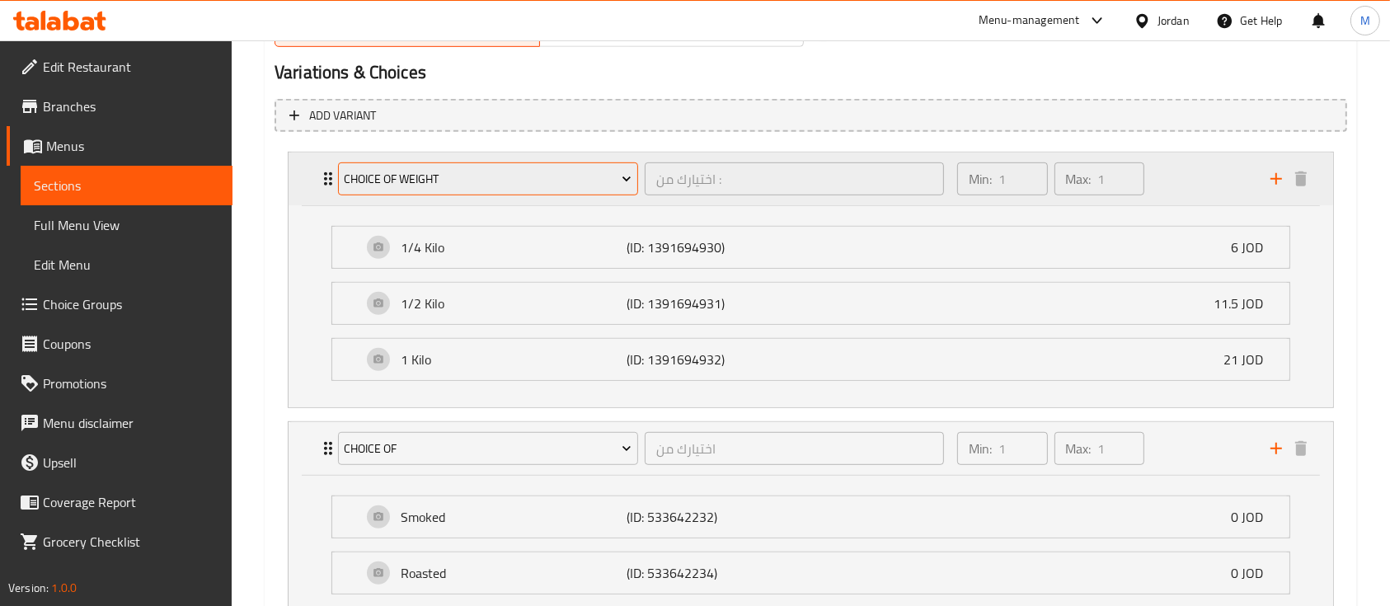
click at [527, 181] on span "Choice of Weight" at bounding box center [488, 179] width 288 height 21
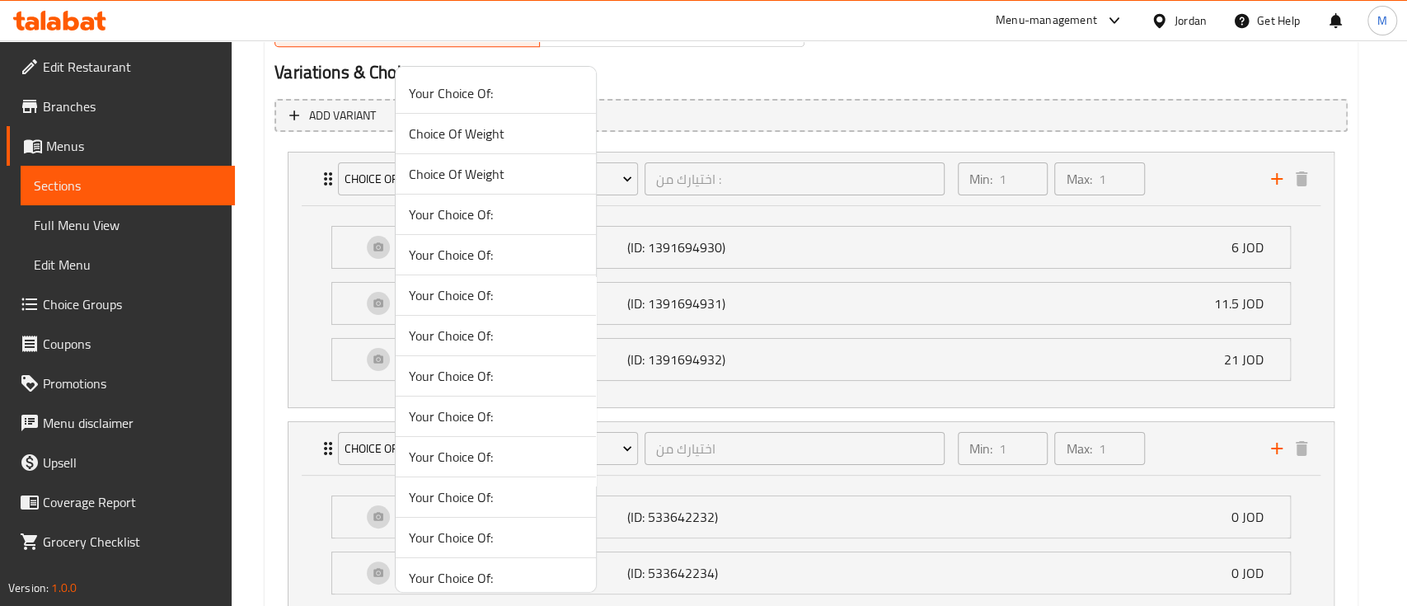
click at [902, 214] on div at bounding box center [703, 303] width 1407 height 606
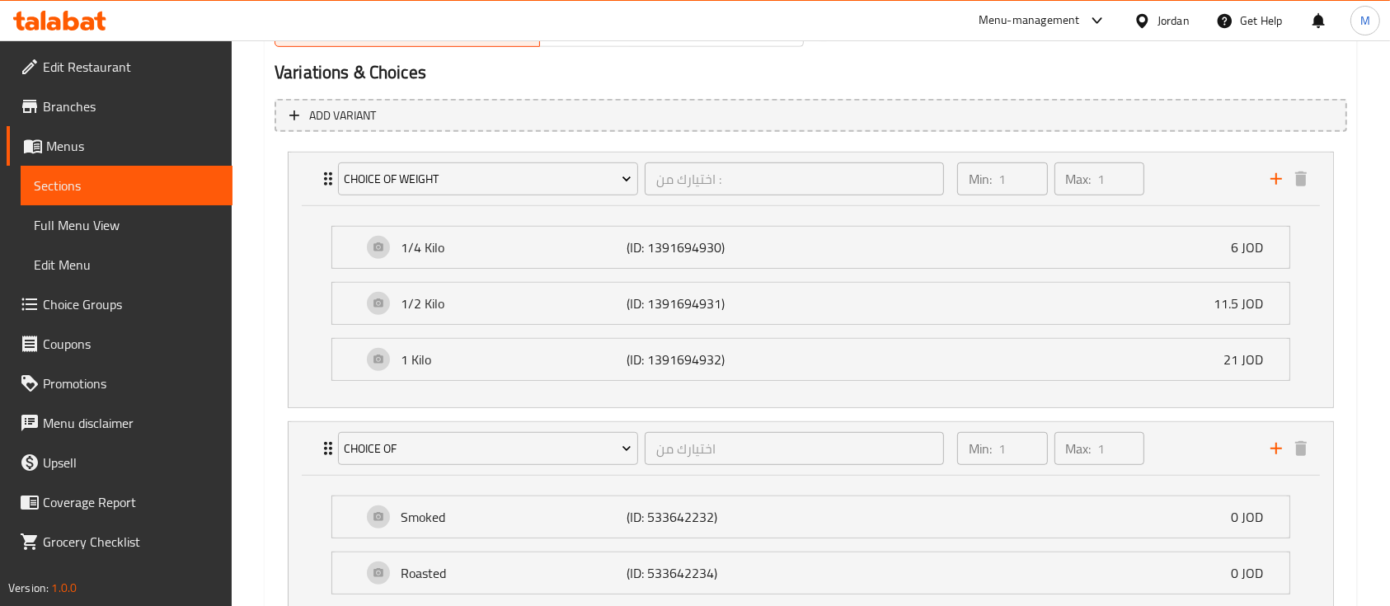
click at [132, 313] on span "Choice Groups" at bounding box center [131, 304] width 176 height 20
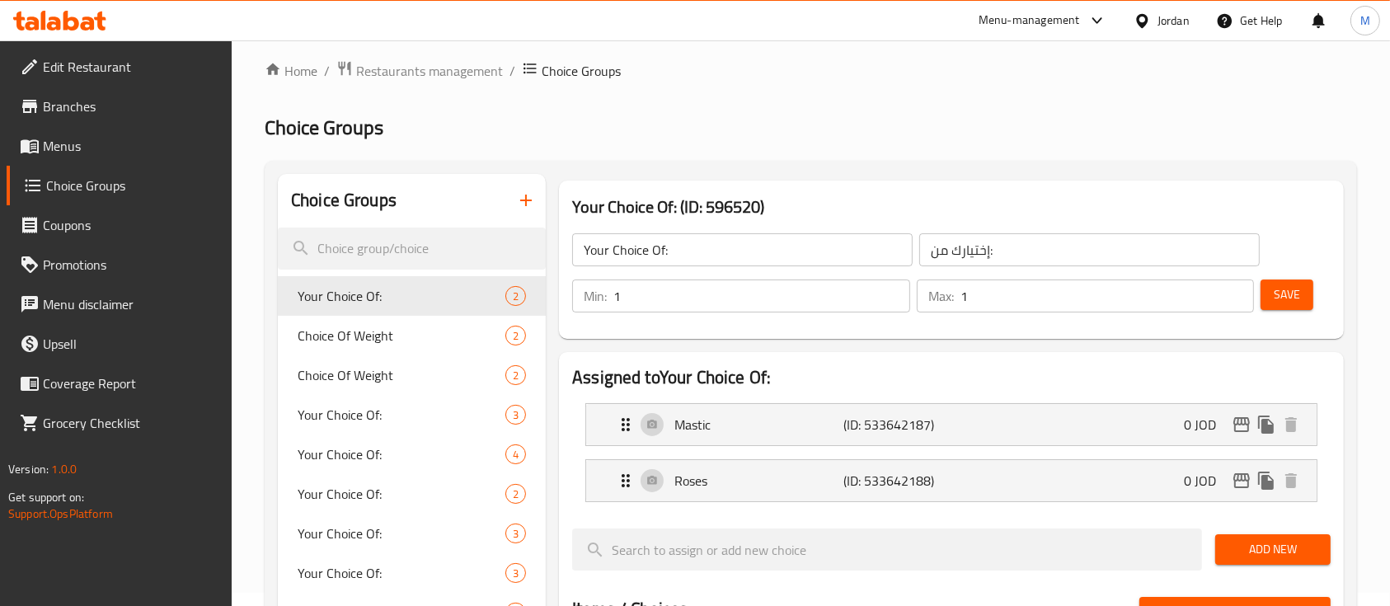
scroll to position [124, 0]
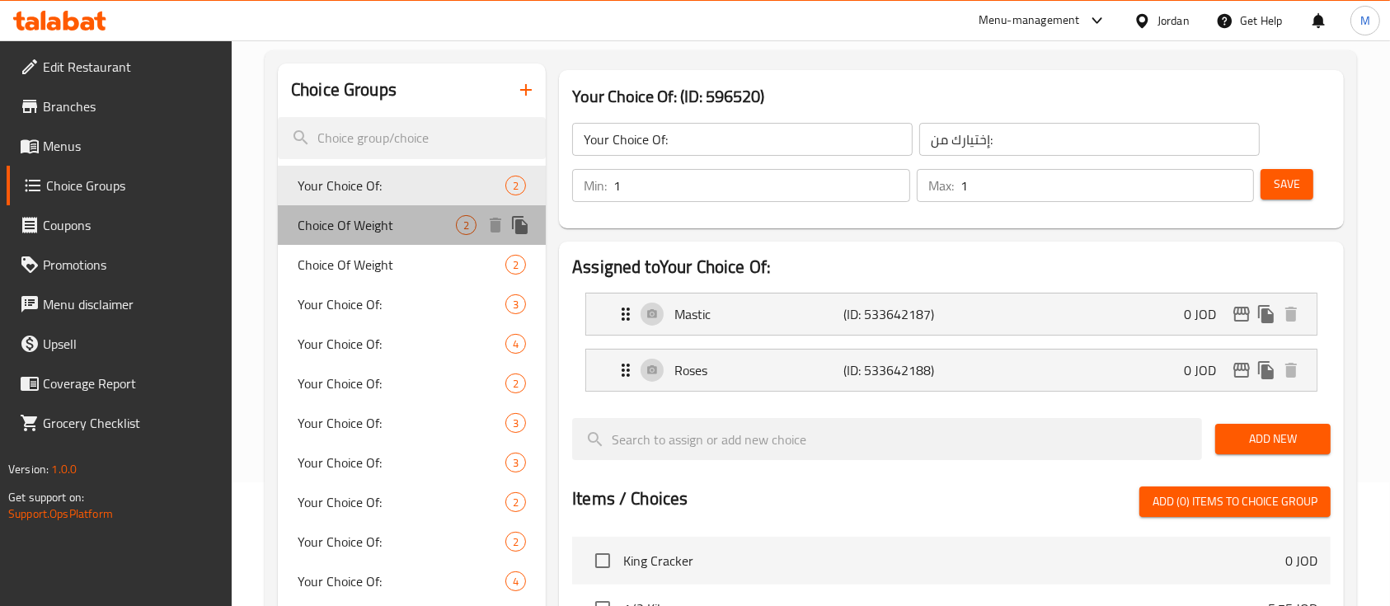
click at [412, 225] on span "Choice Of Weight" at bounding box center [377, 225] width 158 height 20
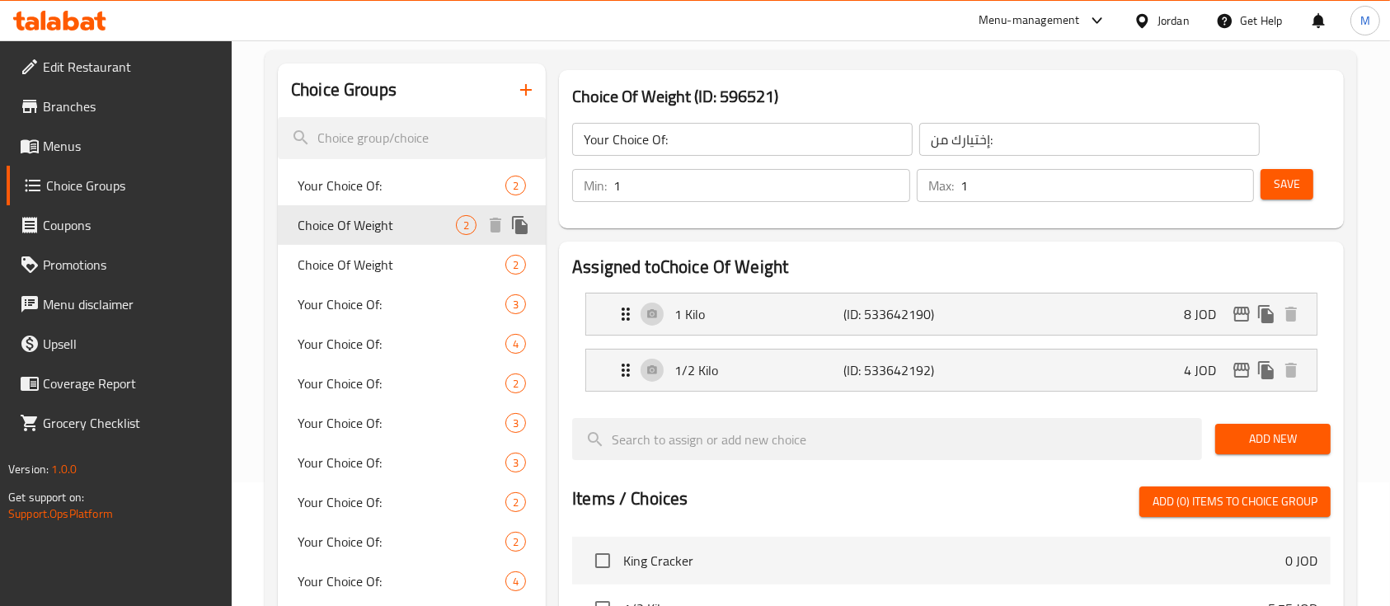
type input "Choice Of Weight"
type input "اختيارك من الوزن"
click at [411, 272] on span "Choice Of Weight" at bounding box center [377, 265] width 158 height 20
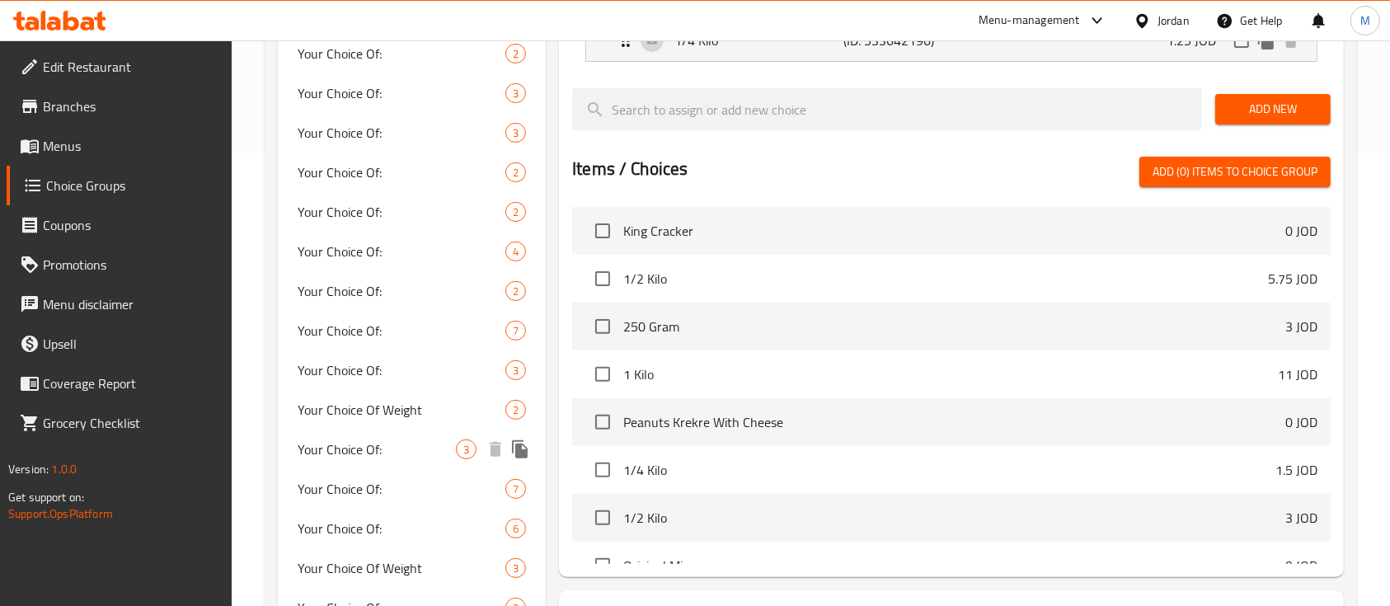
scroll to position [563, 0]
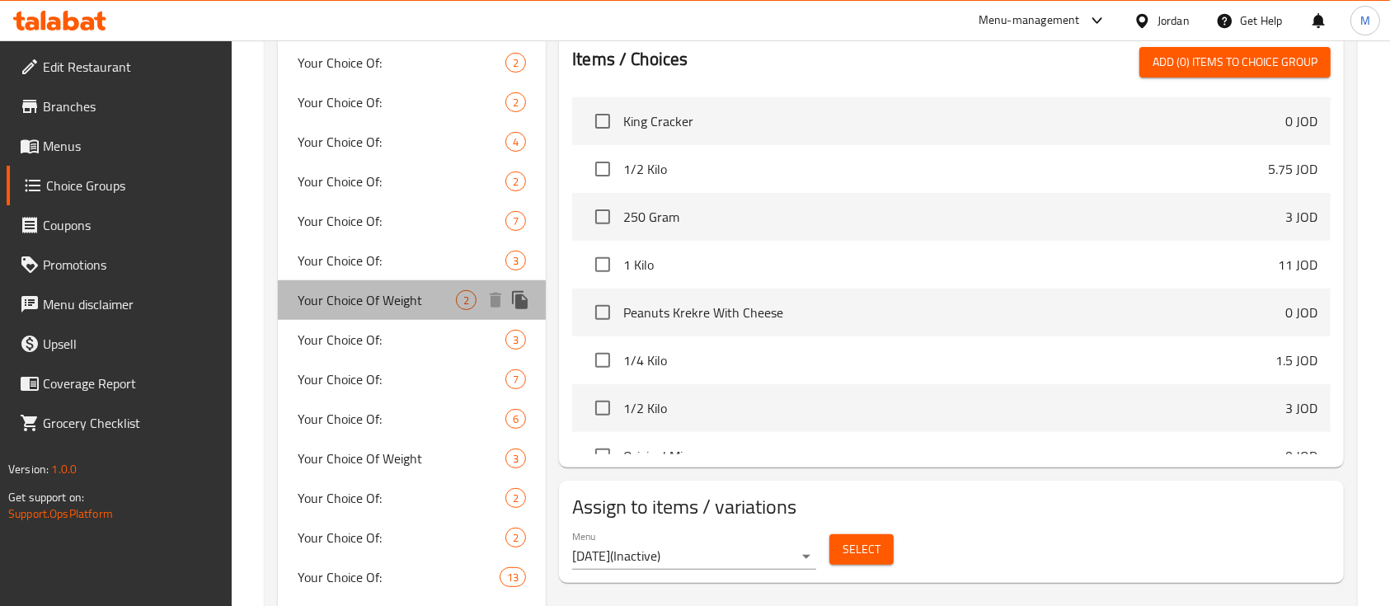
click at [412, 305] on span "Your Choice Of Weight" at bounding box center [377, 300] width 158 height 20
type input "Your Choice Of Weight"
type input "إختيارك من الوزن"
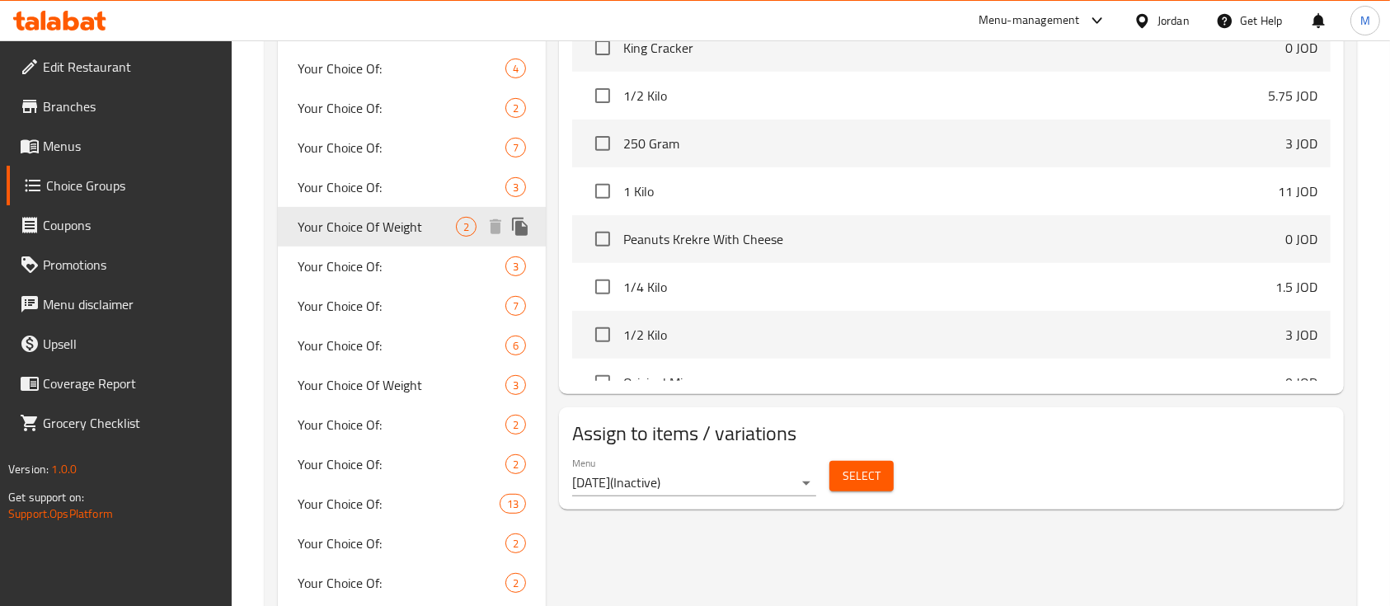
scroll to position [673, 0]
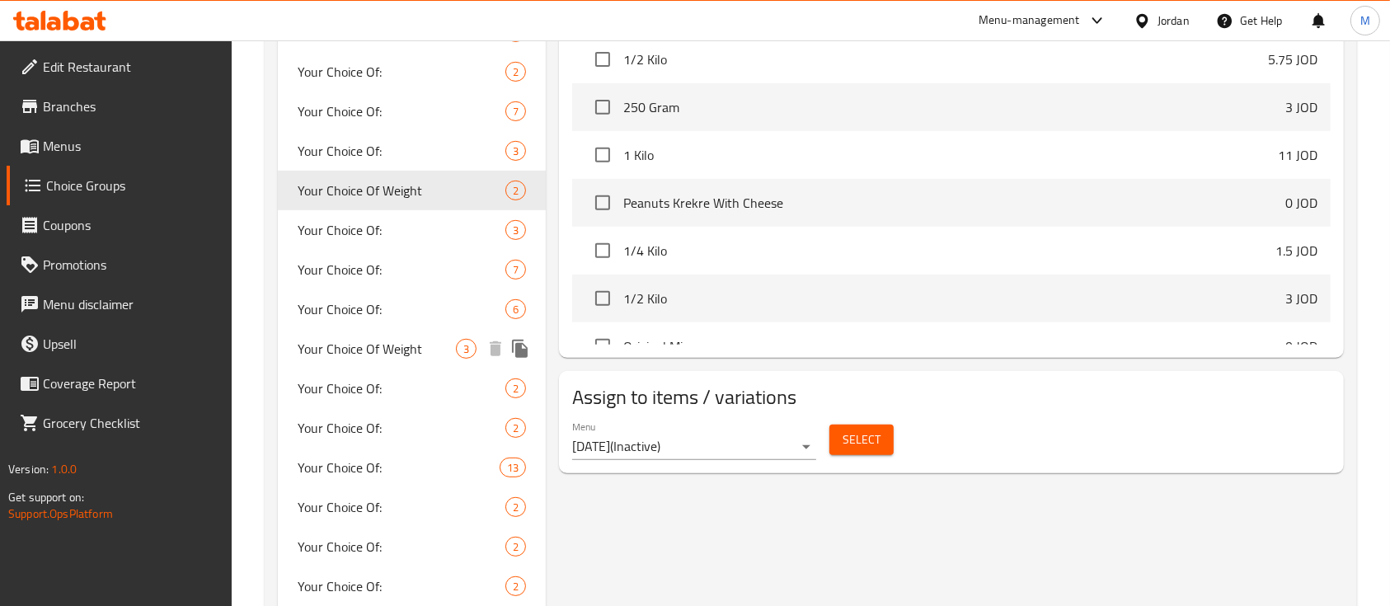
click at [422, 343] on span "Your Choice Of Weight" at bounding box center [377, 349] width 158 height 20
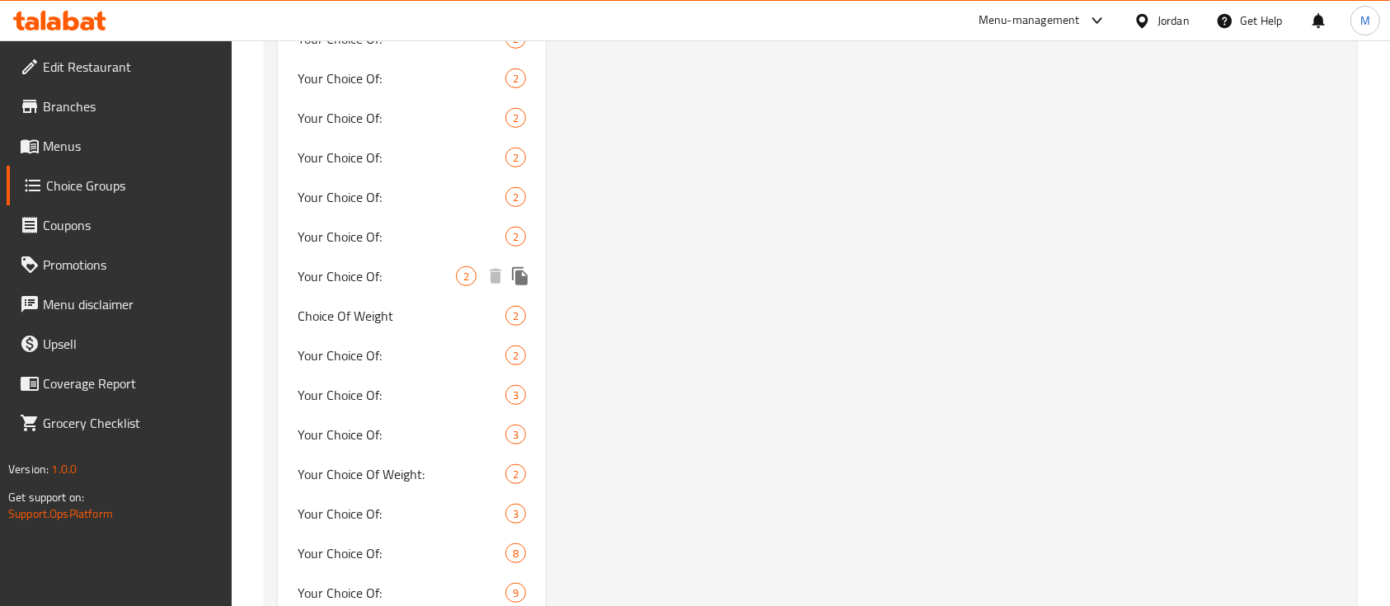
scroll to position [1222, 0]
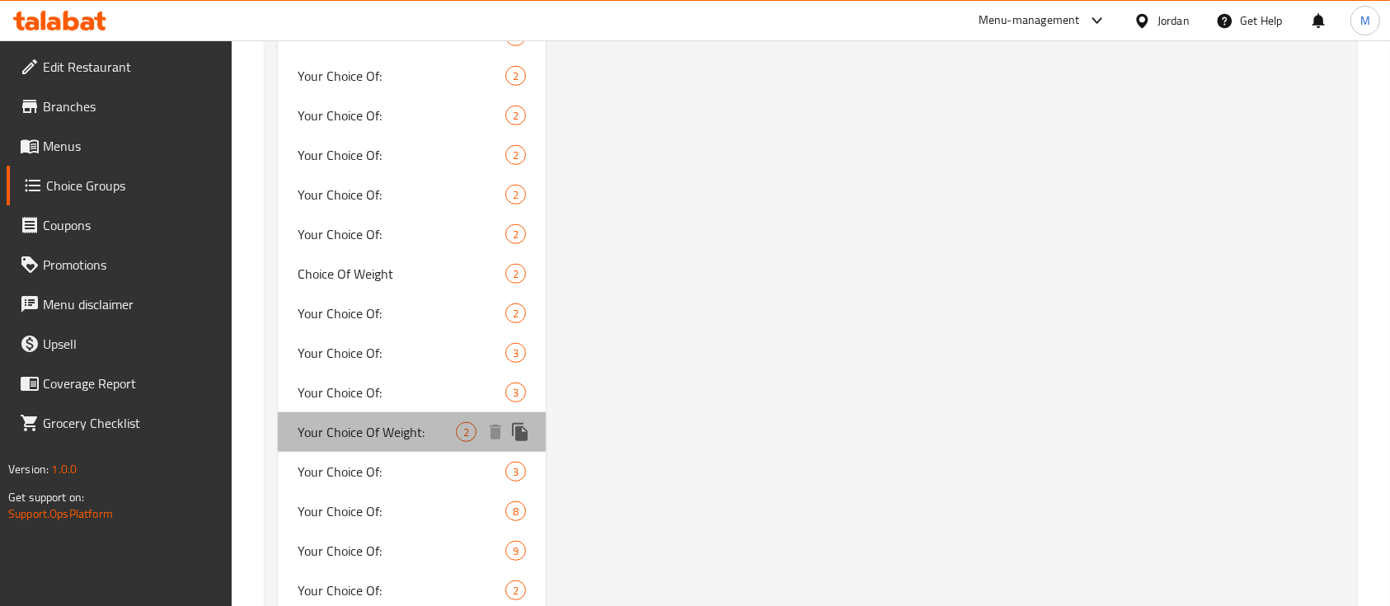
click at [436, 422] on span "Your Choice Of Weight:" at bounding box center [377, 432] width 158 height 20
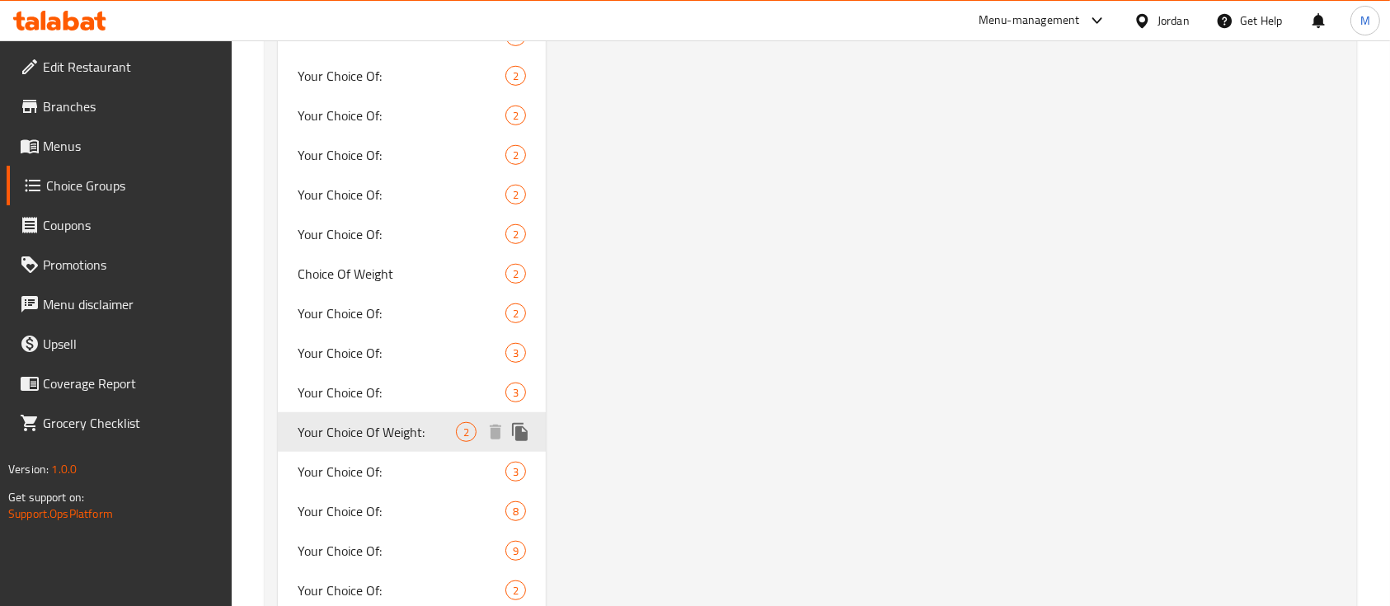
type input "Your Choice Of Weight:"
type input "اختيارك للوزن:"
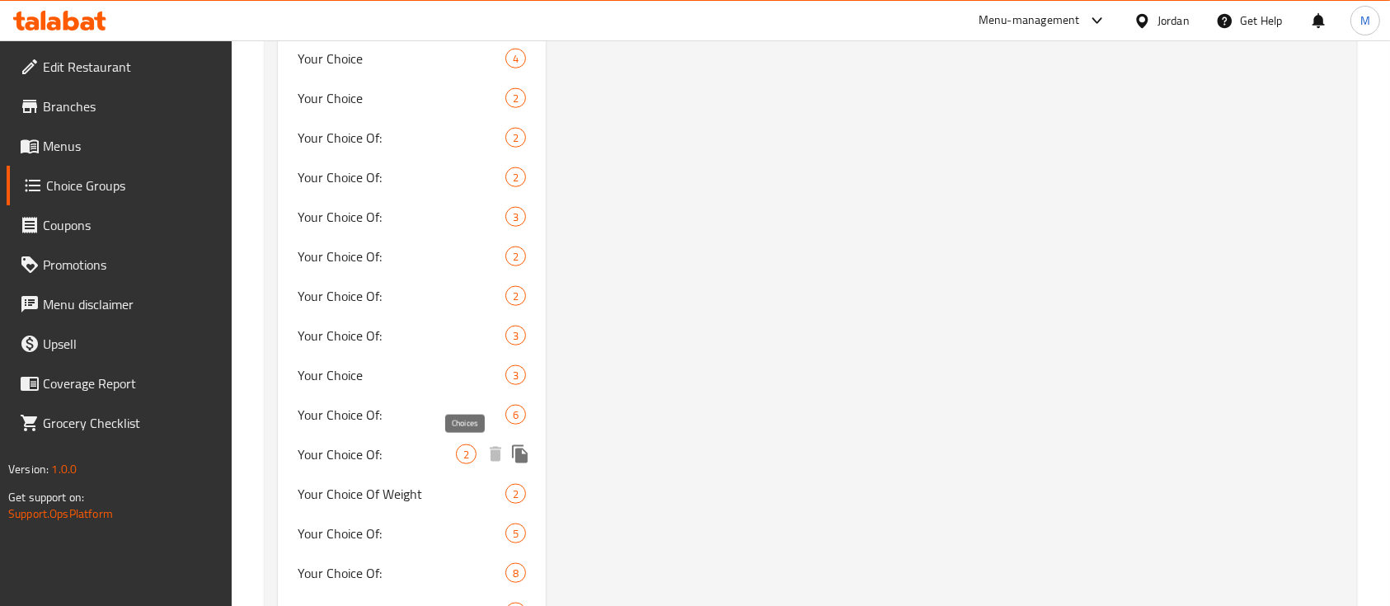
scroll to position [1991, 0]
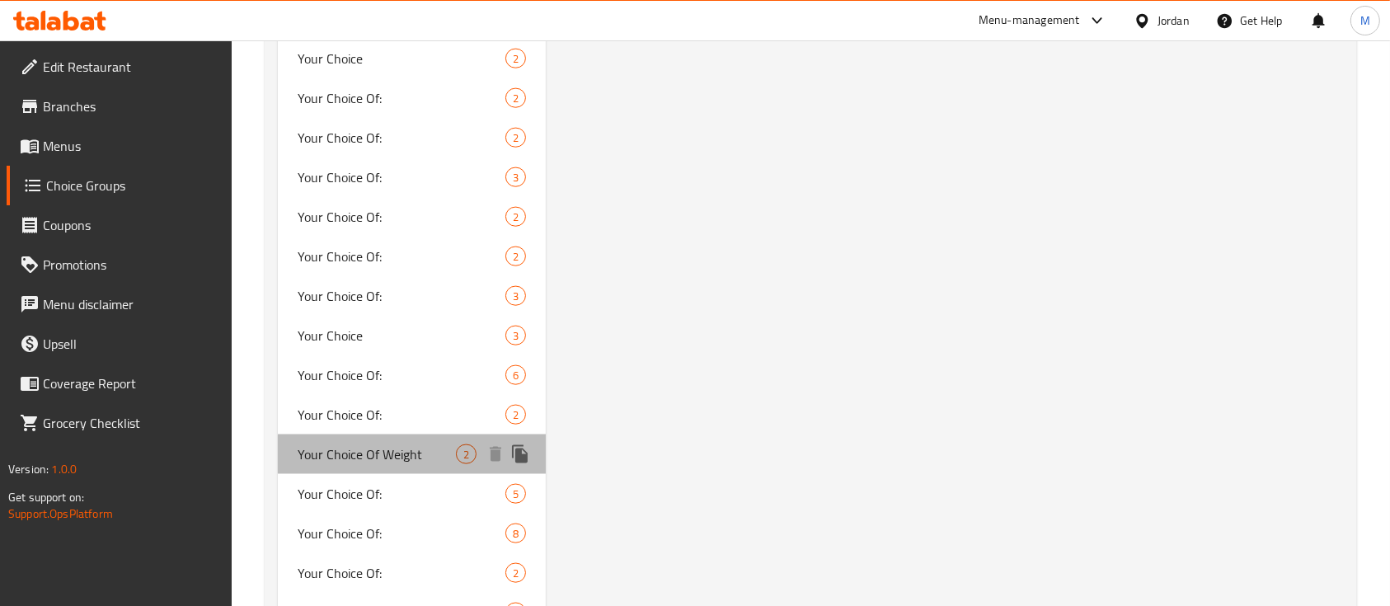
click at [418, 446] on span "Your Choice Of Weight" at bounding box center [377, 454] width 158 height 20
type input "Your Choice Of Weight"
type input "إختيارك من الوزن"
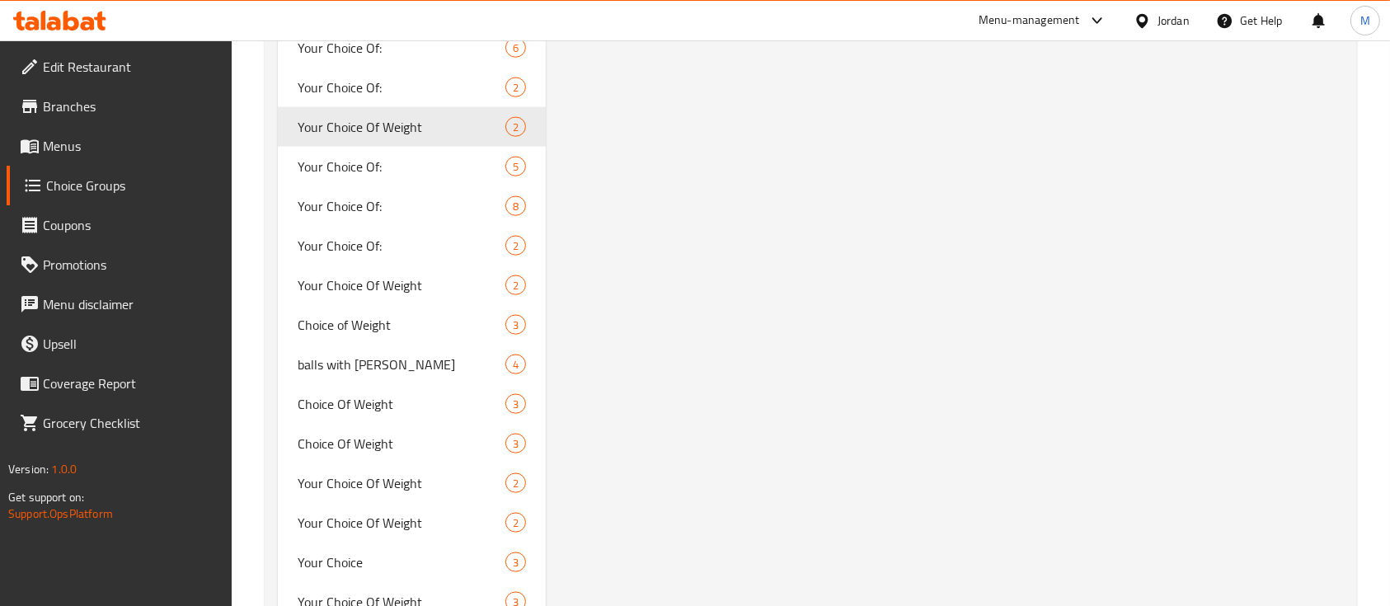
scroll to position [2321, 0]
click at [419, 326] on span "Choice of Weight" at bounding box center [377, 322] width 158 height 20
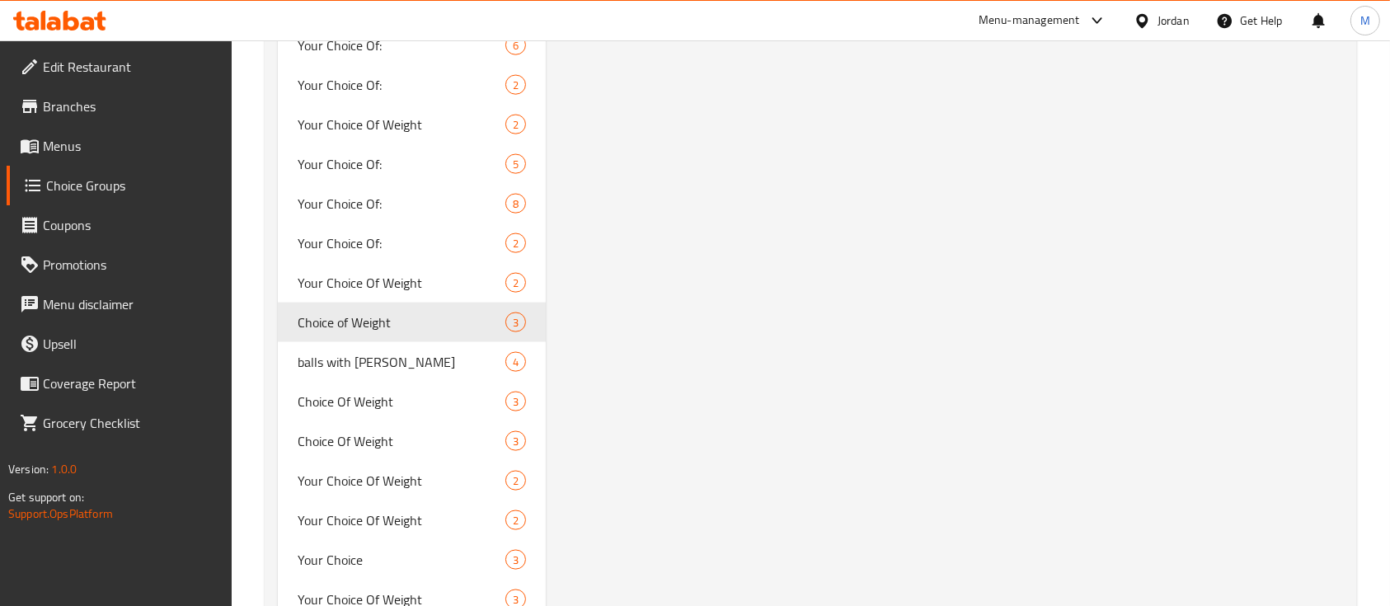
type input "Choice of Weight"
type input "اختيارك من :"
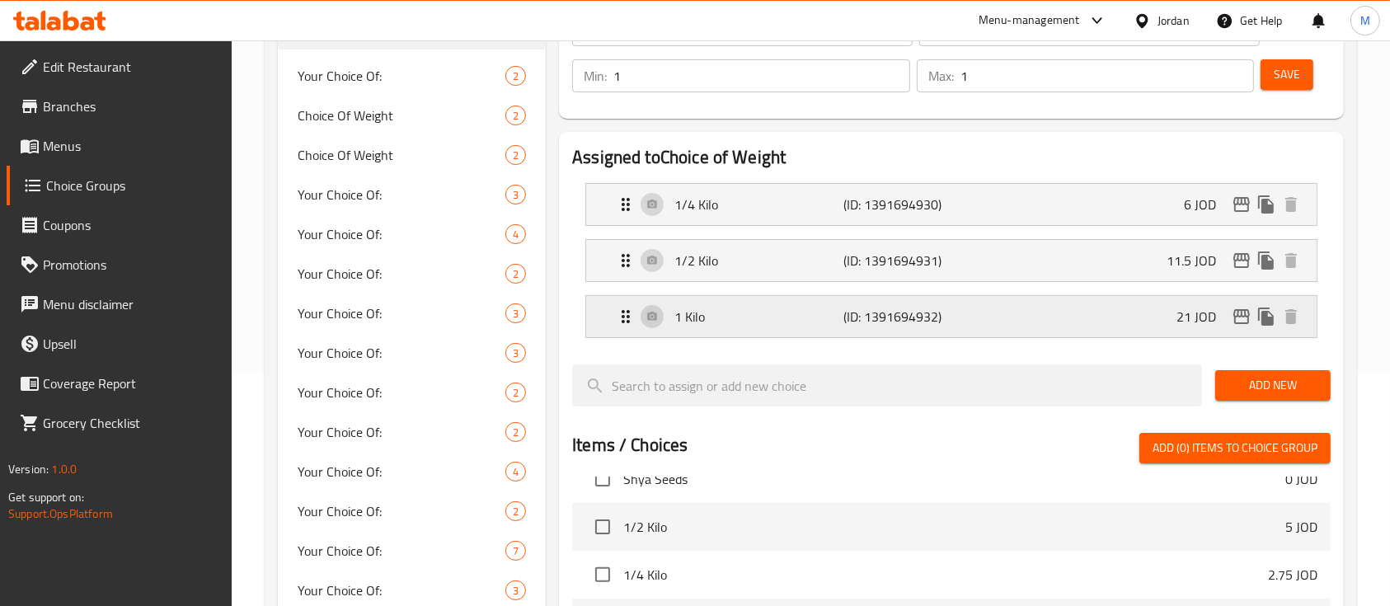
scroll to position [13, 0]
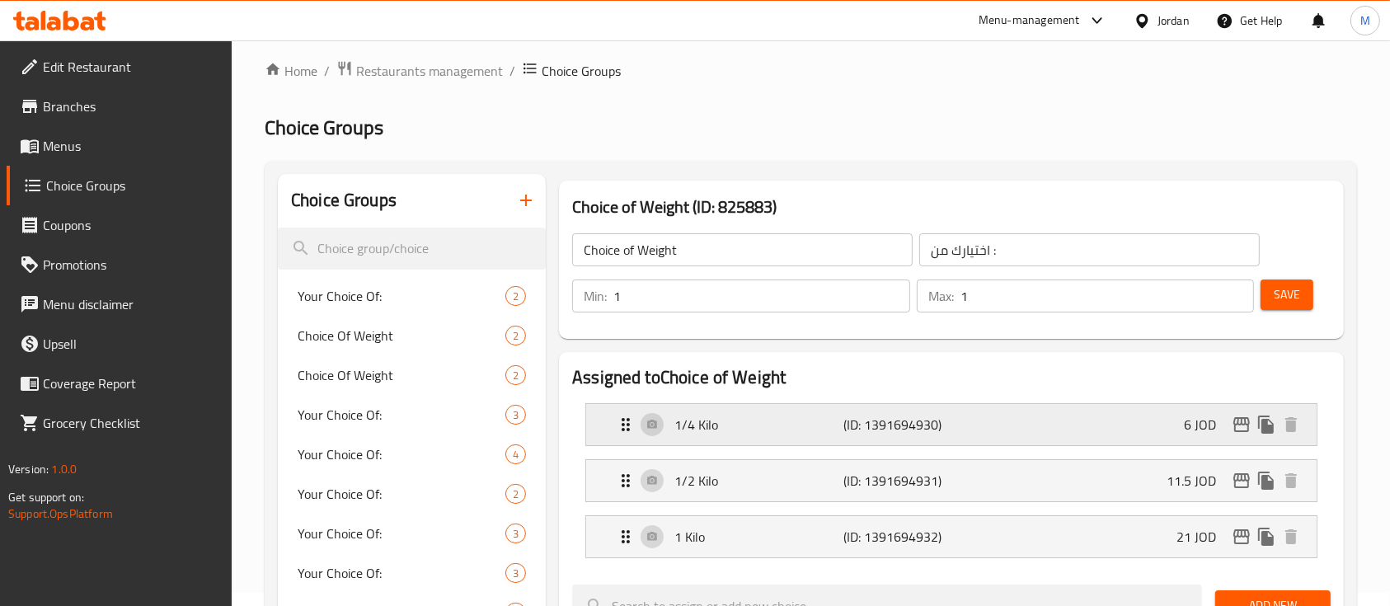
click at [1128, 419] on div "1/4 Kilo (ID: 1391694930) 6 JOD" at bounding box center [956, 424] width 681 height 41
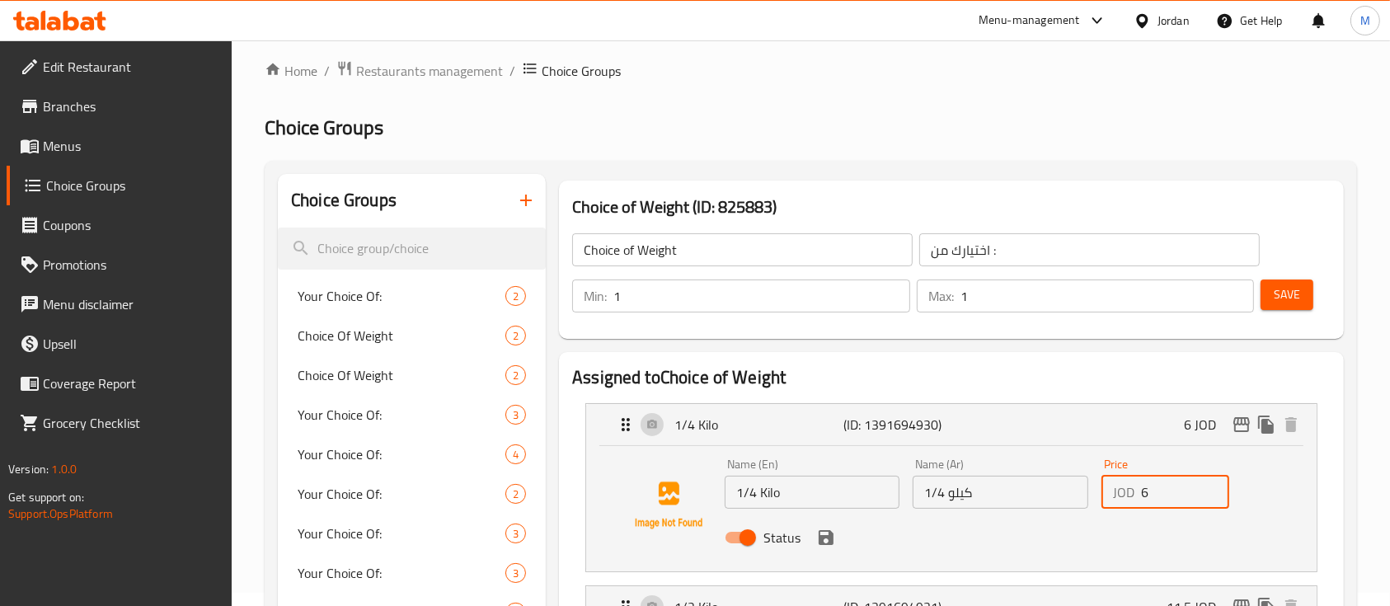
drag, startPoint x: 1165, startPoint y: 495, endPoint x: 1136, endPoint y: 498, distance: 29.0
click at [1136, 498] on div "JOD 6 Price" at bounding box center [1165, 492] width 128 height 33
click at [1136, 424] on div "1/4 Kilo (ID: 1391694930) 6 JOD" at bounding box center [956, 424] width 681 height 41
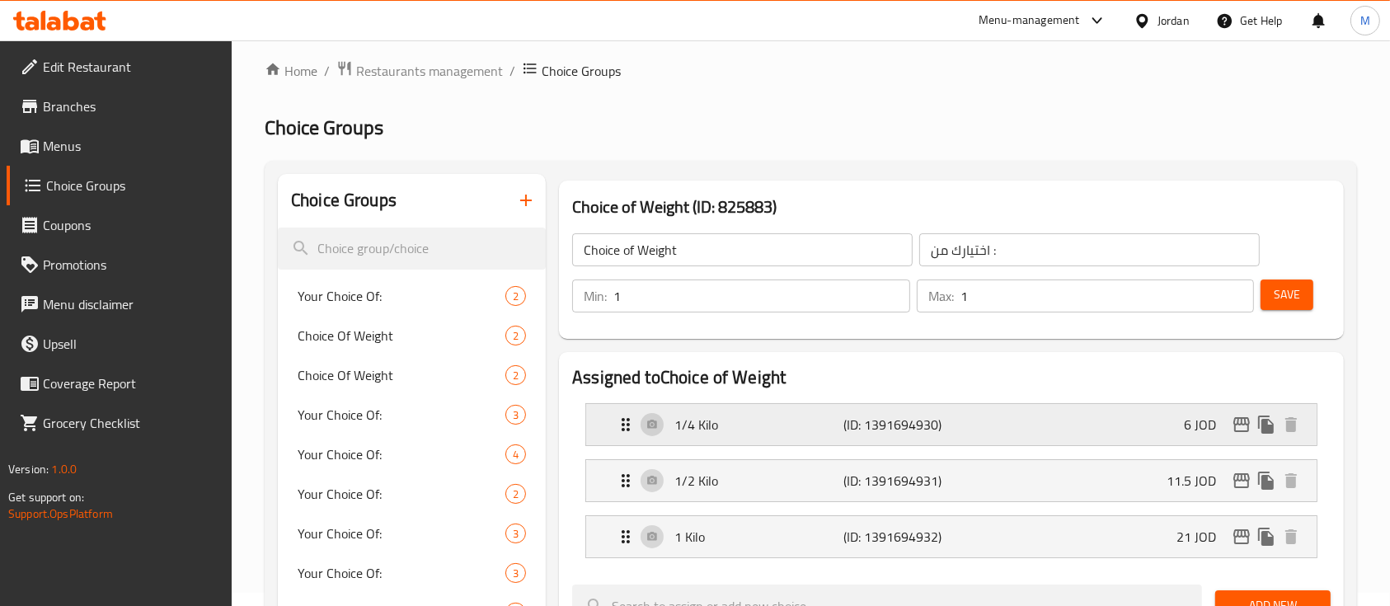
type input "7"
click at [1136, 424] on div "1/4 Kilo (ID: 1391694930) 6 JOD" at bounding box center [956, 424] width 681 height 41
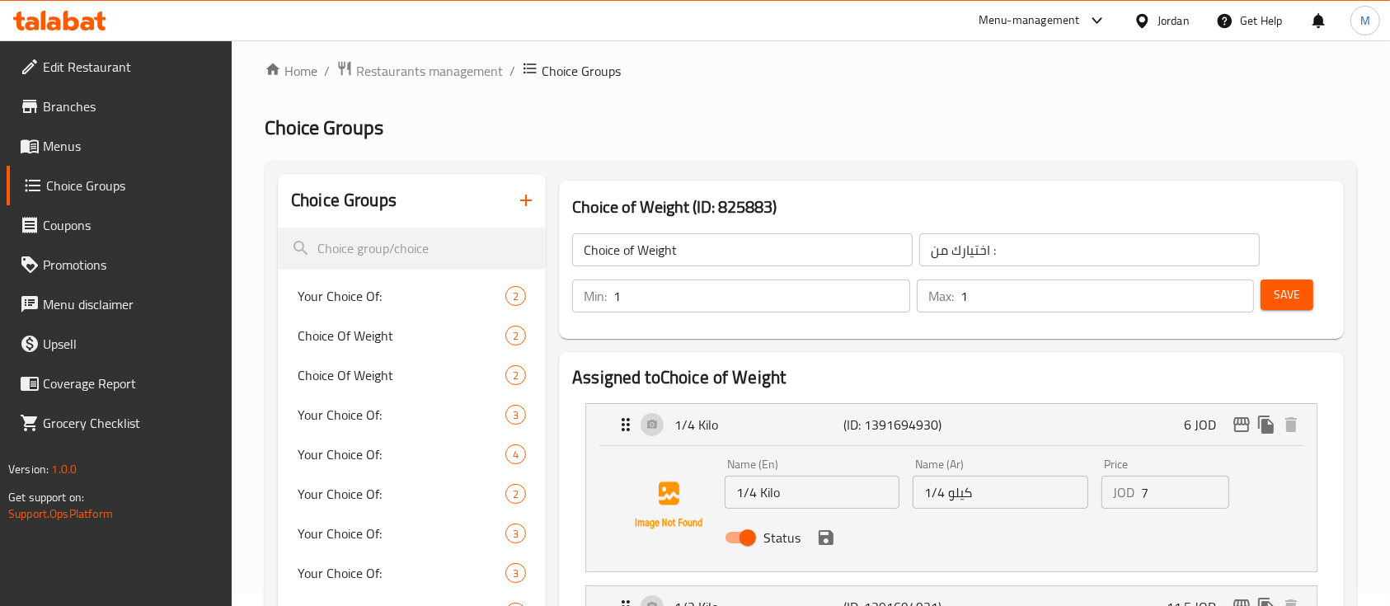
click at [836, 546] on div "Status" at bounding box center [1000, 537] width 565 height 45
click at [824, 546] on button "save" at bounding box center [825, 537] width 25 height 25
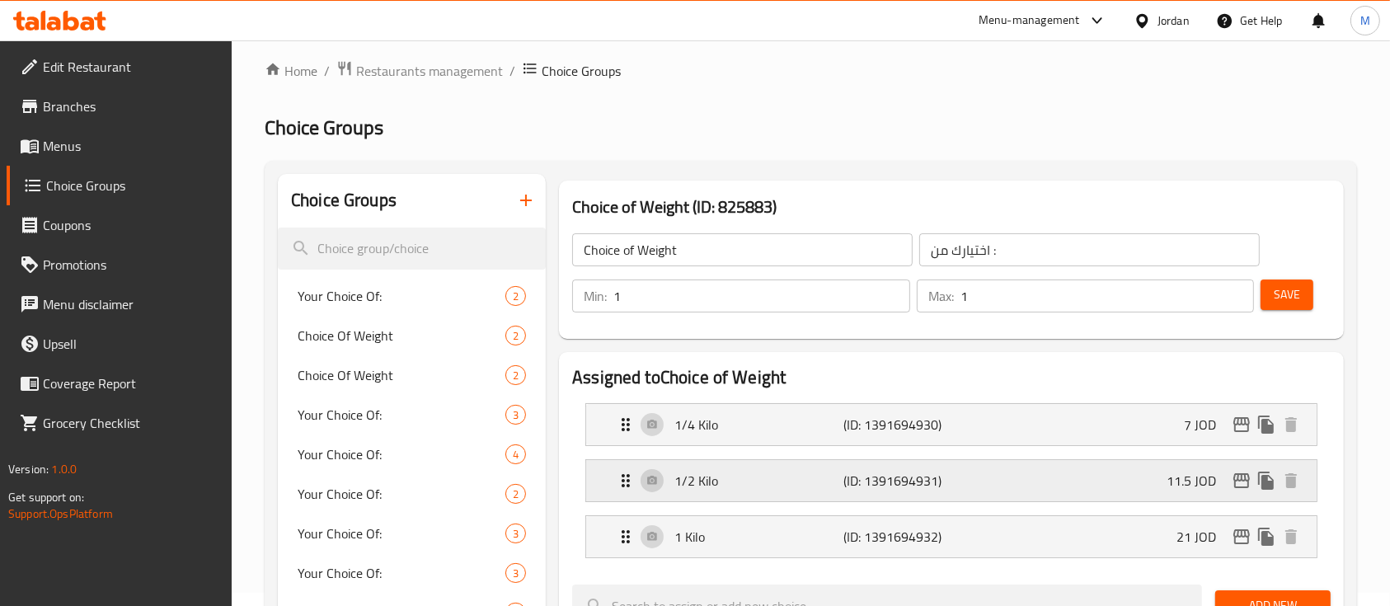
click at [1015, 475] on div "1/2 Kilo (ID: 1391694931) 11.5 JOD" at bounding box center [956, 480] width 681 height 41
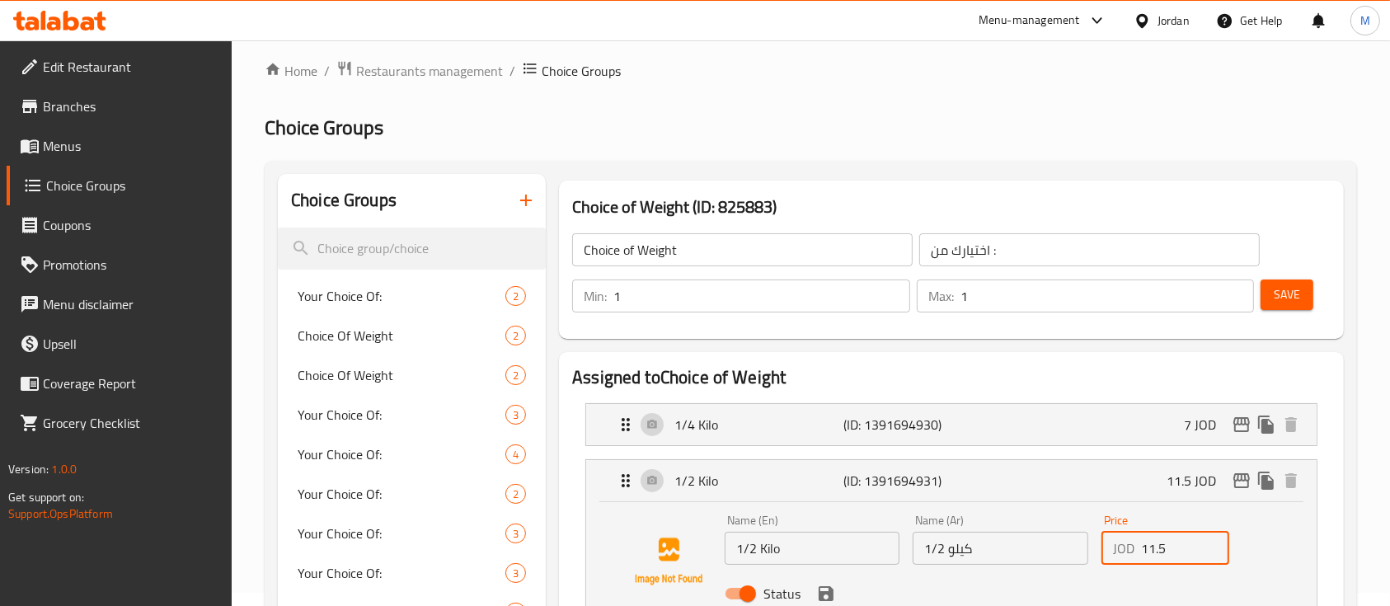
drag, startPoint x: 1168, startPoint y: 551, endPoint x: 1137, endPoint y: 551, distance: 30.5
click at [1137, 551] on div "JOD 11.5 Price" at bounding box center [1165, 548] width 128 height 33
click at [1147, 544] on input "11.5" at bounding box center [1185, 548] width 88 height 33
drag, startPoint x: 1143, startPoint y: 545, endPoint x: 1155, endPoint y: 547, distance: 12.6
click at [1155, 547] on input "11.5" at bounding box center [1185, 548] width 88 height 33
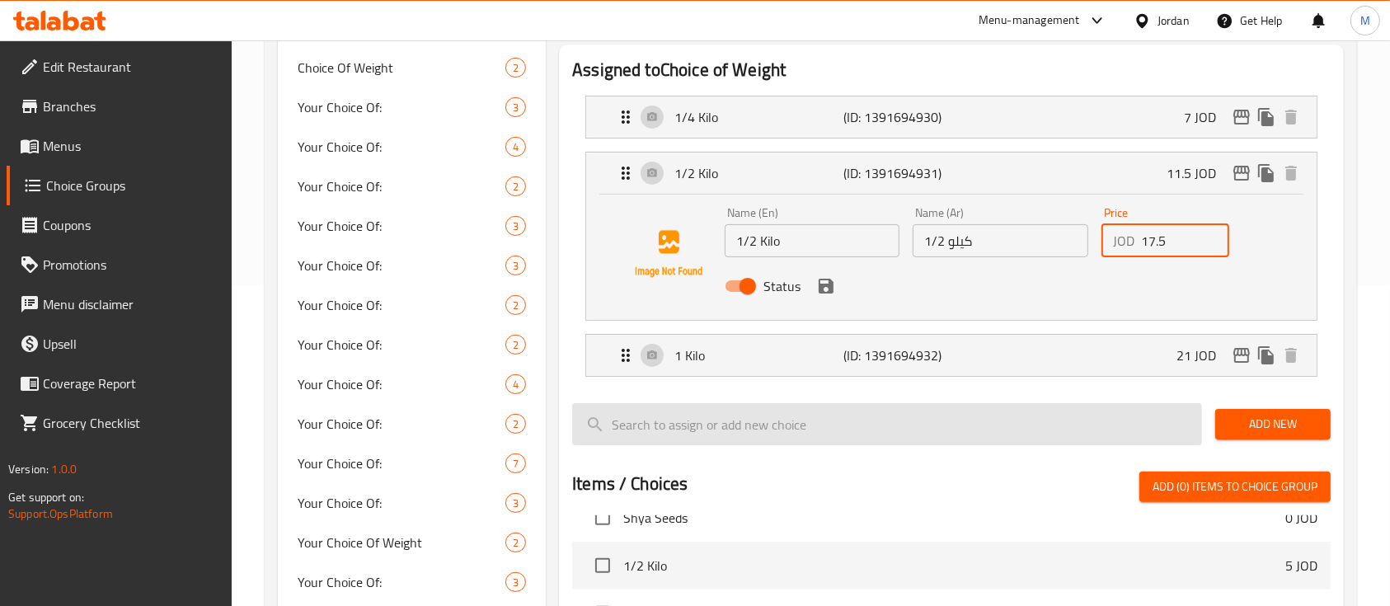
scroll to position [343, 0]
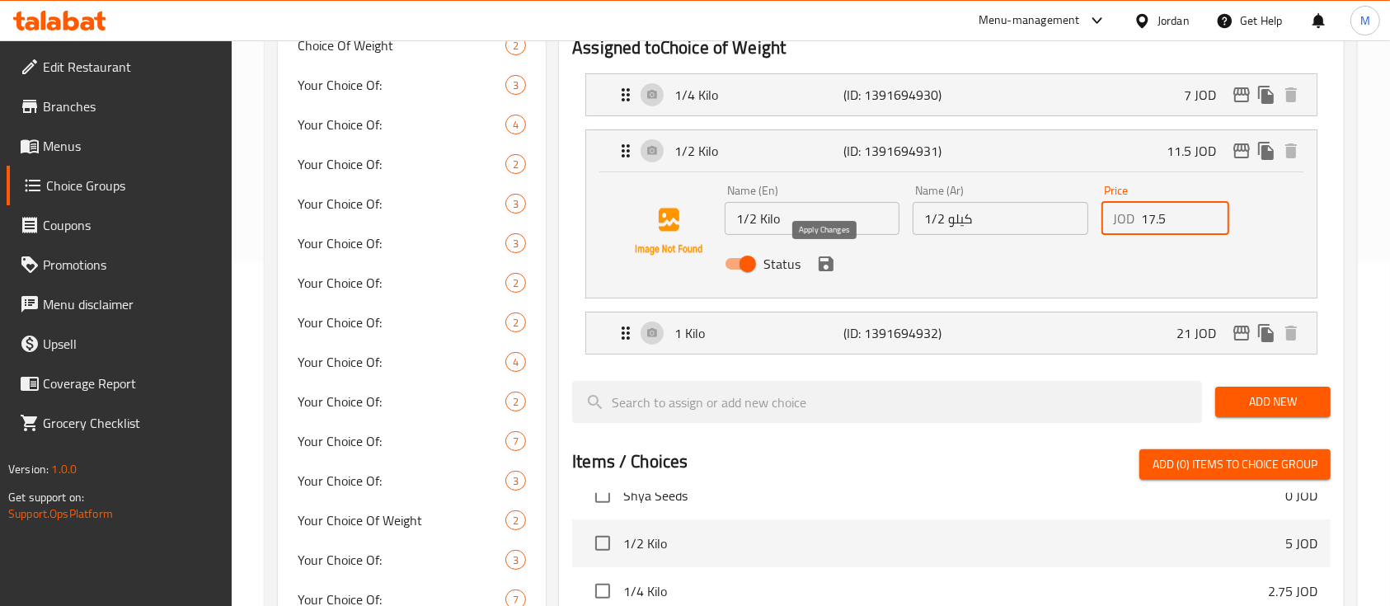
type input "17.5"
click at [836, 261] on button "save" at bounding box center [825, 263] width 25 height 25
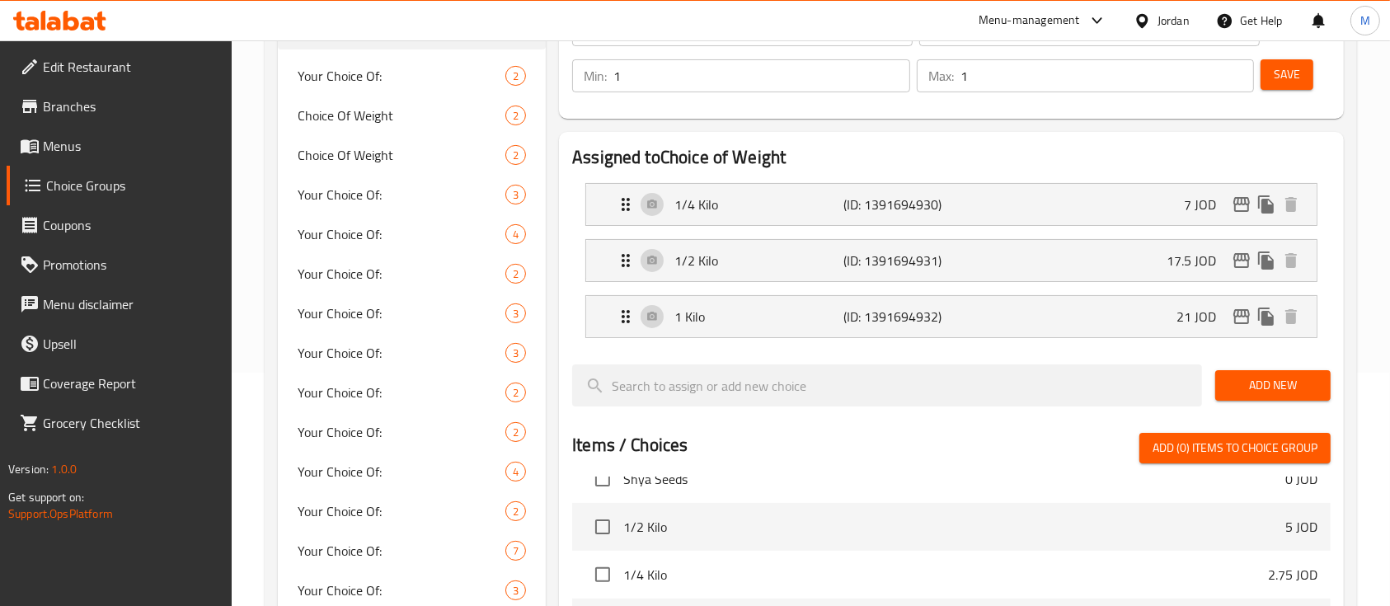
scroll to position [124, 0]
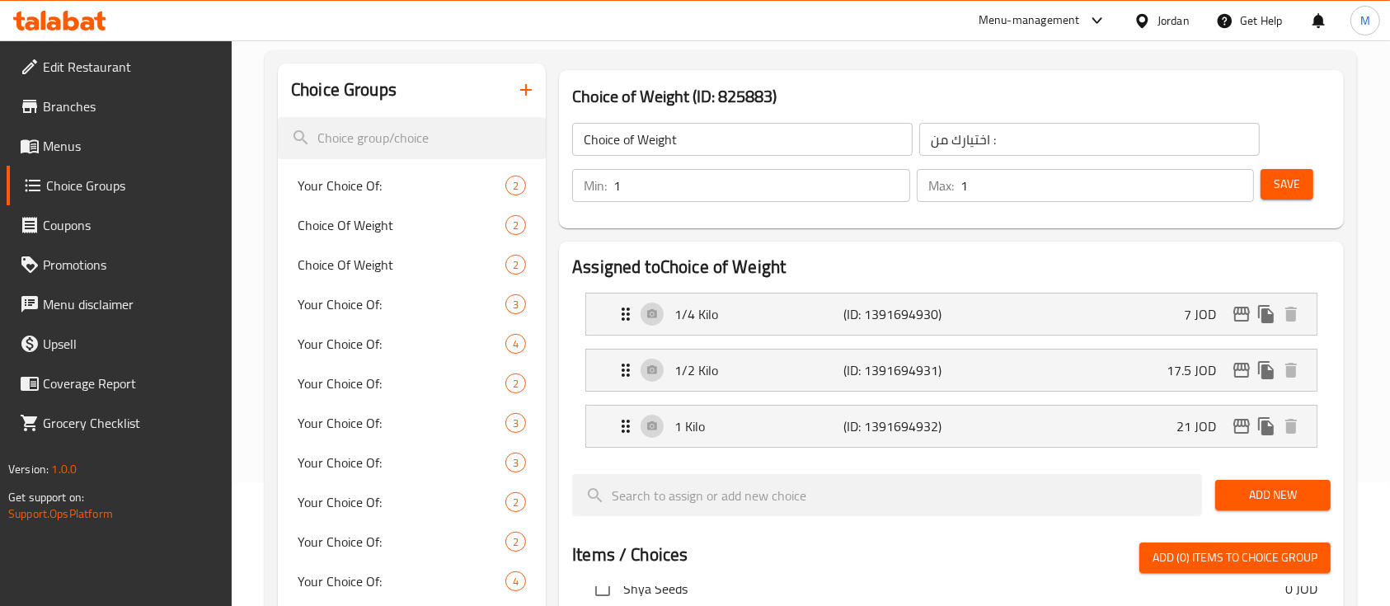
drag, startPoint x: 1297, startPoint y: 181, endPoint x: 1319, endPoint y: 203, distance: 30.3
click at [1297, 181] on span "Save" at bounding box center [1286, 184] width 26 height 21
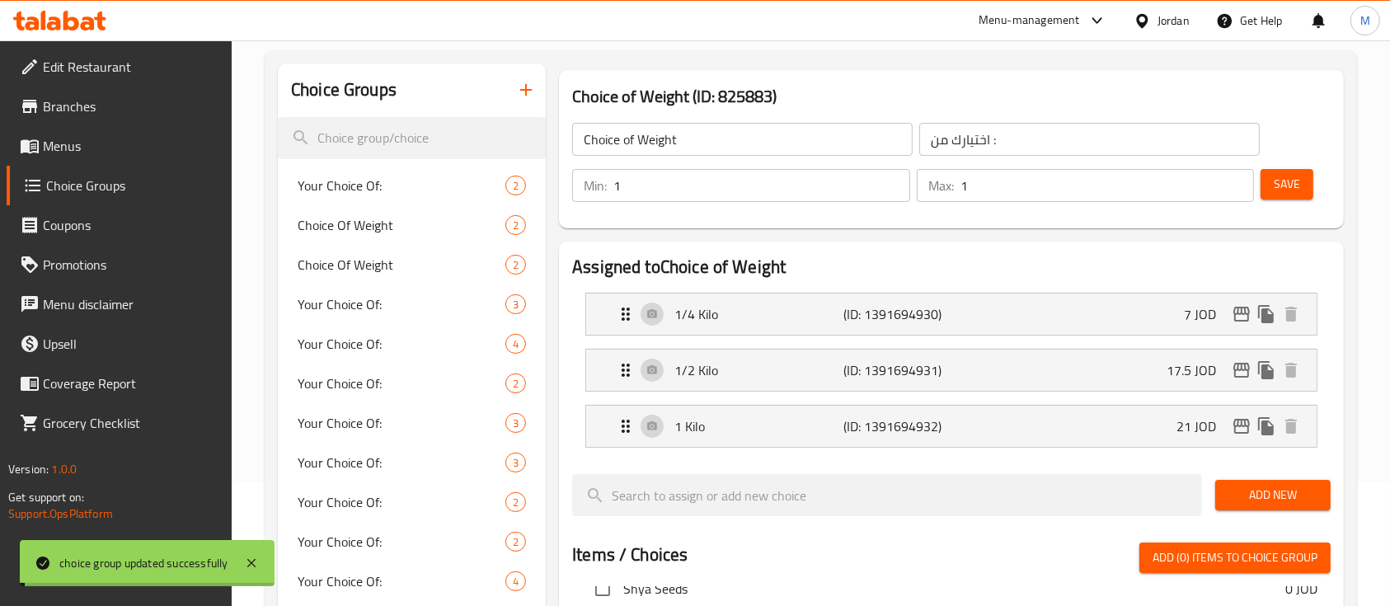
click at [1171, 431] on div "1 Kilo (ID: 1391694932) 21 JOD" at bounding box center [956, 425] width 681 height 41
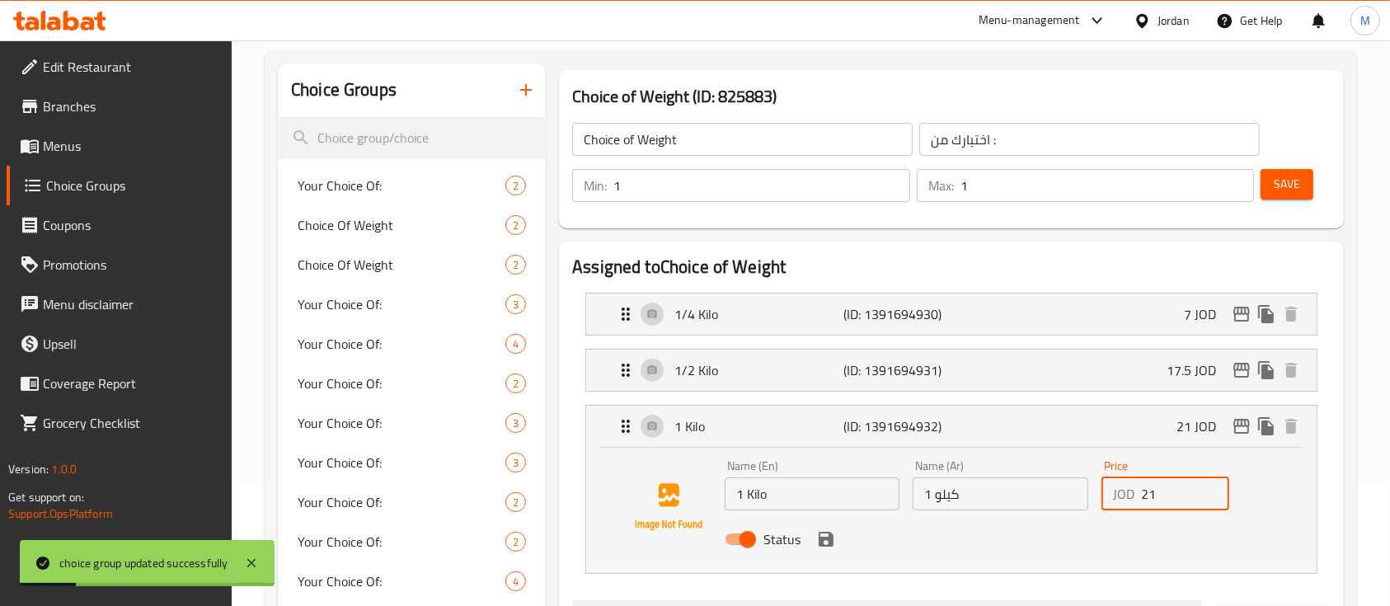
drag, startPoint x: 1155, startPoint y: 498, endPoint x: 1134, endPoint y: 503, distance: 22.0
click at [1134, 503] on div "JOD 21 Price" at bounding box center [1165, 493] width 128 height 33
click at [830, 541] on icon "save" at bounding box center [825, 539] width 15 height 15
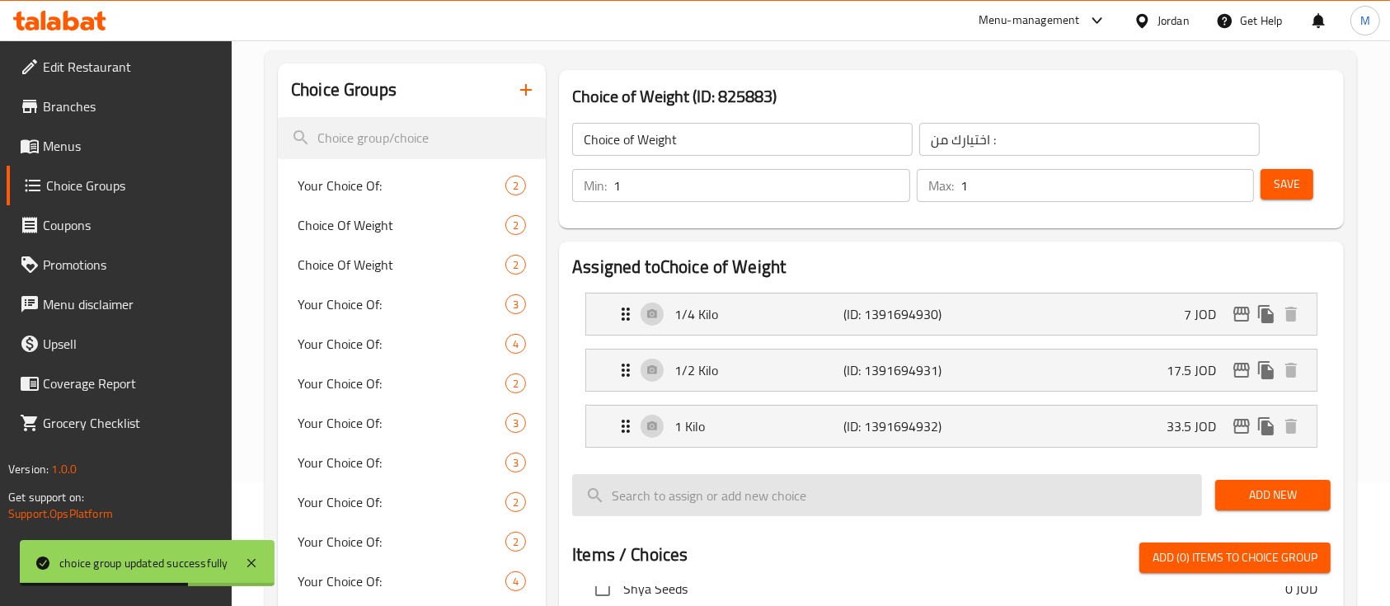
type input "33.5"
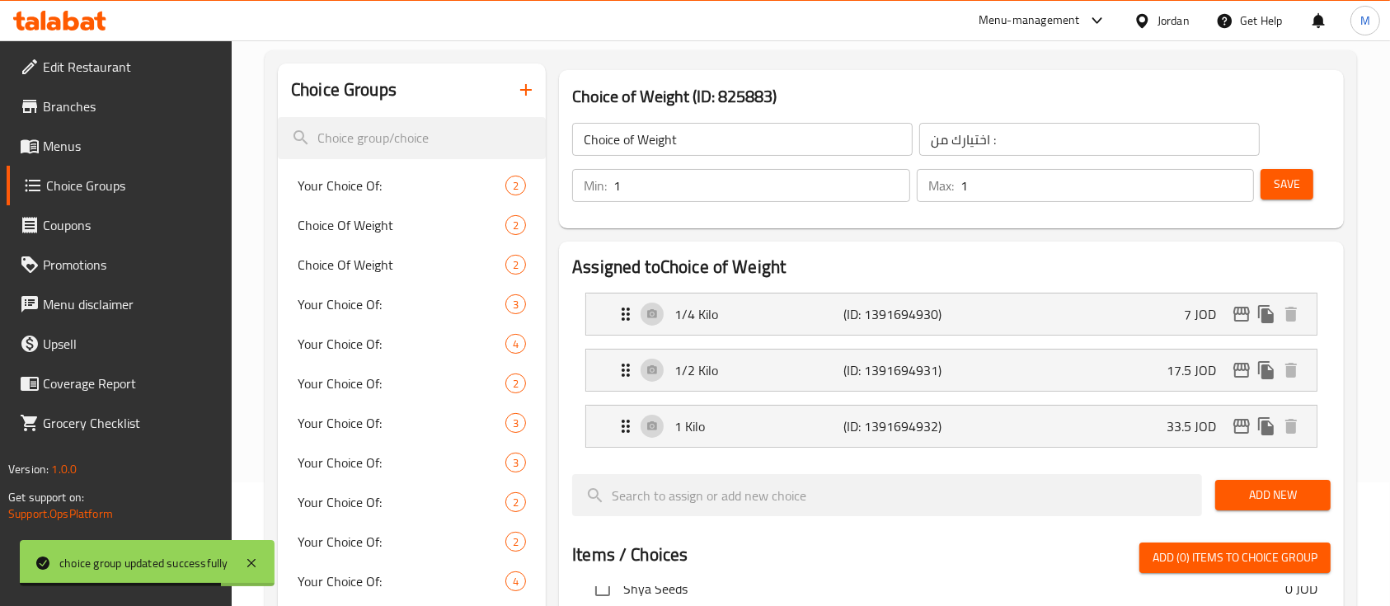
click at [1286, 176] on span "Save" at bounding box center [1286, 184] width 26 height 21
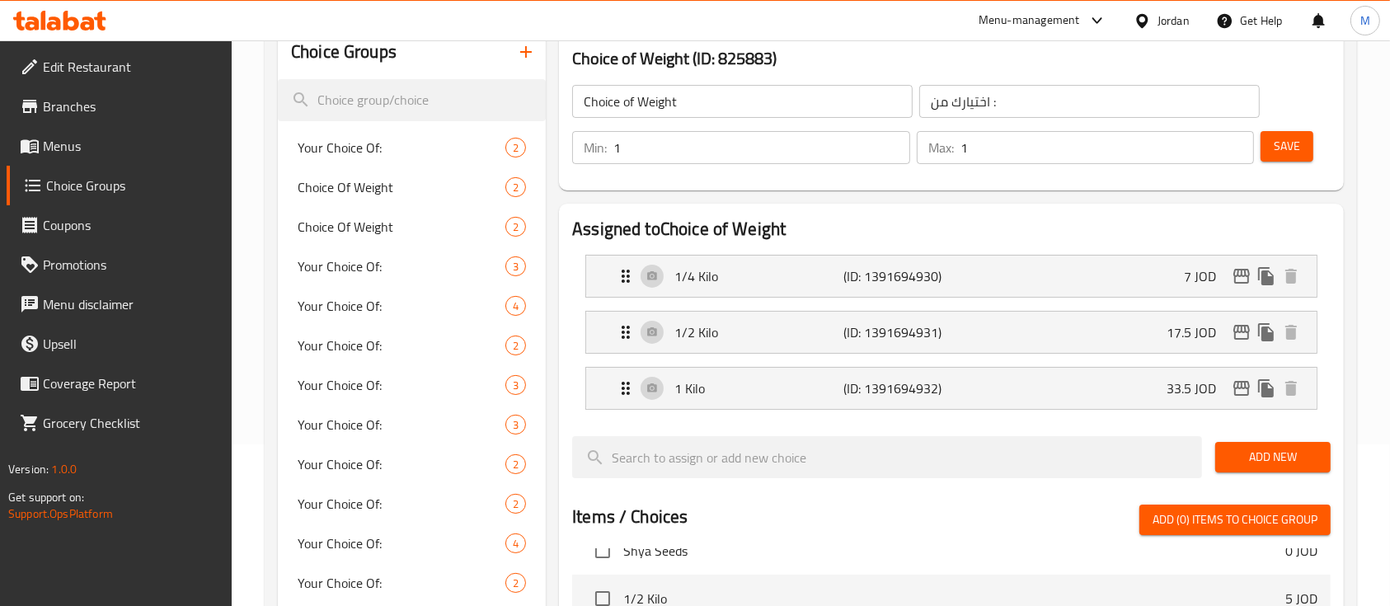
scroll to position [108, 0]
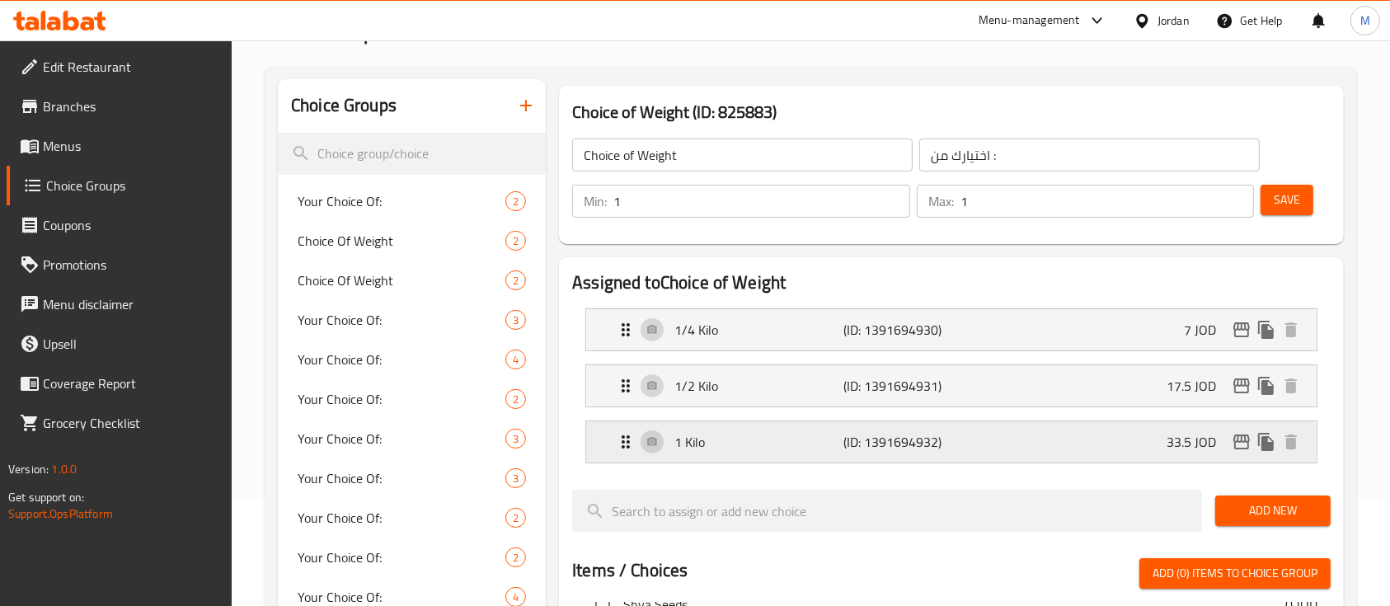
click at [1113, 444] on div "1 Kilo (ID: 1391694932) 33.5 JOD" at bounding box center [956, 441] width 681 height 41
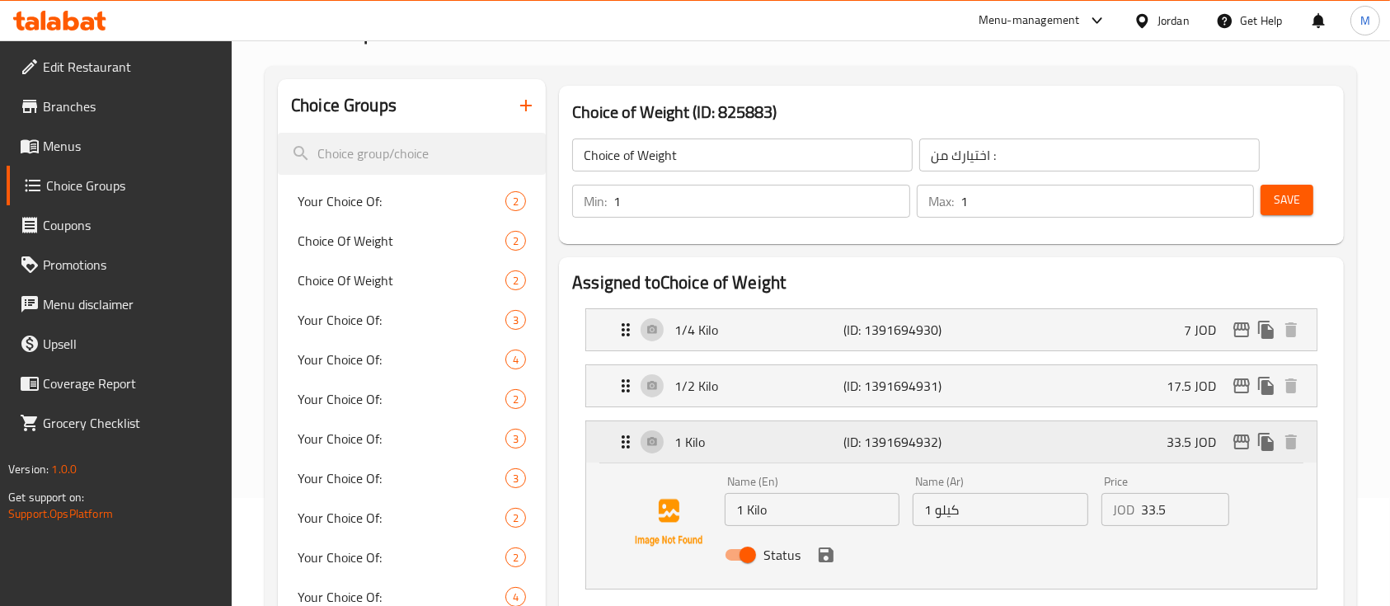
click at [1120, 443] on div "1 Kilo (ID: 1391694932) 33.5 JOD" at bounding box center [956, 441] width 681 height 41
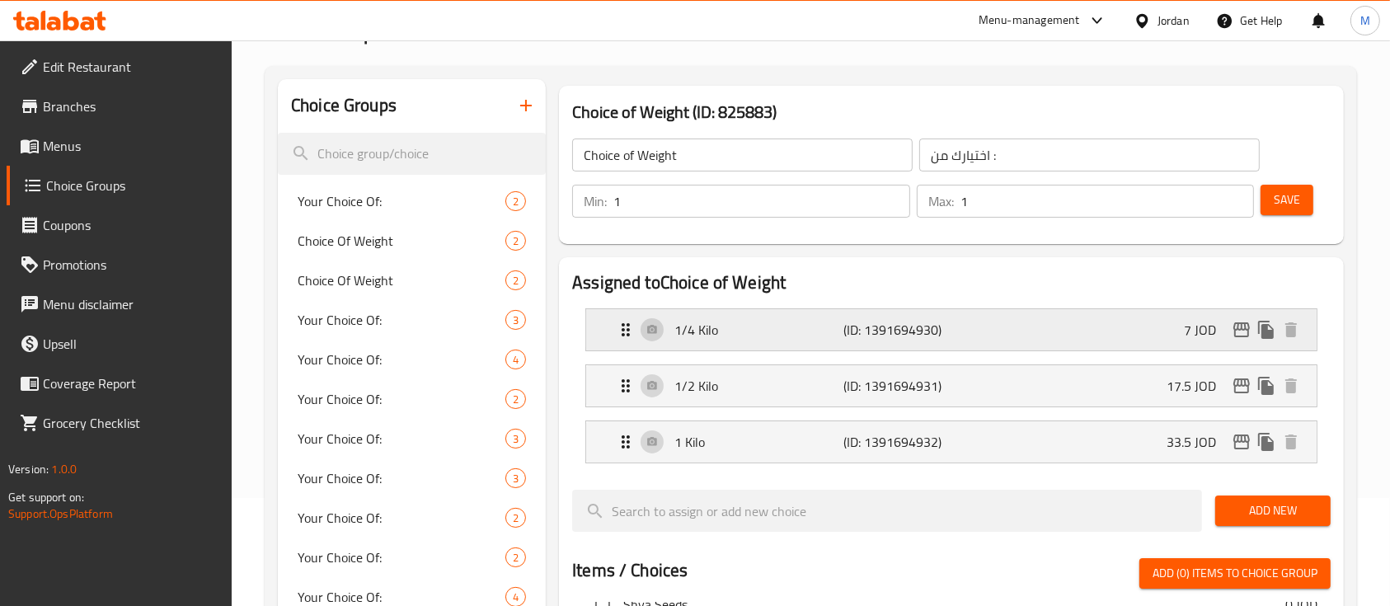
click at [1155, 334] on div "1/4 Kilo (ID: 1391694930) 7 JOD" at bounding box center [956, 329] width 681 height 41
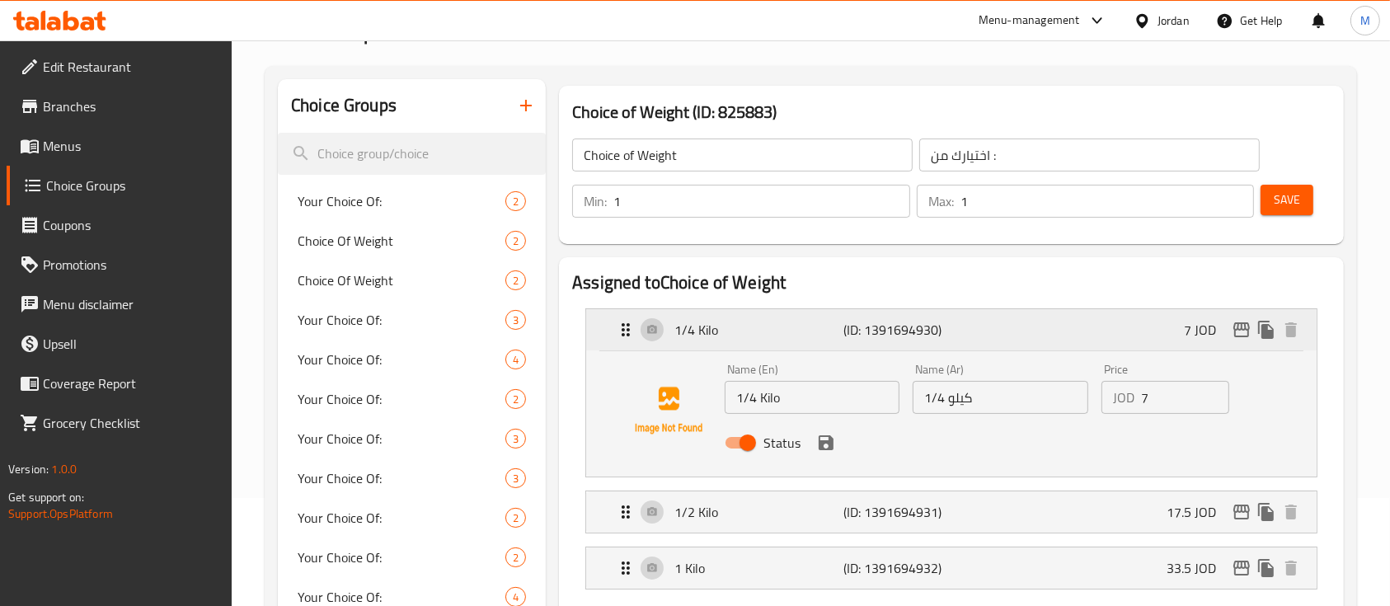
click at [1155, 334] on div "1/4 Kilo (ID: 1391694930) 7 JOD" at bounding box center [956, 329] width 681 height 41
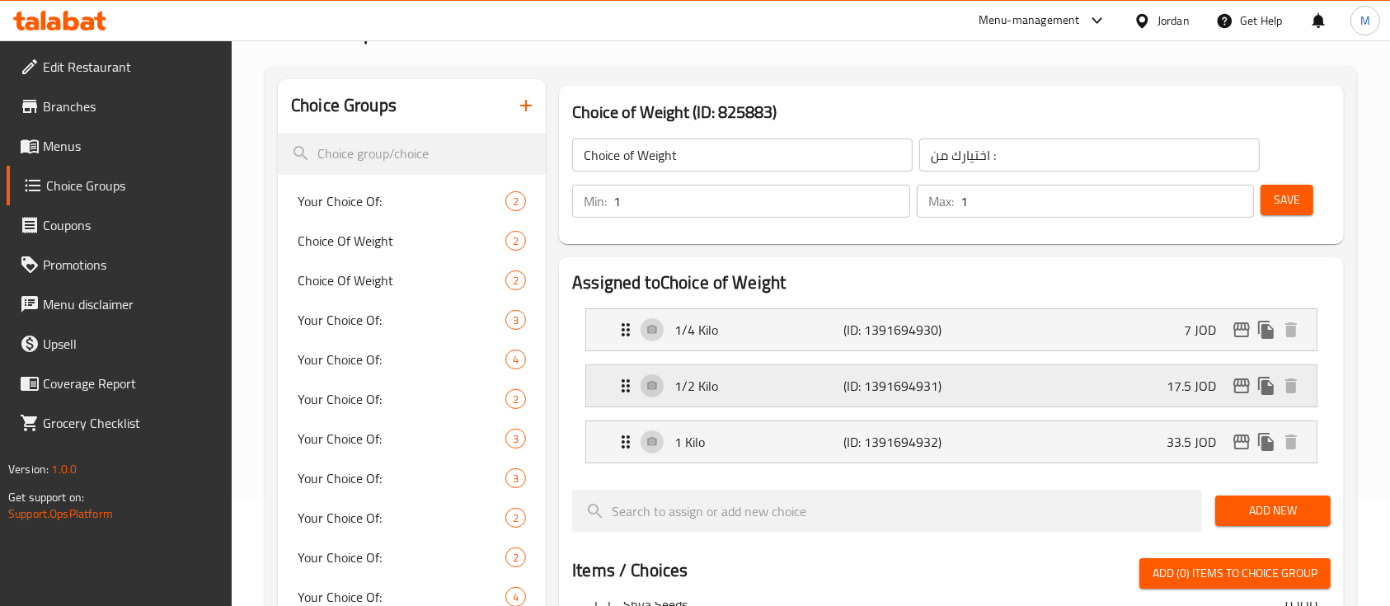
click at [1139, 392] on div "1/2 Kilo (ID: 1391694931) 17.5 JOD" at bounding box center [956, 385] width 681 height 41
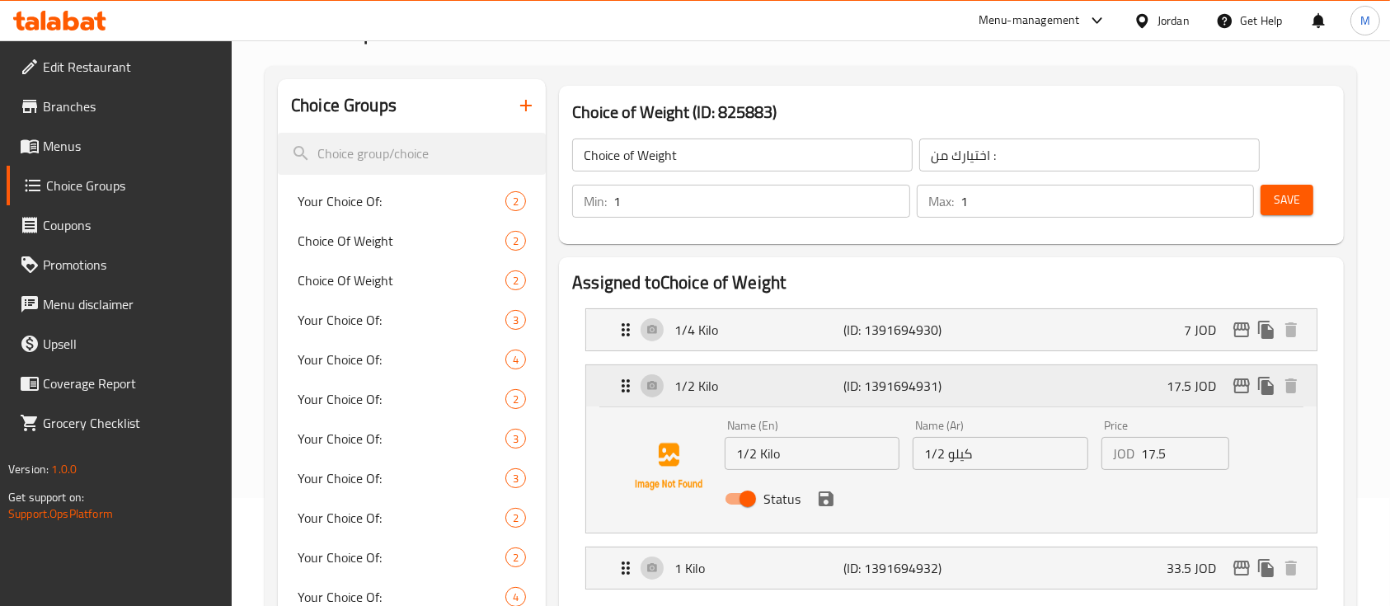
click at [1141, 394] on div "1/2 Kilo (ID: 1391694931) 17.5 JOD" at bounding box center [956, 385] width 681 height 41
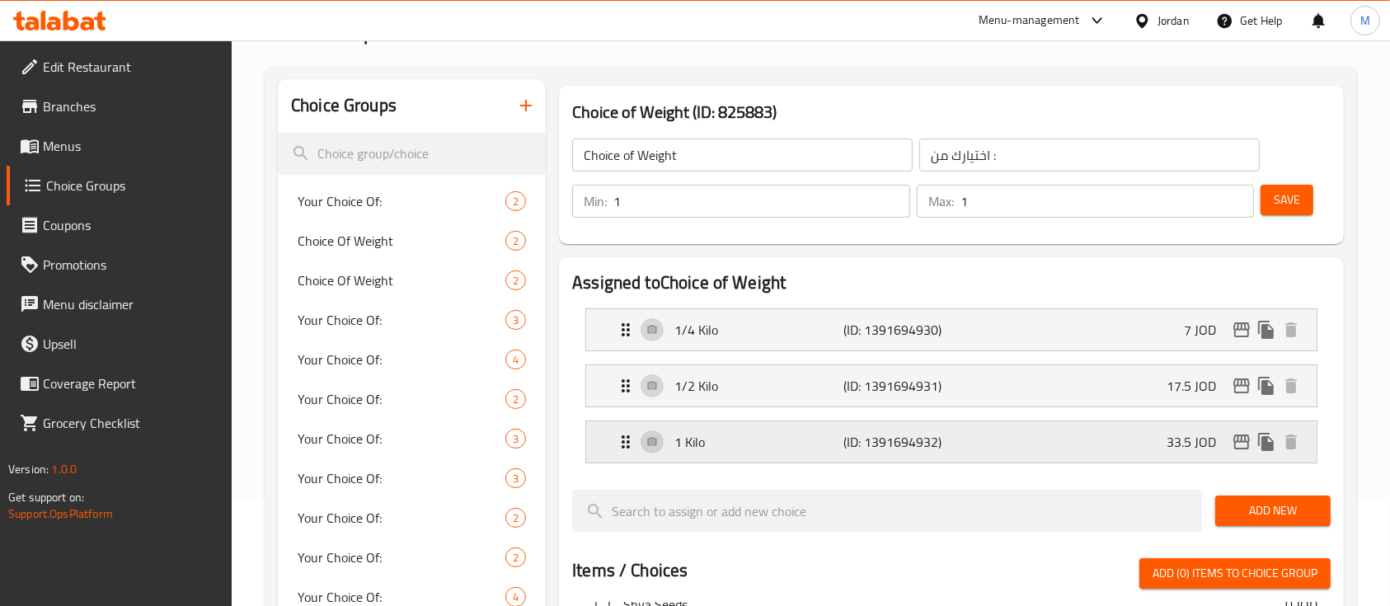
click at [1118, 448] on div "1 Kilo (ID: 1391694932) 33.5 JOD" at bounding box center [956, 441] width 681 height 41
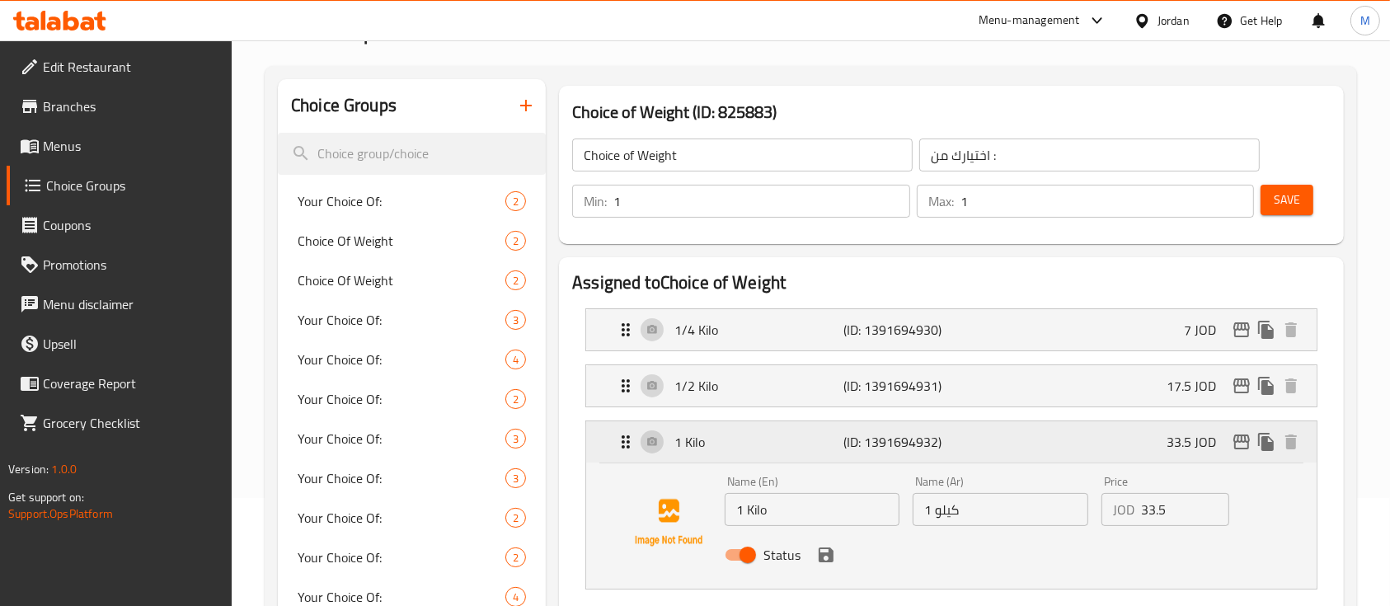
click at [1118, 448] on div "1 Kilo (ID: 1391694932) 33.5 JOD" at bounding box center [956, 441] width 681 height 41
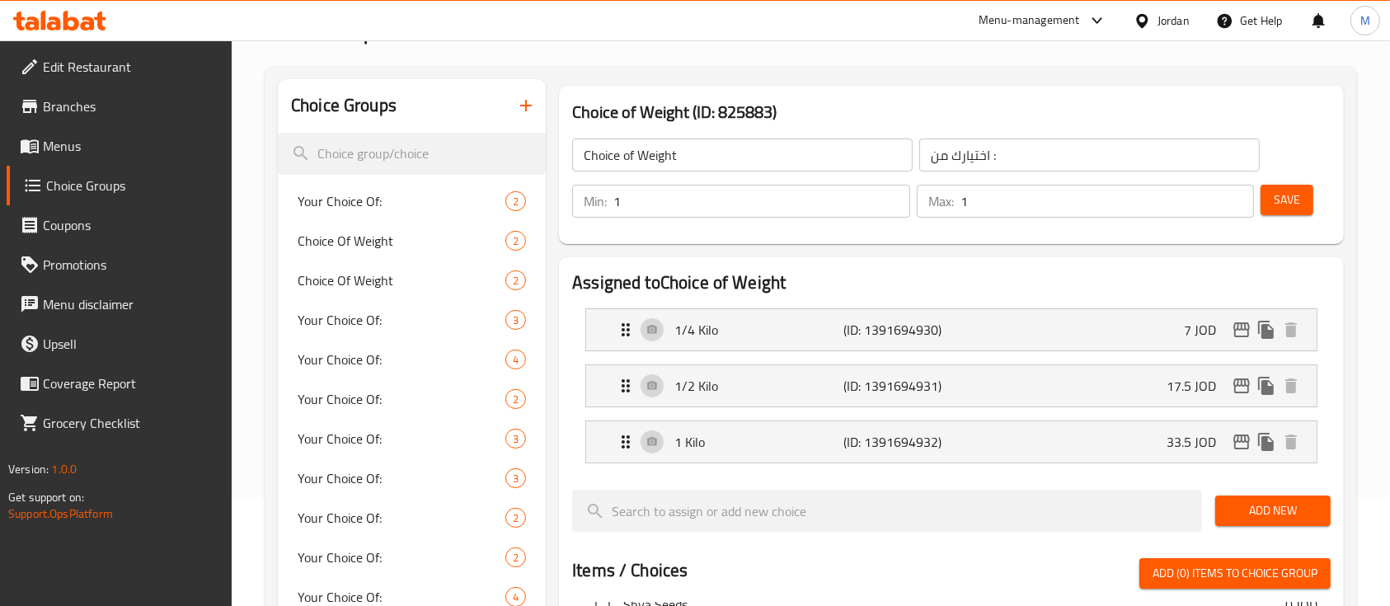
click at [1303, 192] on button "Save" at bounding box center [1286, 200] width 53 height 30
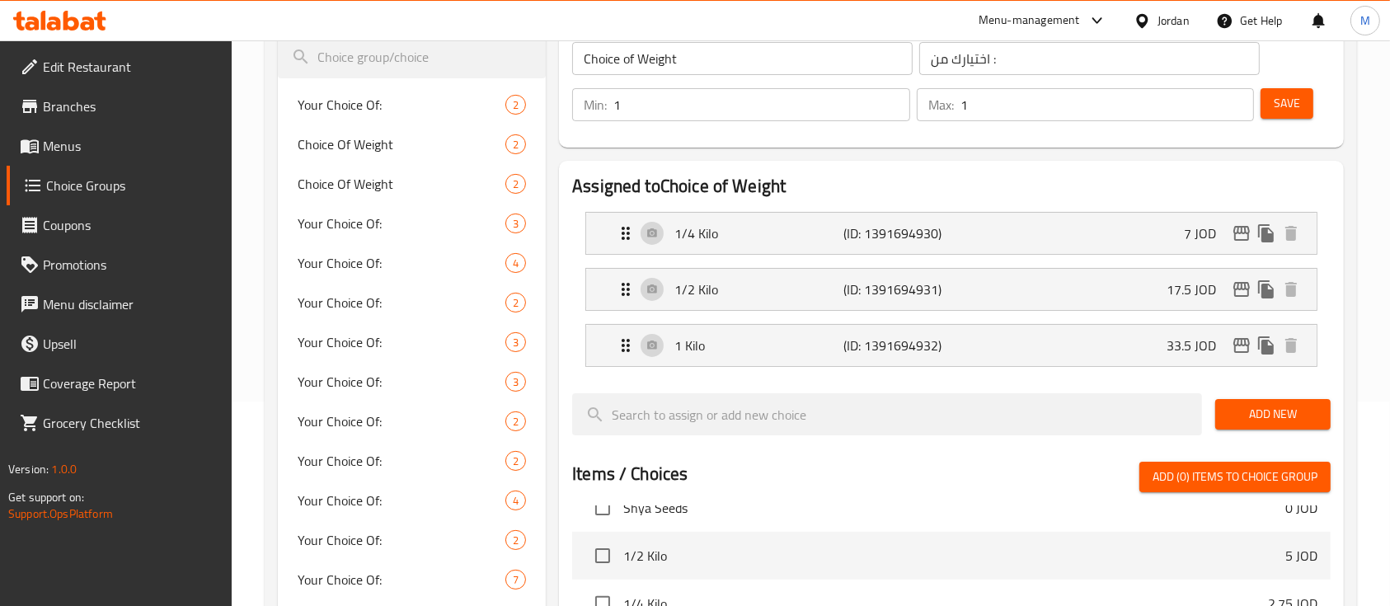
scroll to position [219, 0]
